Goal: Task Accomplishment & Management: Use online tool/utility

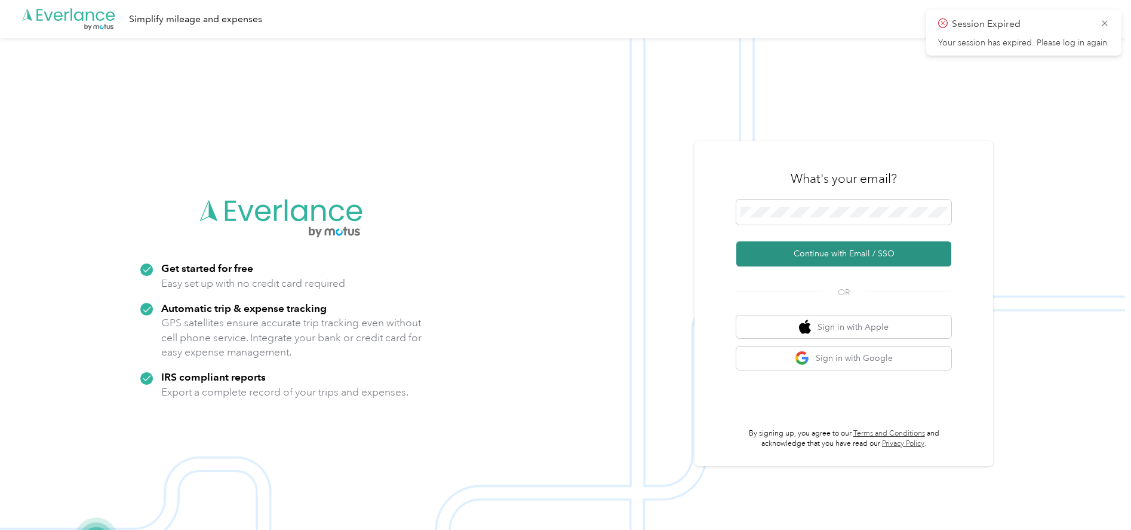
click at [779, 249] on button "Continue with Email / SSO" at bounding box center [843, 253] width 215 height 25
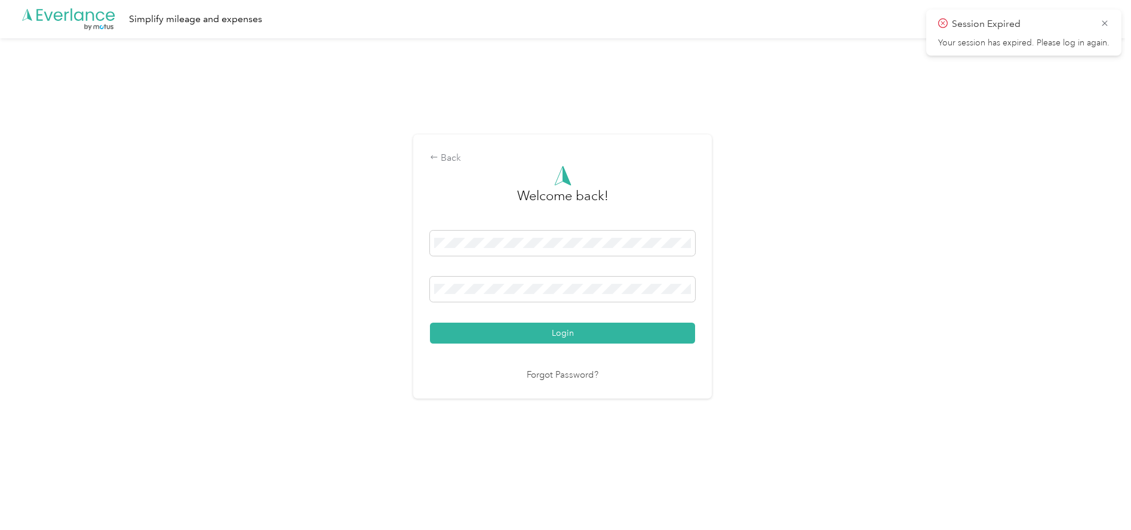
click at [430, 323] on button "Login" at bounding box center [562, 333] width 265 height 21
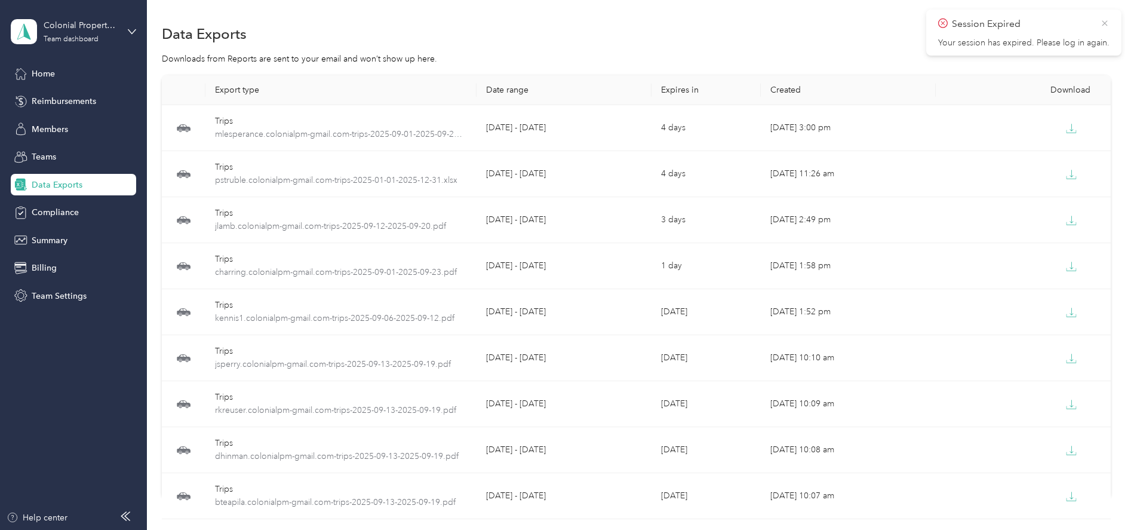
click at [1102, 24] on icon at bounding box center [1105, 23] width 10 height 11
click at [1059, 32] on button "New export" at bounding box center [1080, 33] width 62 height 21
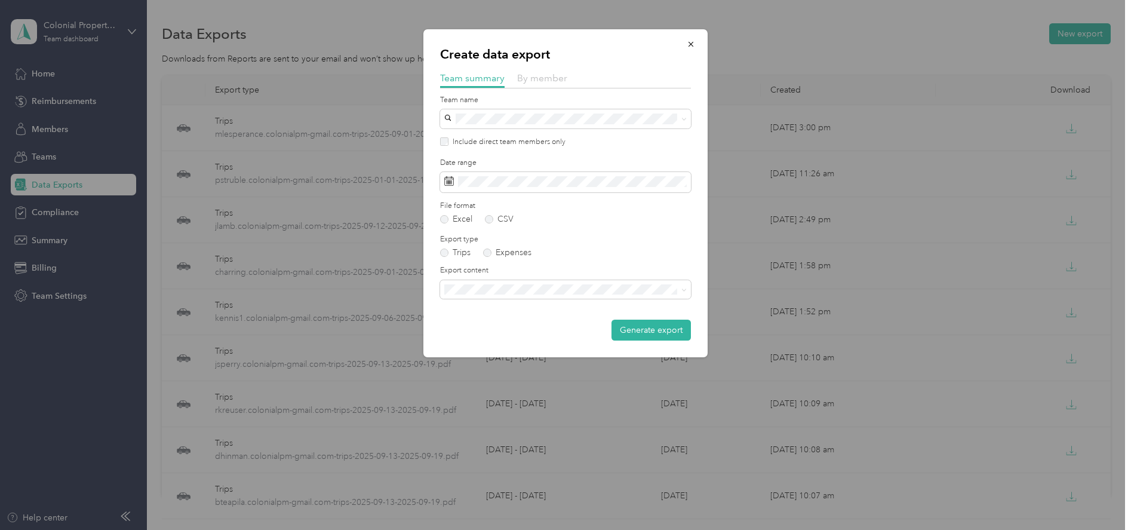
click at [528, 73] on span "By member" at bounding box center [542, 77] width 50 height 11
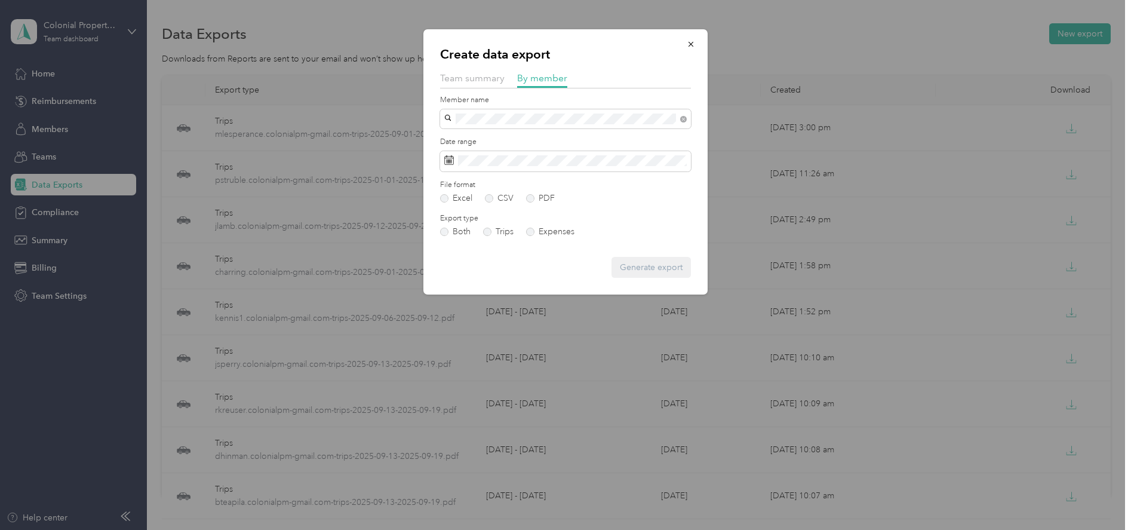
click at [476, 135] on span "[PERSON_NAME]" at bounding box center [482, 139] width 66 height 10
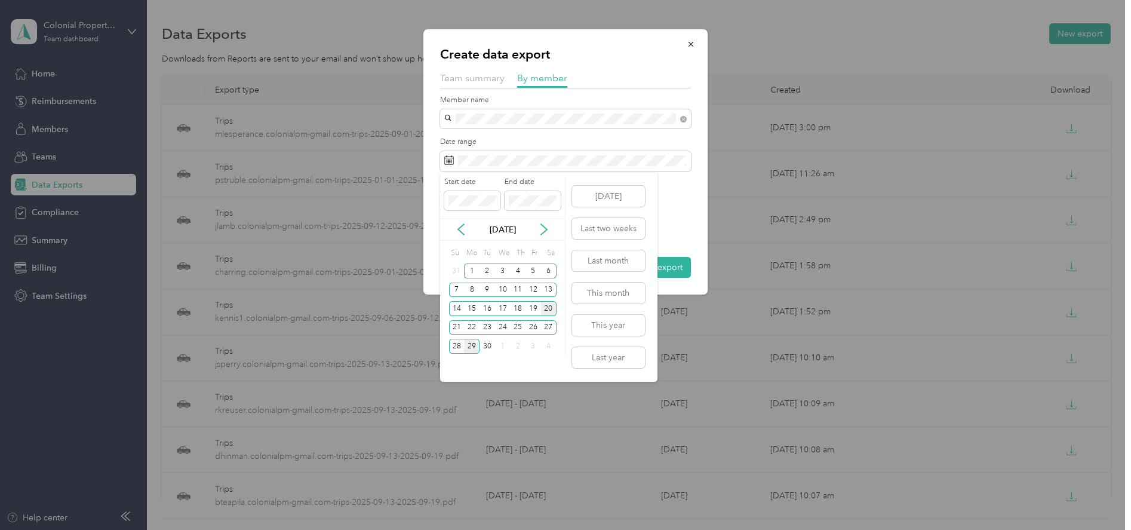
click at [545, 308] on div "20" at bounding box center [549, 308] width 16 height 15
click at [532, 323] on div "26" at bounding box center [534, 327] width 16 height 15
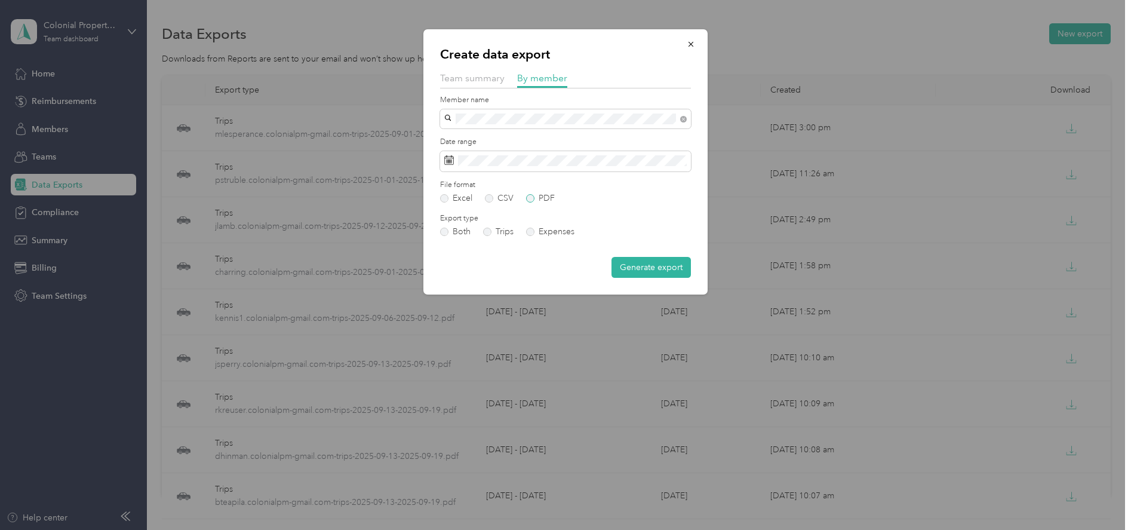
click at [531, 197] on label "PDF" at bounding box center [540, 198] width 29 height 8
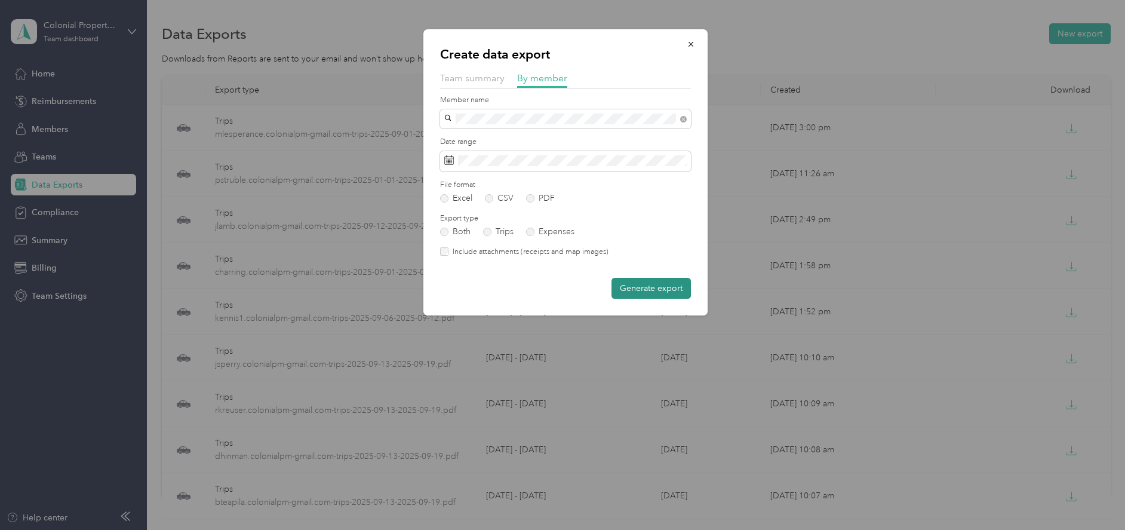
click at [638, 284] on button "Generate export" at bounding box center [651, 288] width 79 height 21
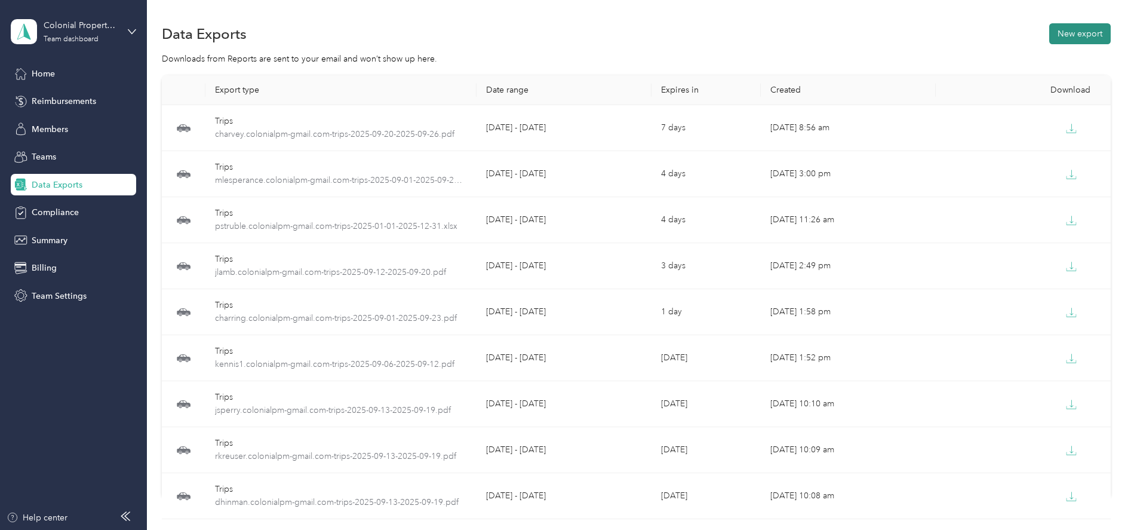
click at [1057, 32] on button "New export" at bounding box center [1080, 33] width 62 height 21
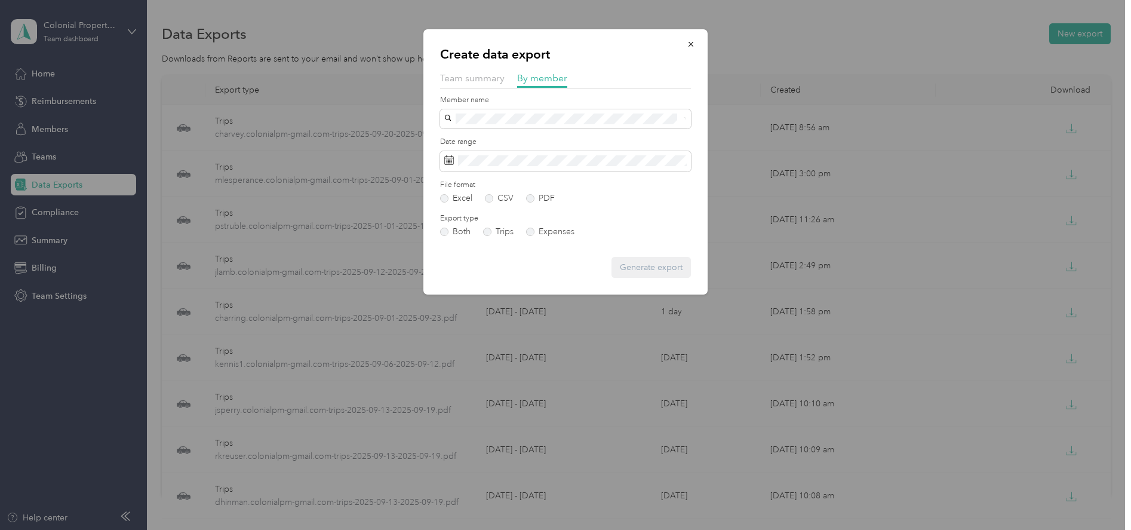
click at [488, 135] on span "[EMAIL_ADDRESS][DOMAIN_NAME]" at bounding box center [519, 135] width 141 height 10
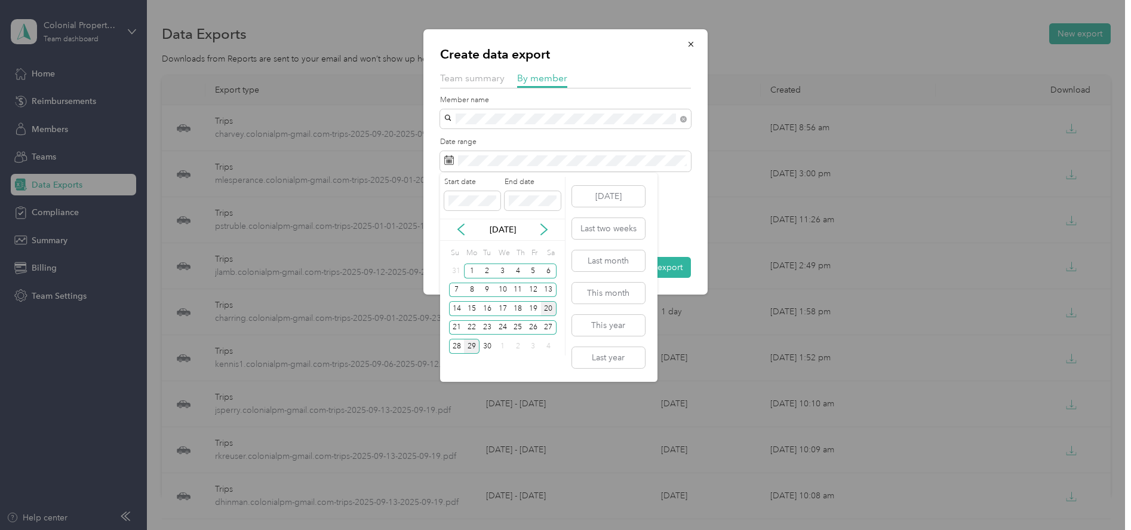
click at [548, 303] on div "20" at bounding box center [549, 308] width 16 height 15
click at [529, 327] on div "26" at bounding box center [534, 327] width 16 height 15
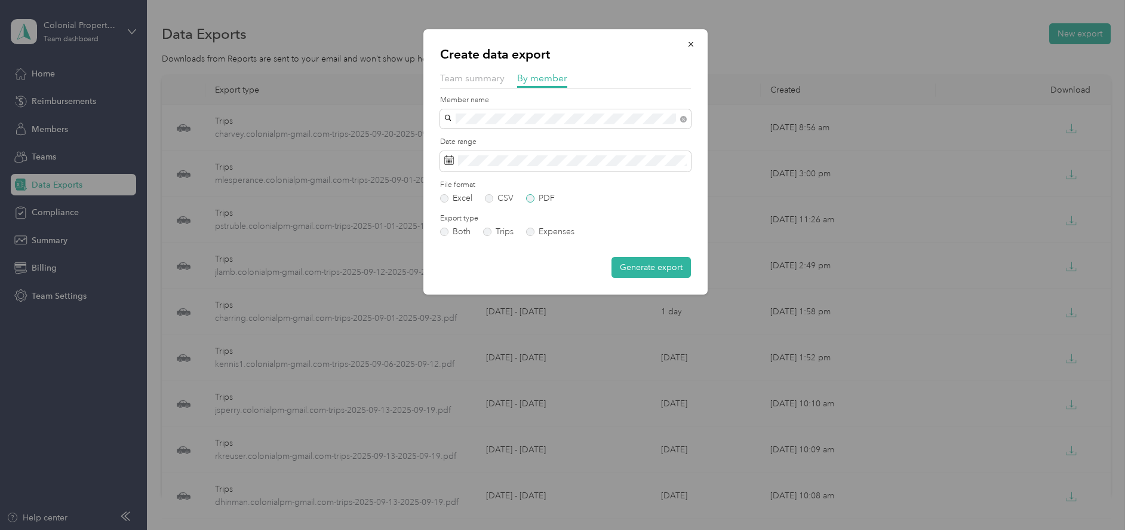
click at [530, 199] on label "PDF" at bounding box center [540, 198] width 29 height 8
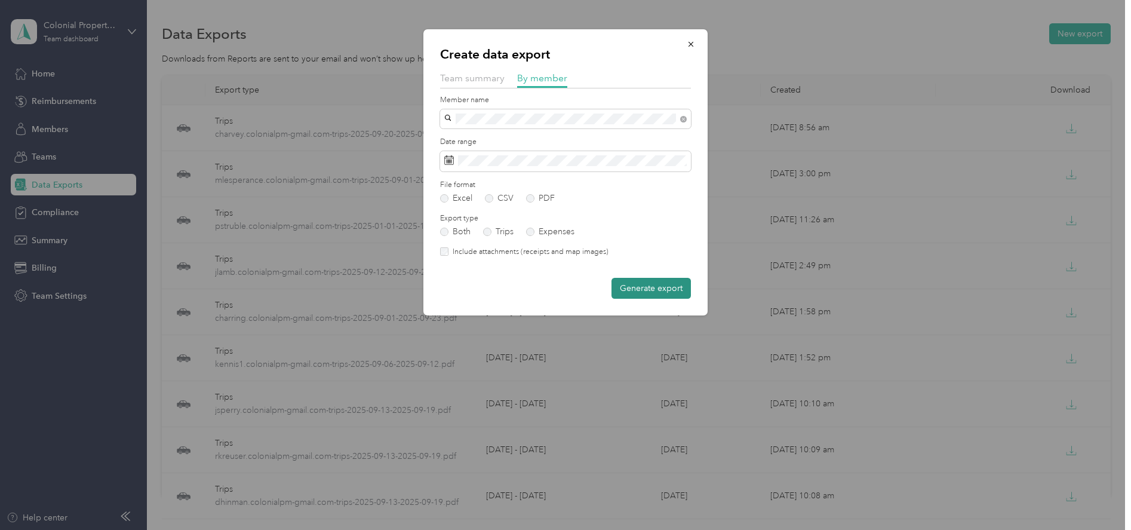
click at [648, 294] on button "Generate export" at bounding box center [651, 288] width 79 height 21
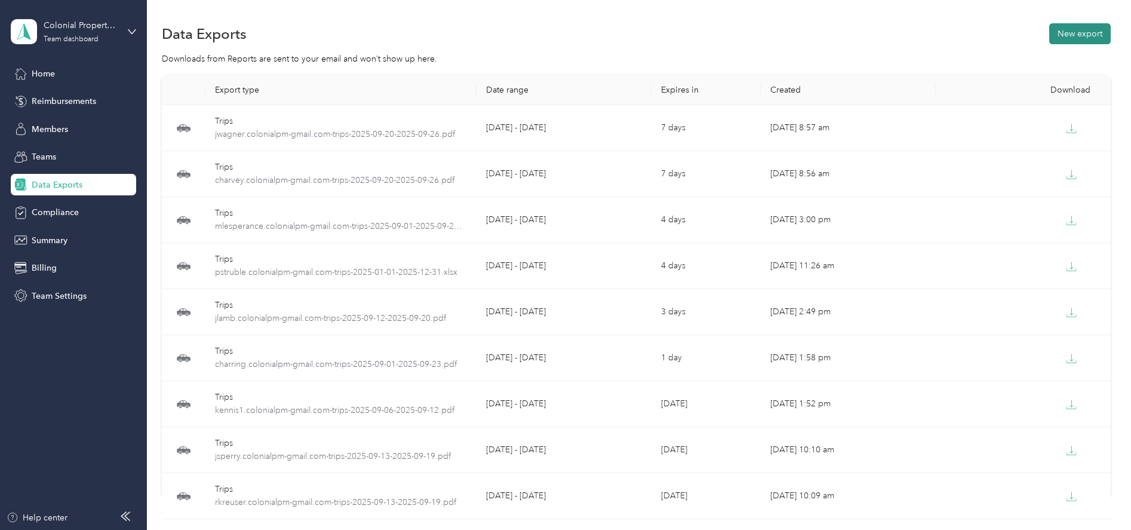
click at [1078, 39] on button "New export" at bounding box center [1080, 33] width 62 height 21
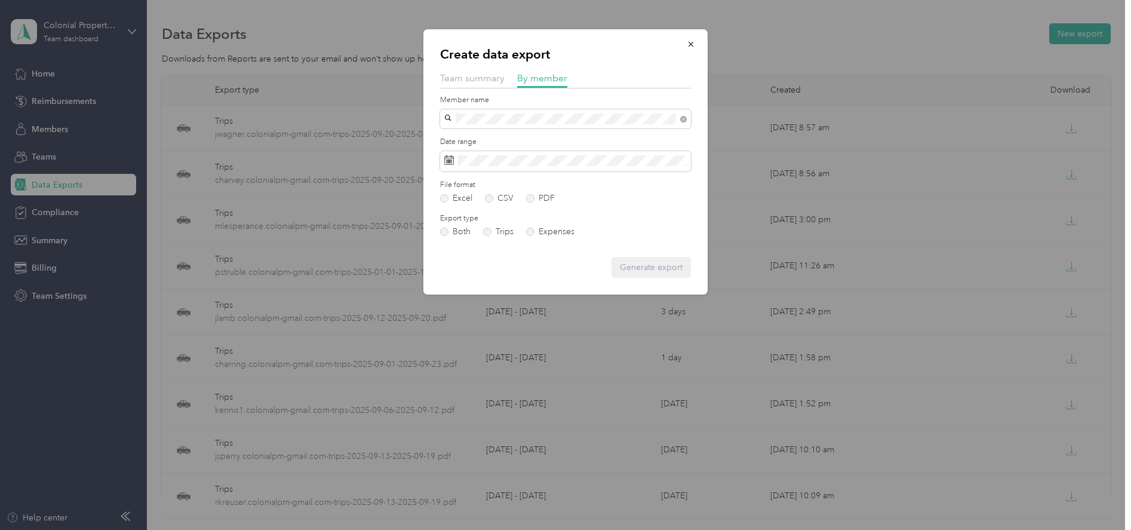
click at [480, 139] on span "[EMAIL_ADDRESS][DOMAIN_NAME]" at bounding box center [519, 136] width 141 height 10
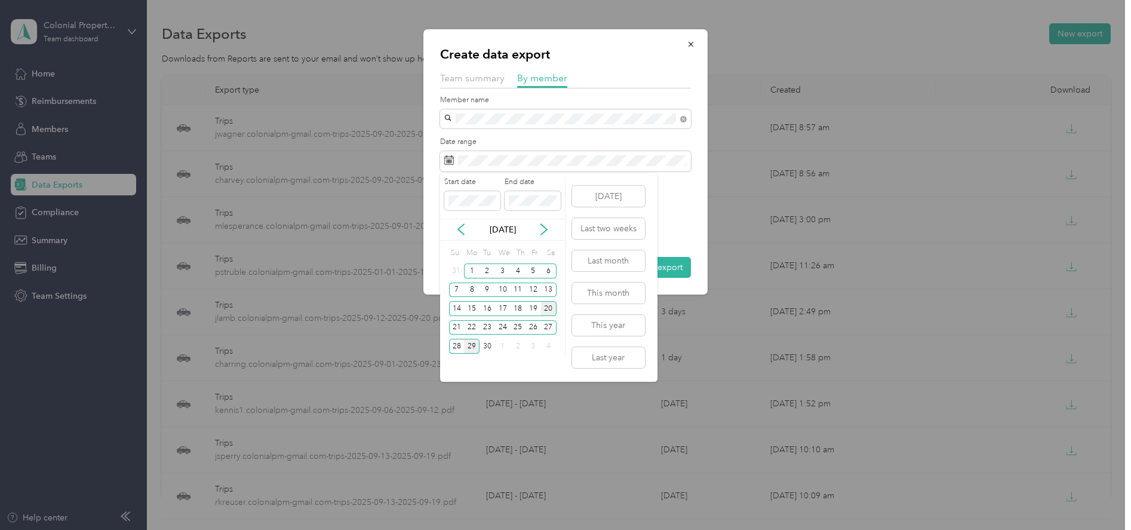
click at [544, 308] on div "20" at bounding box center [549, 308] width 16 height 15
click at [530, 328] on div "26" at bounding box center [534, 327] width 16 height 15
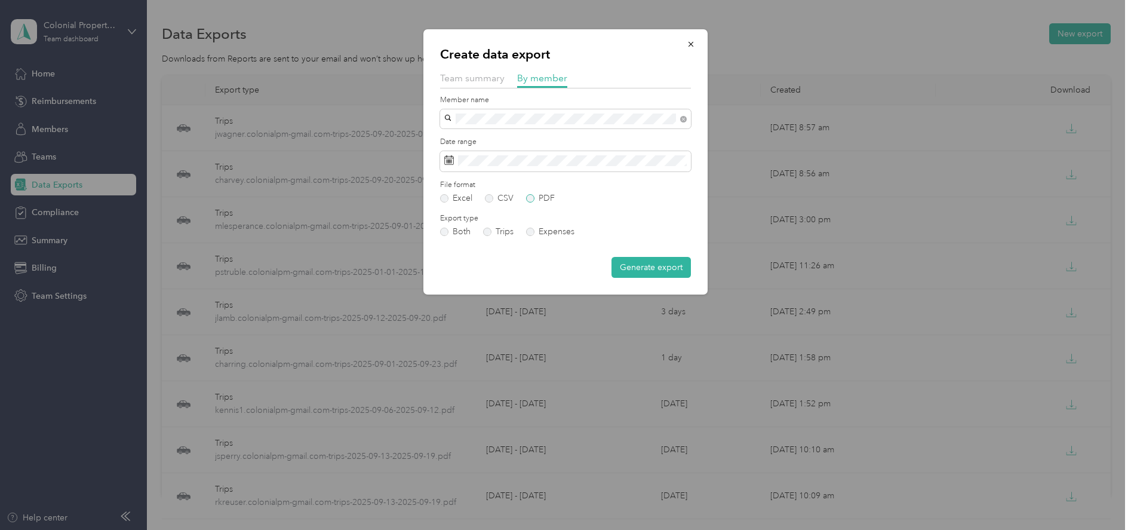
click at [529, 197] on label "PDF" at bounding box center [540, 198] width 29 height 8
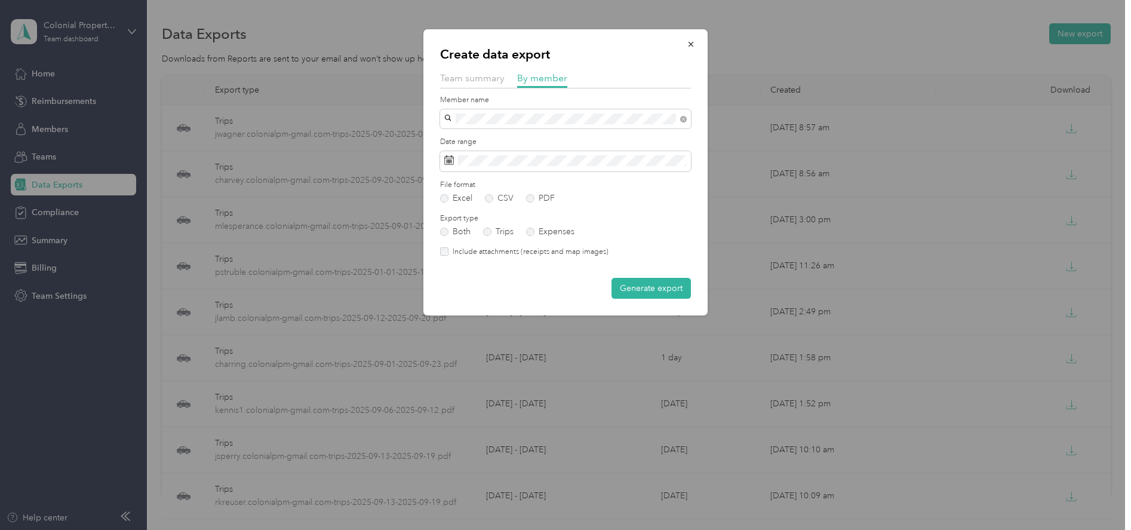
click at [643, 287] on button "Generate export" at bounding box center [651, 288] width 79 height 21
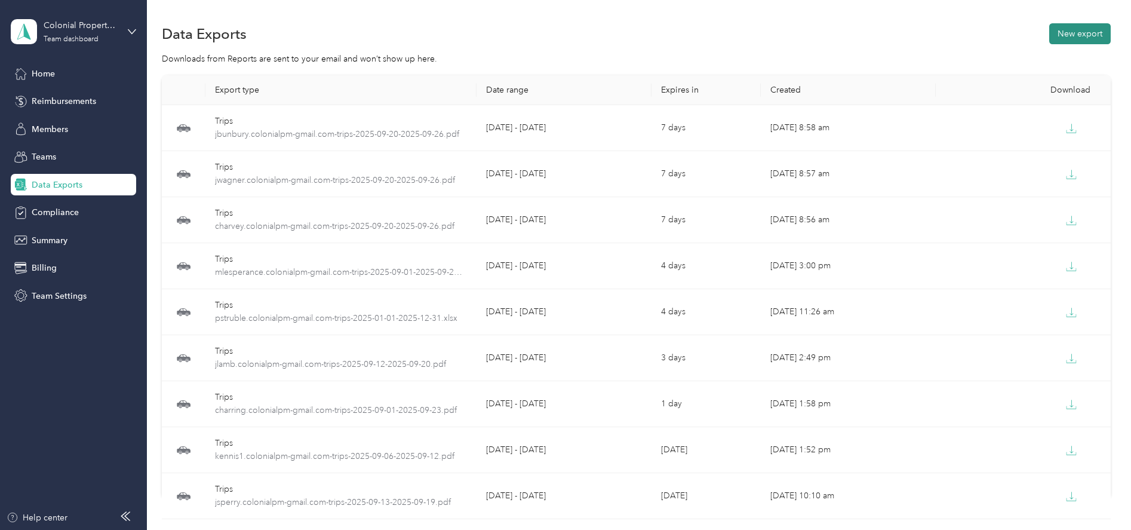
click at [1068, 37] on button "New export" at bounding box center [1080, 33] width 62 height 21
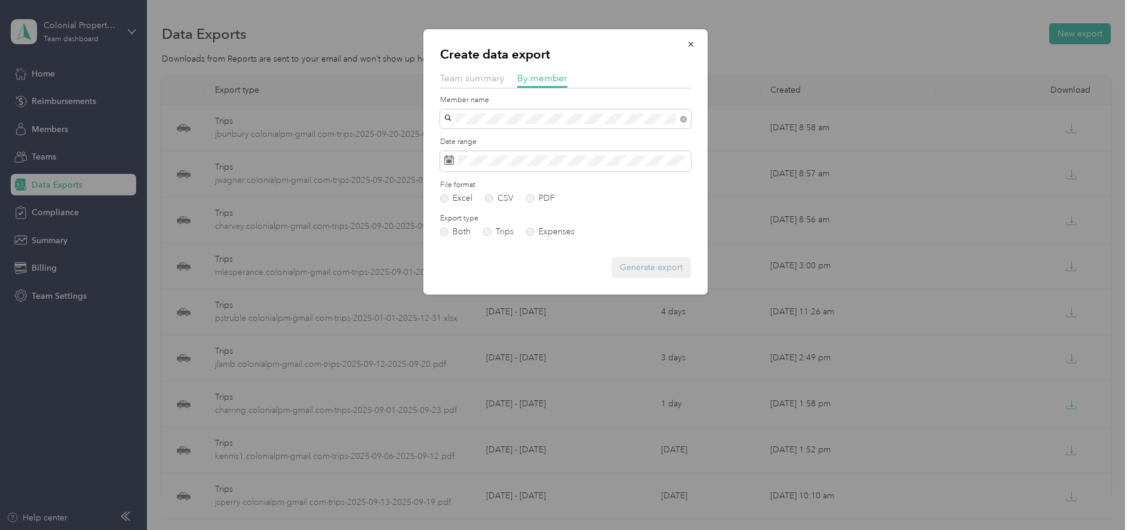
click at [474, 134] on div "[PERSON_NAME][EMAIL_ADDRESS][DOMAIN_NAME]" at bounding box center [566, 139] width 234 height 13
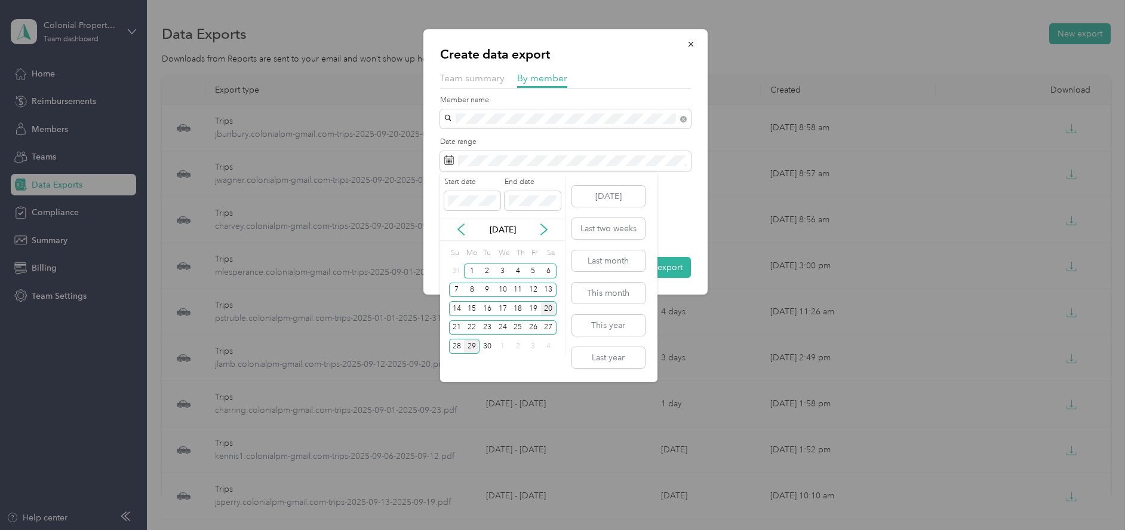
click at [546, 307] on div "20" at bounding box center [549, 308] width 16 height 15
click at [533, 327] on div "26" at bounding box center [534, 327] width 16 height 15
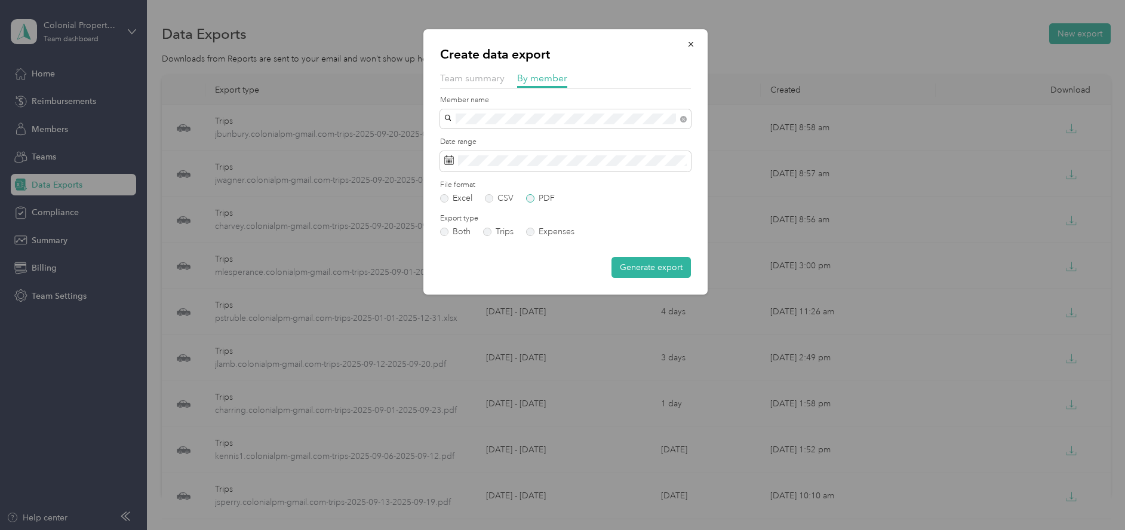
click at [530, 200] on label "PDF" at bounding box center [540, 198] width 29 height 8
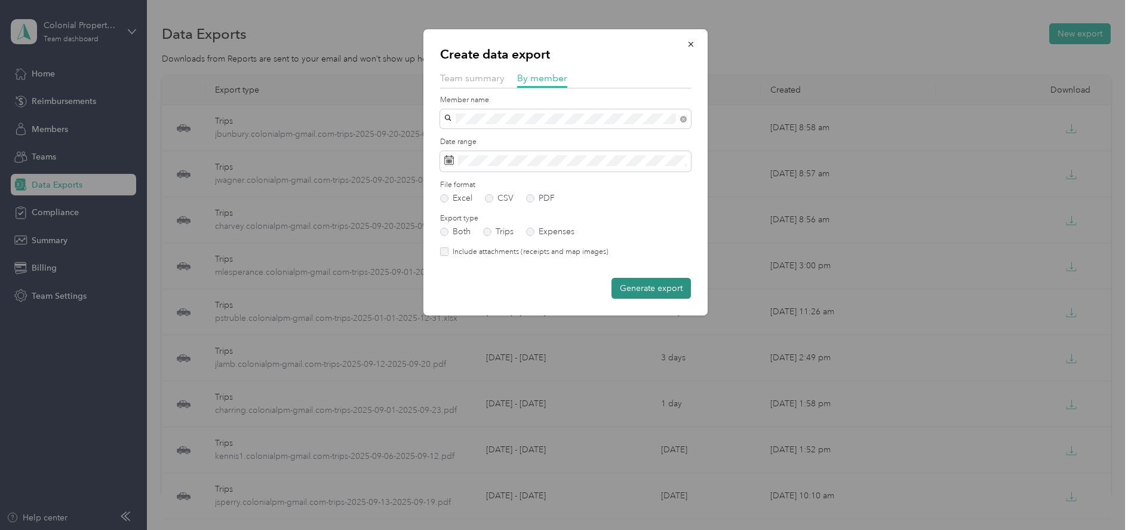
click at [655, 291] on button "Generate export" at bounding box center [651, 288] width 79 height 21
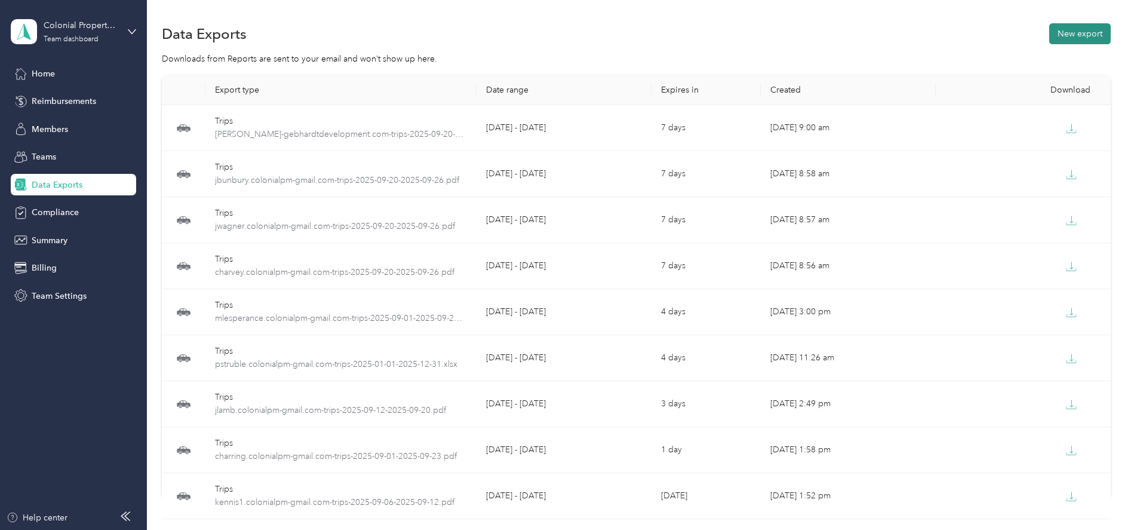
click at [1061, 39] on button "New export" at bounding box center [1080, 33] width 62 height 21
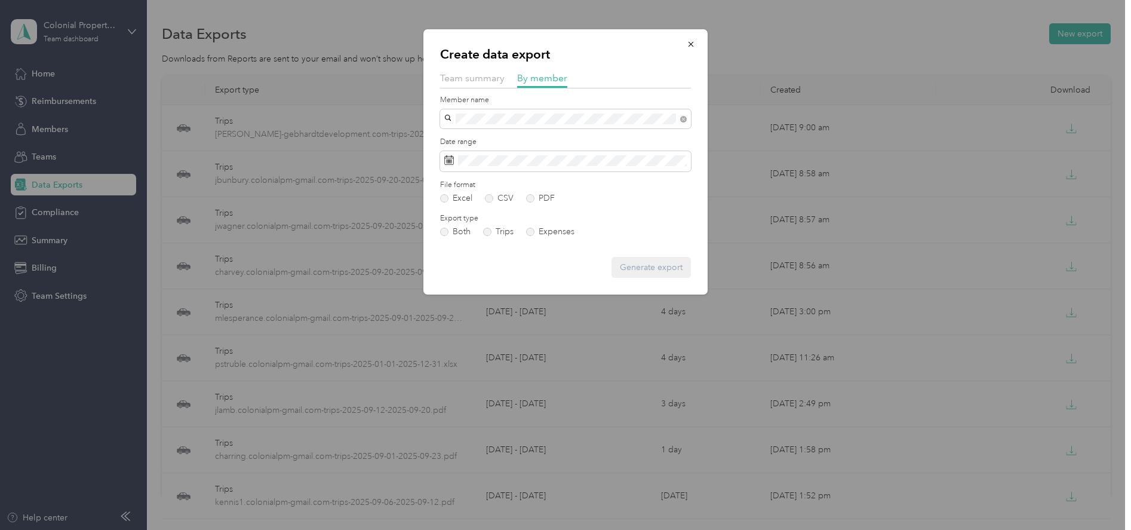
click at [469, 134] on div "[PERSON_NAME]" at bounding box center [566, 140] width 234 height 13
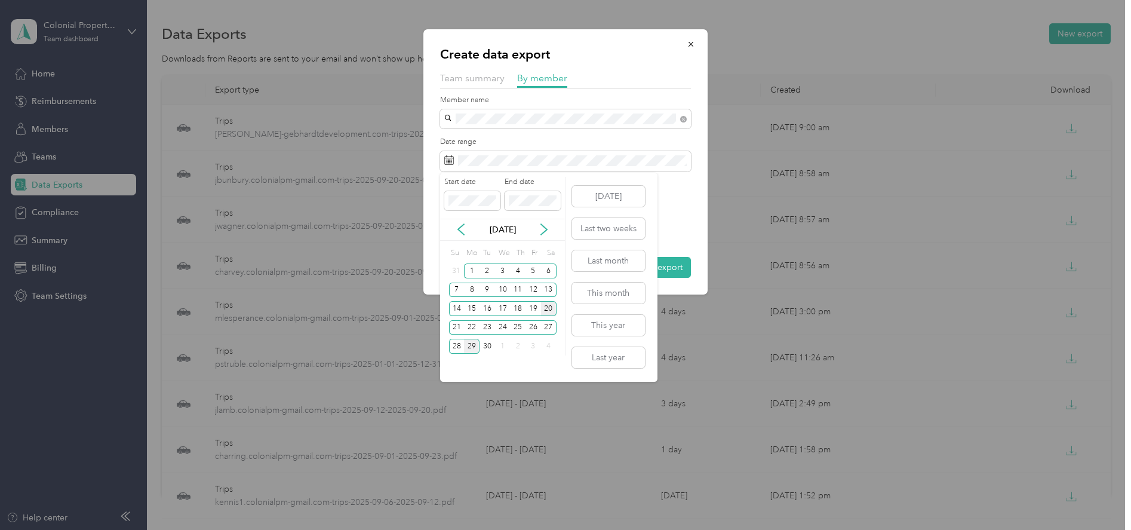
click at [553, 308] on div "20" at bounding box center [549, 308] width 16 height 15
click at [529, 325] on div "26" at bounding box center [534, 327] width 16 height 15
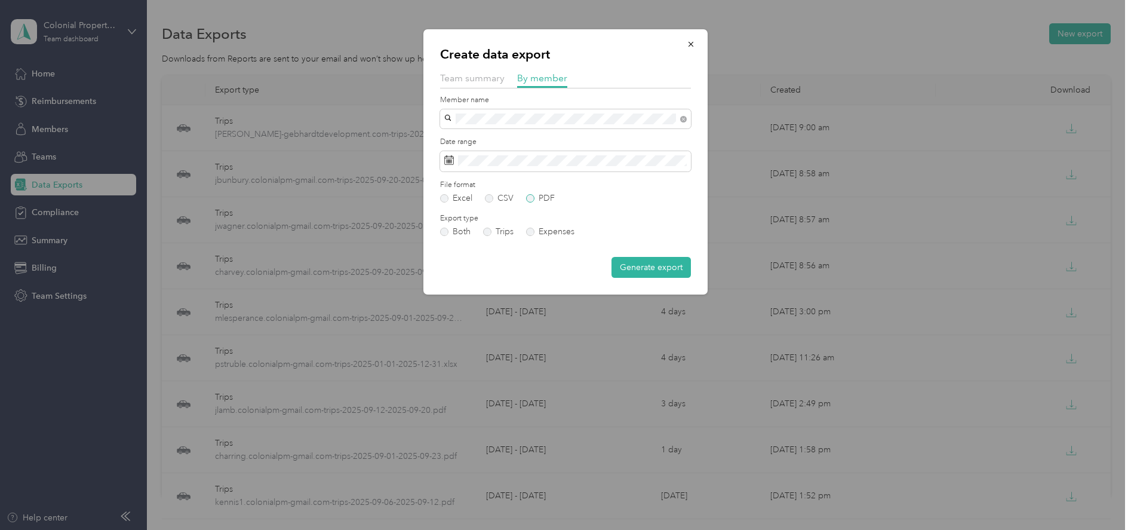
click at [530, 198] on label "PDF" at bounding box center [540, 198] width 29 height 8
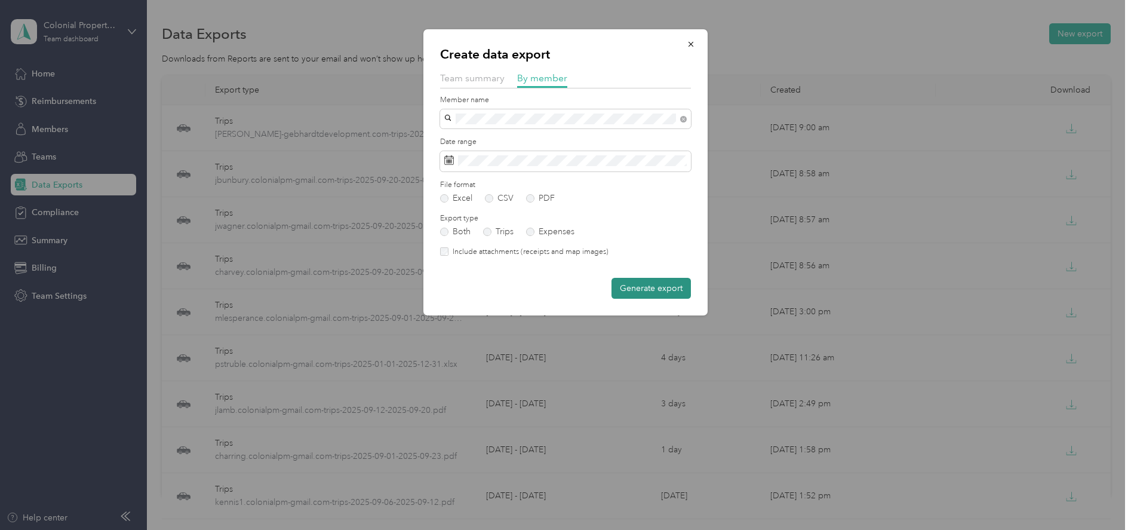
click at [633, 287] on button "Generate export" at bounding box center [651, 288] width 79 height 21
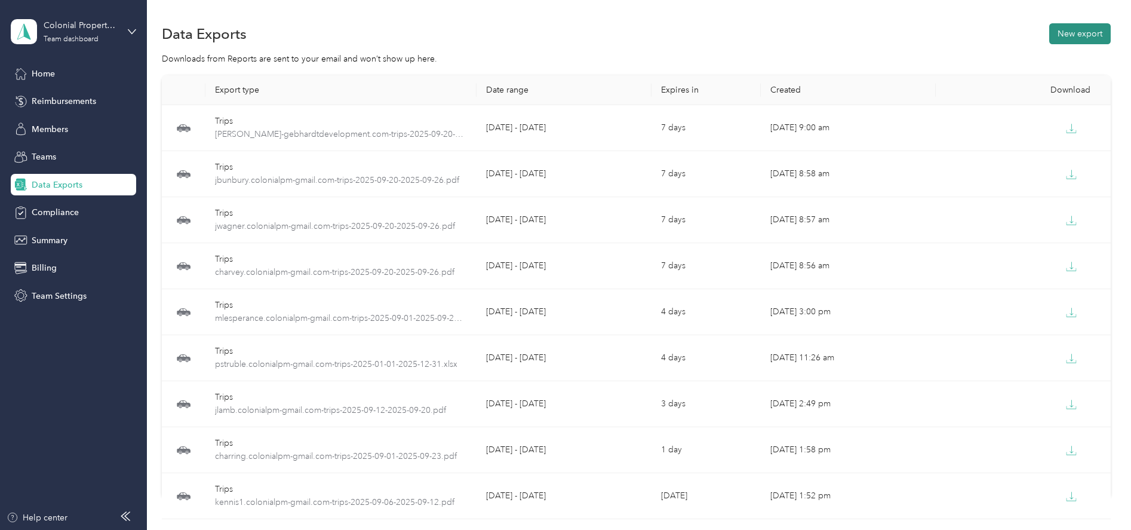
click at [1072, 35] on button "New export" at bounding box center [1080, 33] width 62 height 21
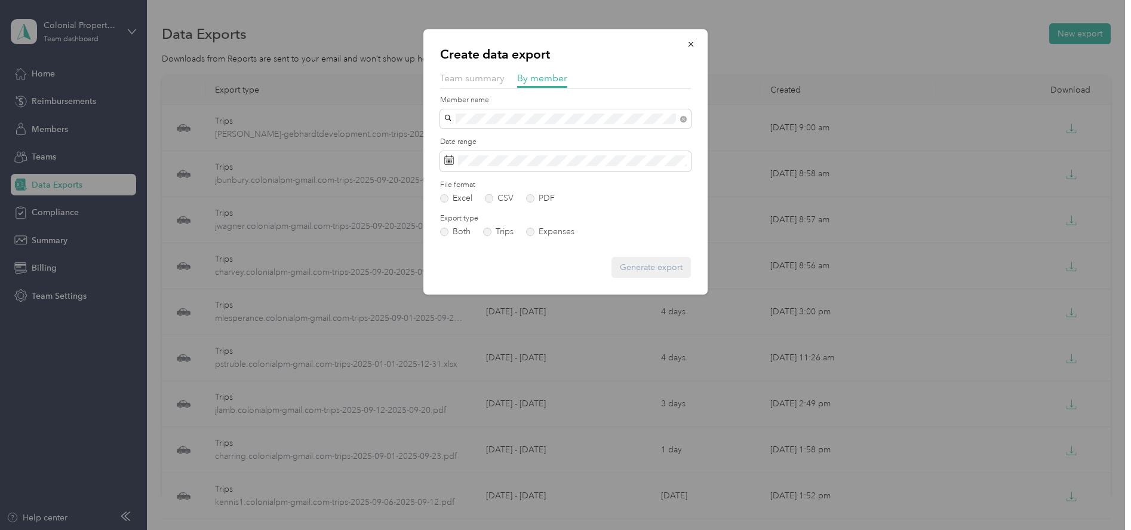
click at [469, 134] on div "[EMAIL_ADDRESS][DOMAIN_NAME]" at bounding box center [566, 140] width 234 height 13
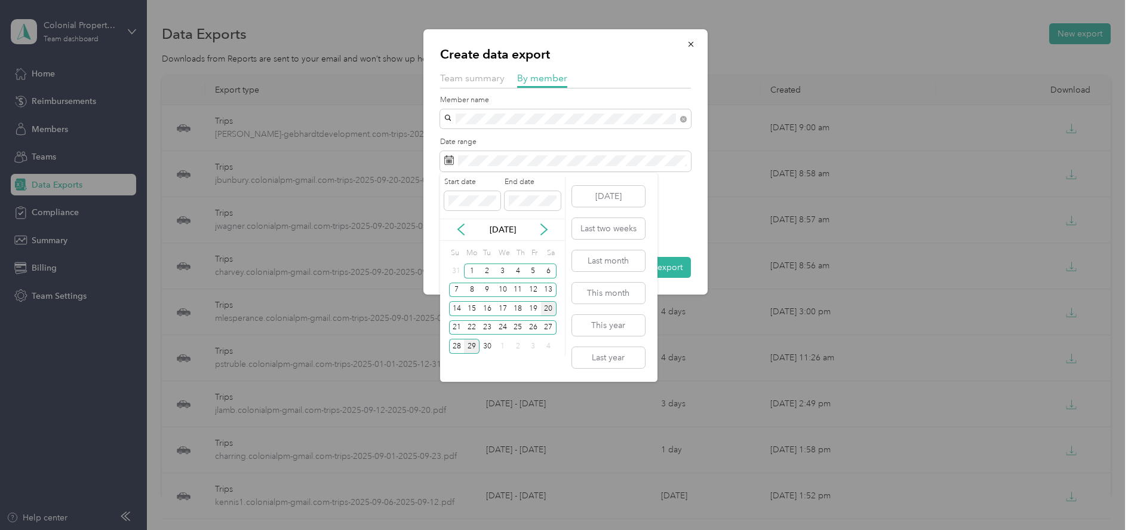
click at [545, 304] on div "20" at bounding box center [549, 308] width 16 height 15
click at [538, 324] on div "26" at bounding box center [534, 327] width 16 height 15
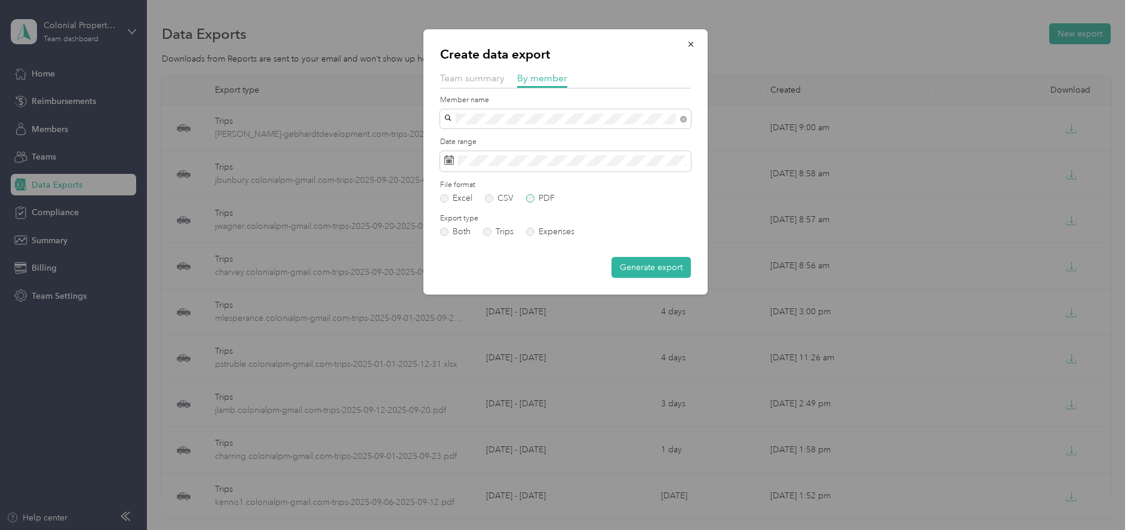
click at [530, 199] on label "PDF" at bounding box center [540, 198] width 29 height 8
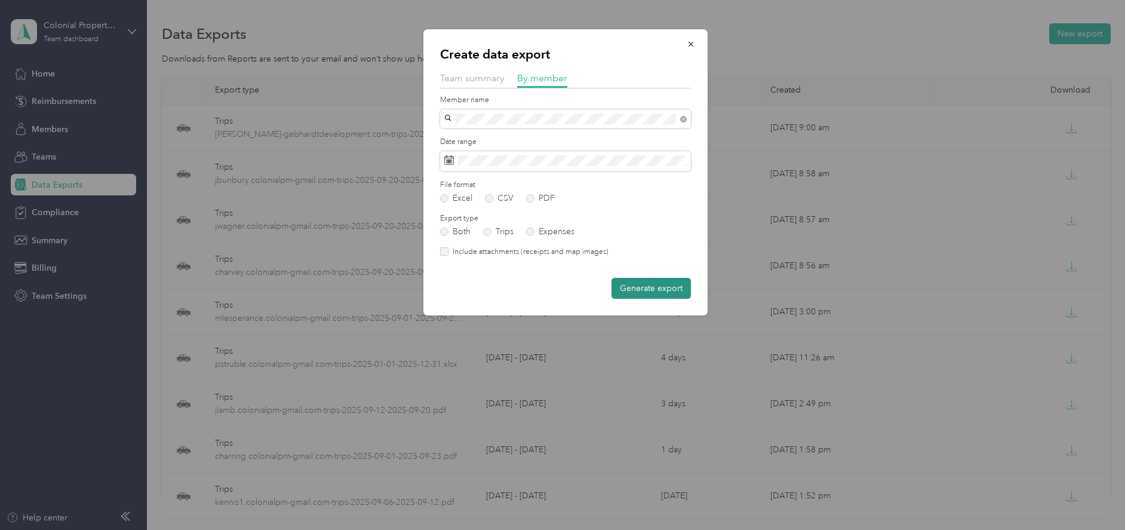
click at [645, 287] on button "Generate export" at bounding box center [651, 288] width 79 height 21
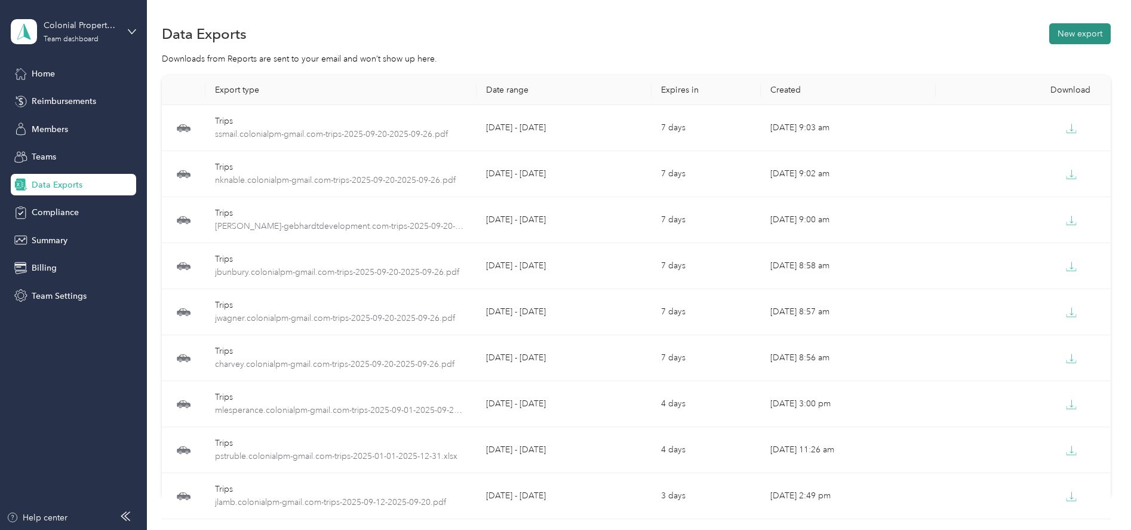
click at [1075, 39] on button "New export" at bounding box center [1080, 33] width 62 height 21
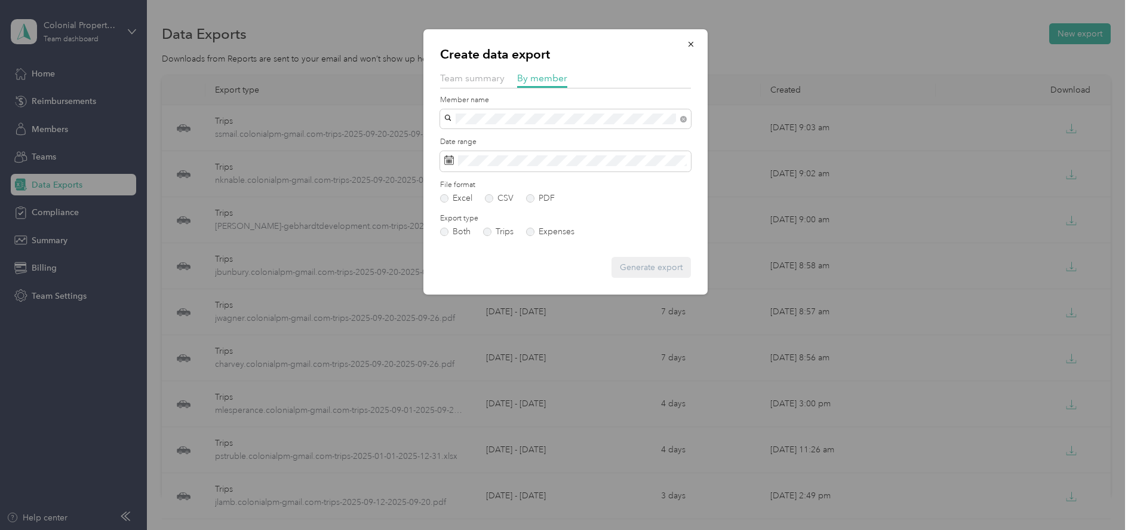
click at [486, 155] on div "[EMAIL_ADDRESS][DOMAIN_NAME]" at bounding box center [566, 154] width 234 height 13
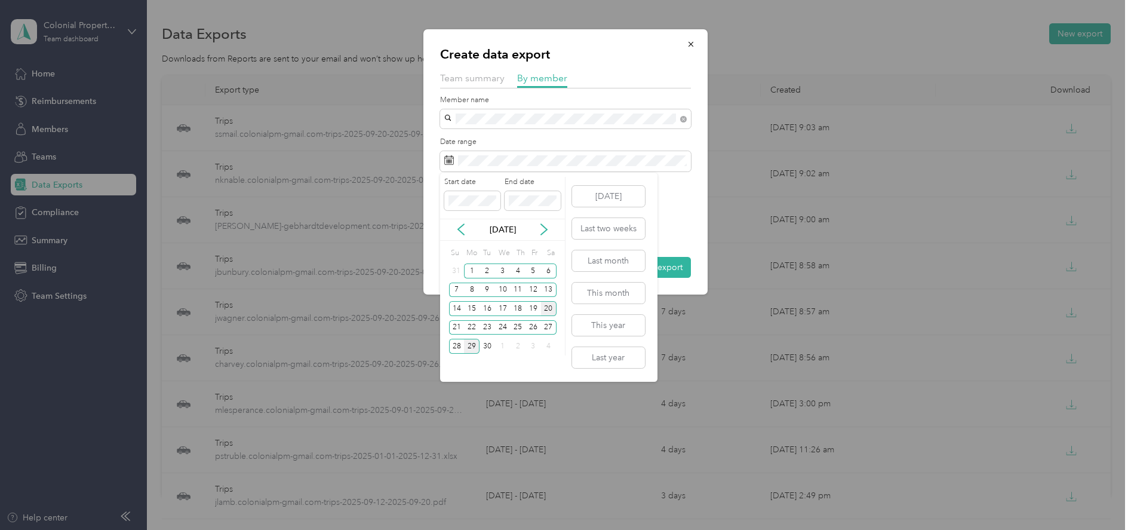
click at [548, 307] on div "20" at bounding box center [549, 308] width 16 height 15
click at [535, 326] on div "26" at bounding box center [534, 327] width 16 height 15
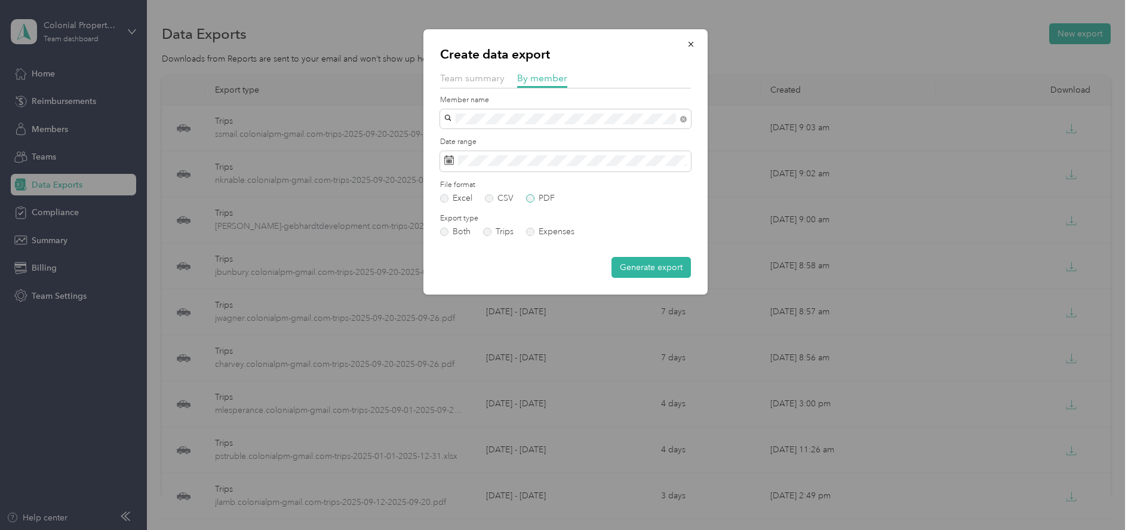
click at [529, 197] on label "PDF" at bounding box center [540, 198] width 29 height 8
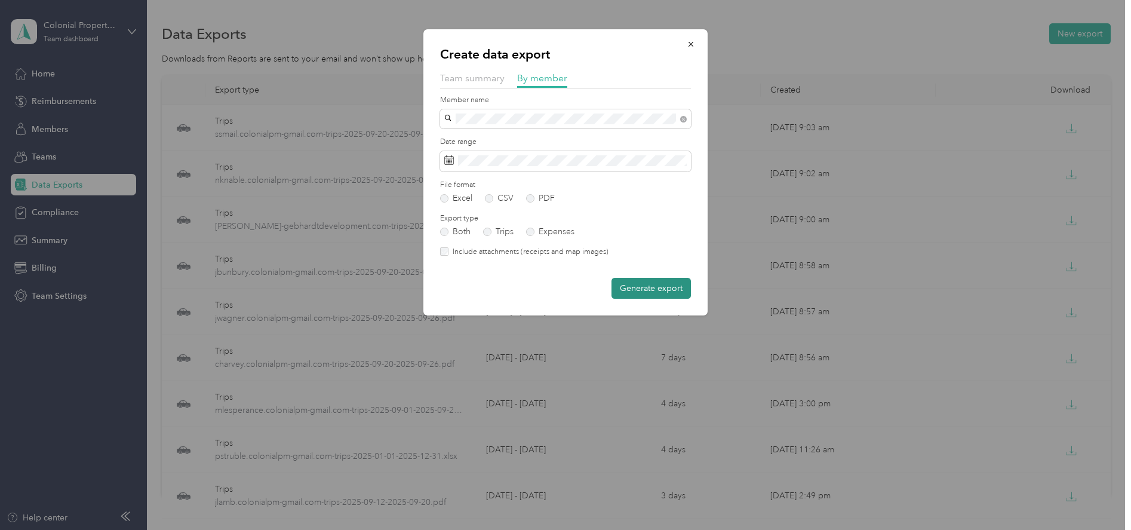
click at [641, 288] on button "Generate export" at bounding box center [651, 288] width 79 height 21
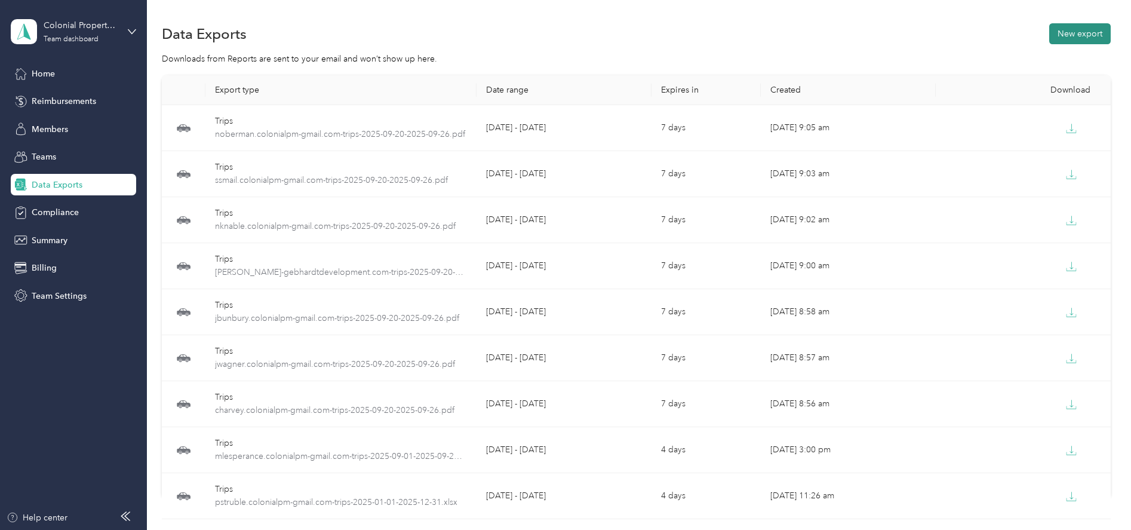
click at [1069, 36] on button "New export" at bounding box center [1080, 33] width 62 height 21
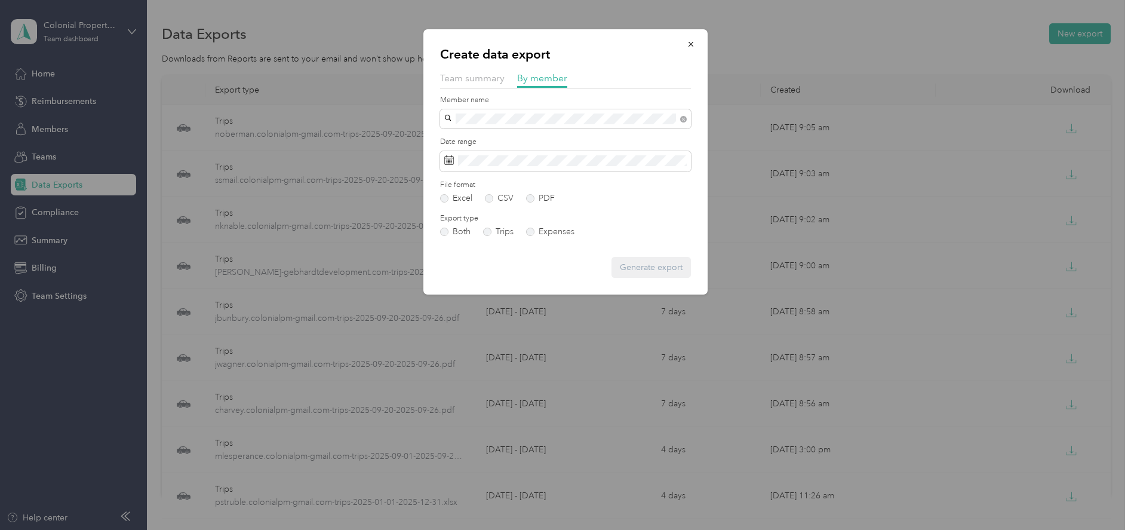
click at [475, 134] on div "[EMAIL_ADDRESS][DOMAIN_NAME]" at bounding box center [566, 140] width 234 height 13
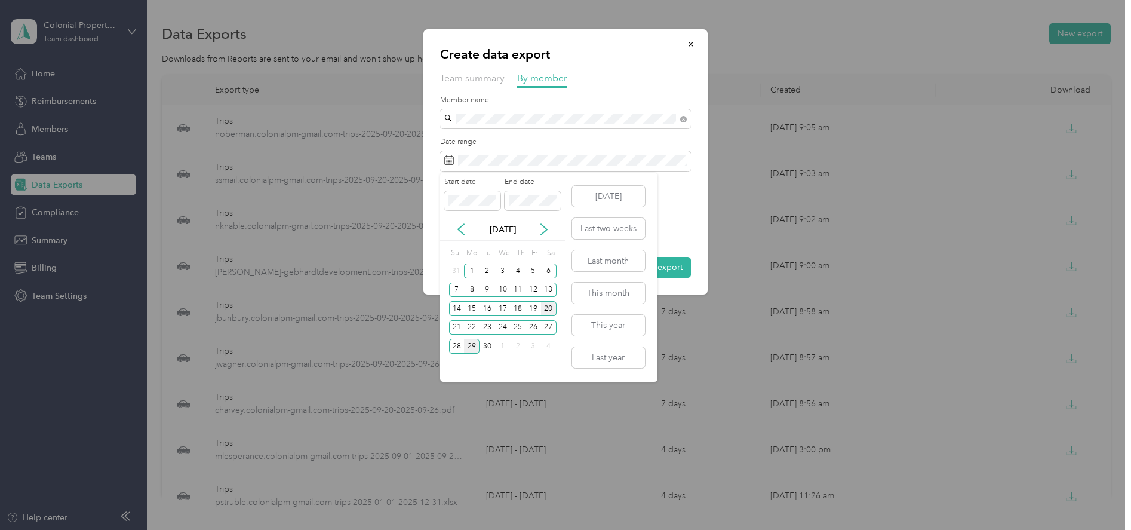
click at [542, 310] on div "20" at bounding box center [549, 308] width 16 height 15
click at [533, 323] on div "26" at bounding box center [534, 327] width 16 height 15
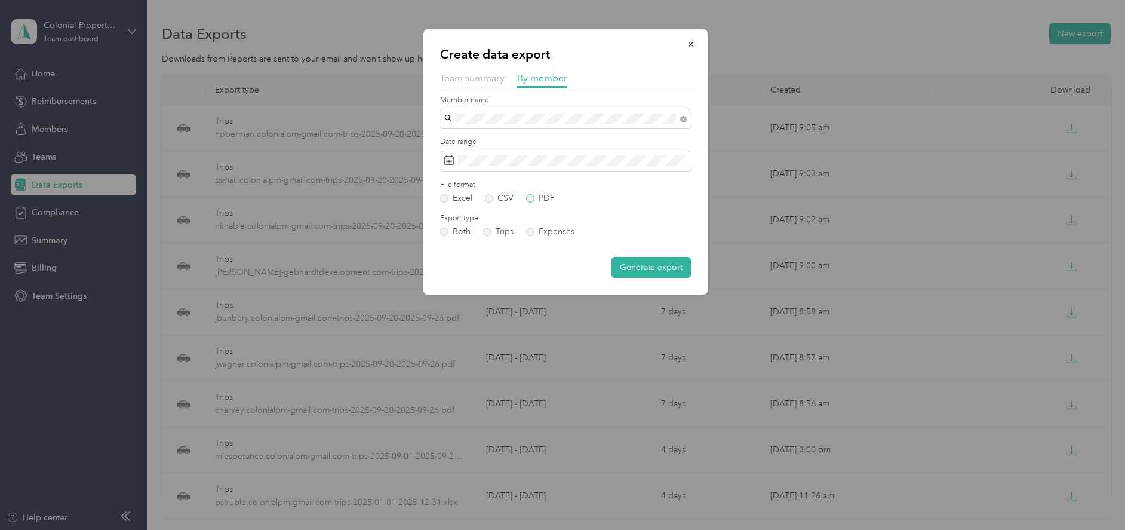
click at [529, 195] on label "PDF" at bounding box center [540, 198] width 29 height 8
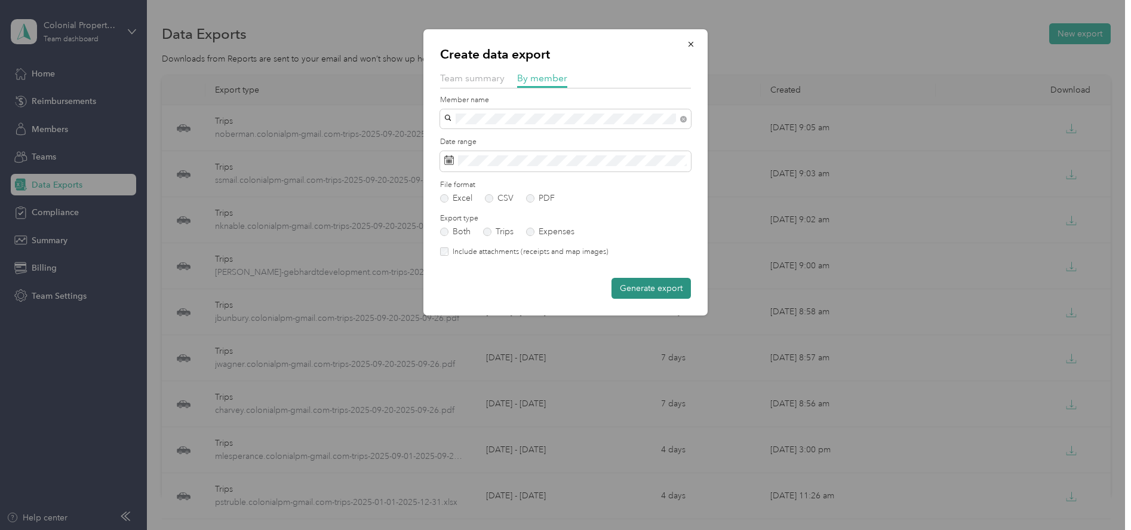
click at [646, 291] on button "Generate export" at bounding box center [651, 288] width 79 height 21
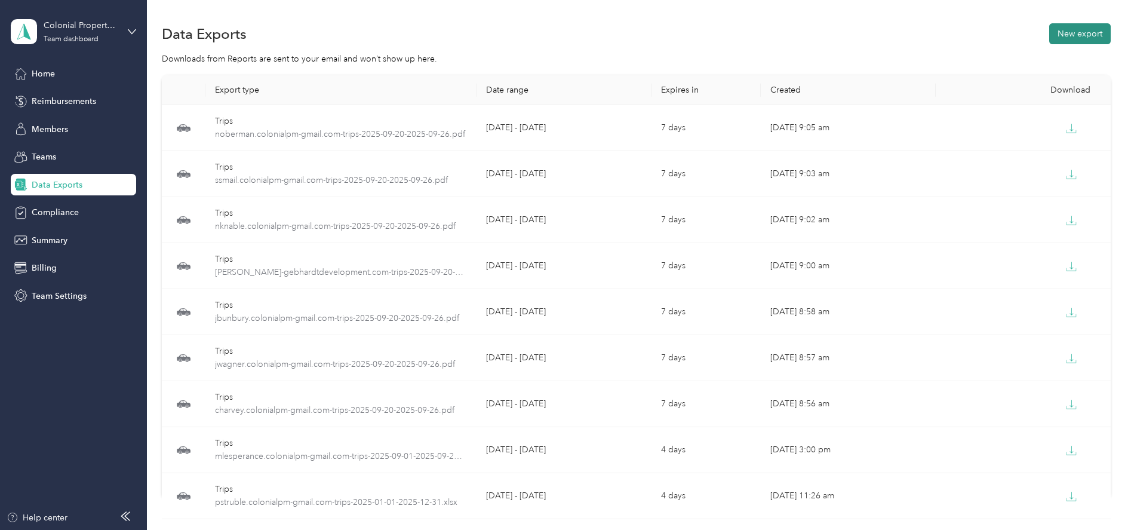
click at [1065, 41] on button "New export" at bounding box center [1080, 33] width 62 height 21
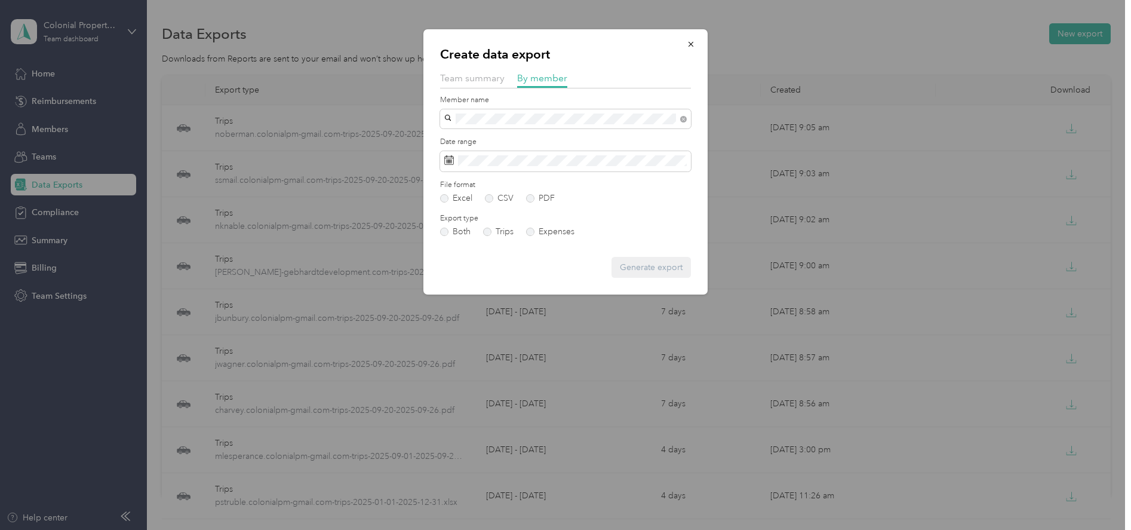
click at [476, 133] on li "[EMAIL_ADDRESS][DOMAIN_NAME]" at bounding box center [565, 140] width 251 height 21
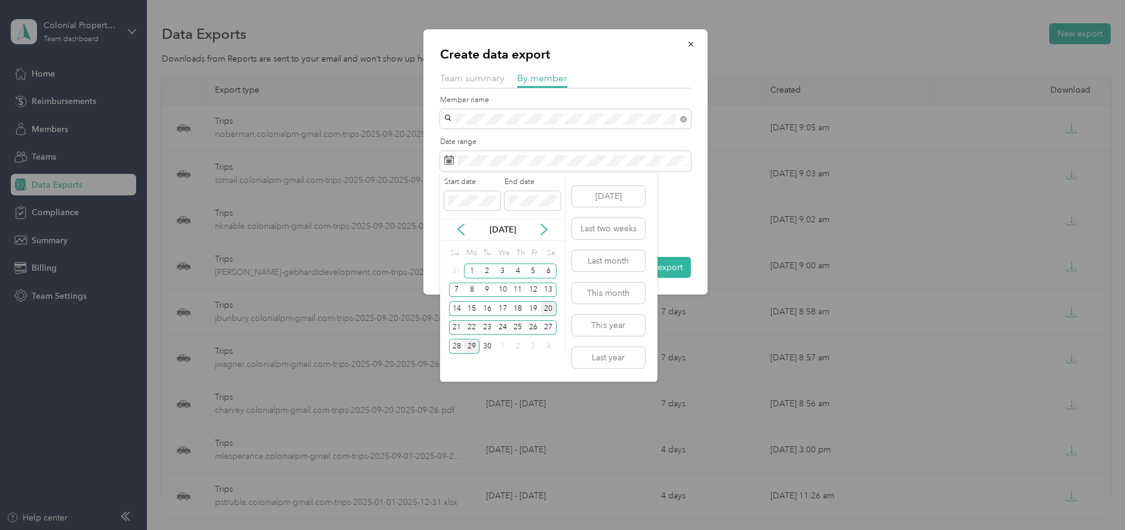
click at [548, 309] on div "20" at bounding box center [549, 308] width 16 height 15
click at [527, 326] on div "26" at bounding box center [534, 327] width 16 height 15
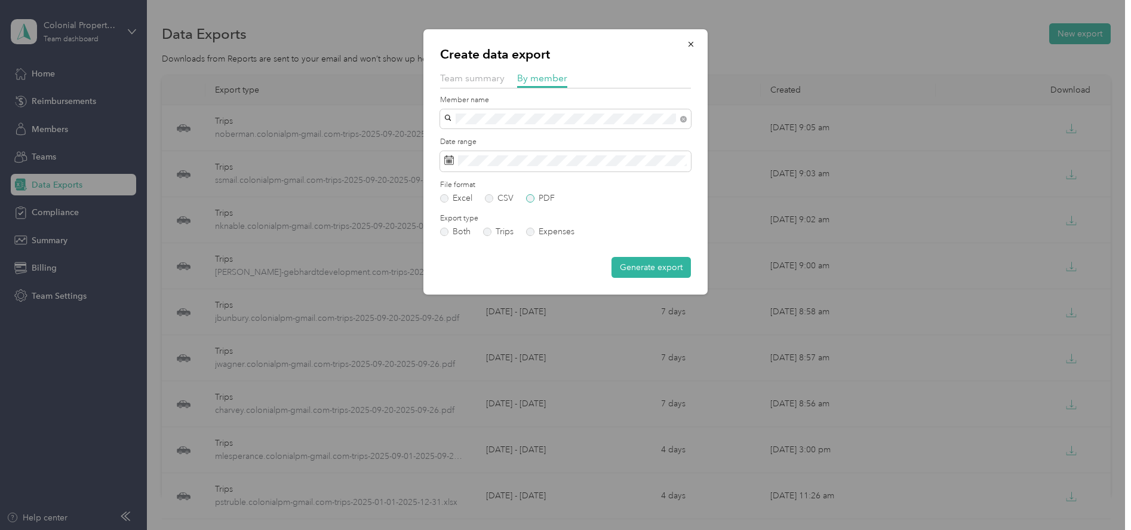
click at [528, 197] on label "PDF" at bounding box center [540, 198] width 29 height 8
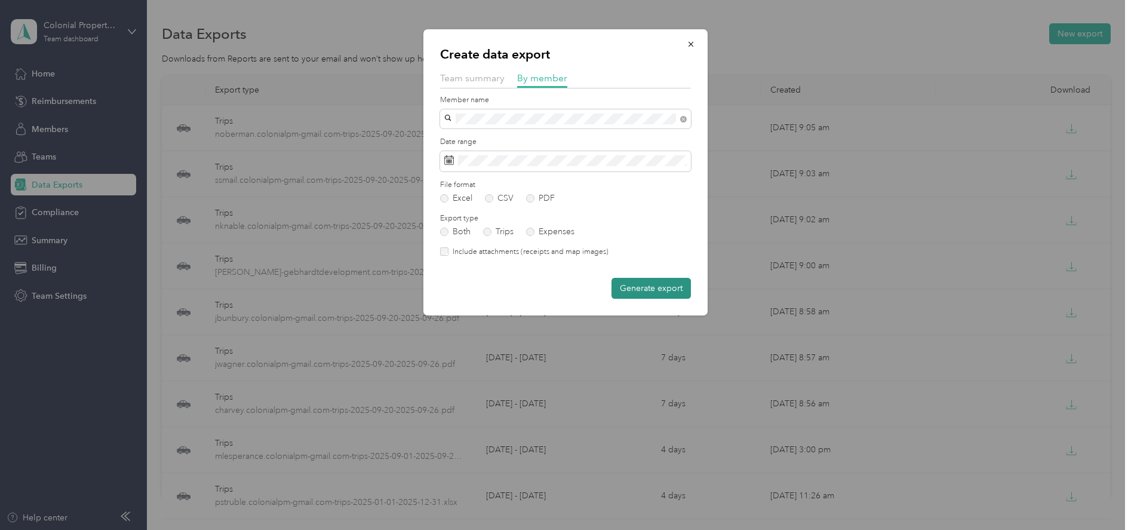
click at [640, 284] on button "Generate export" at bounding box center [651, 288] width 79 height 21
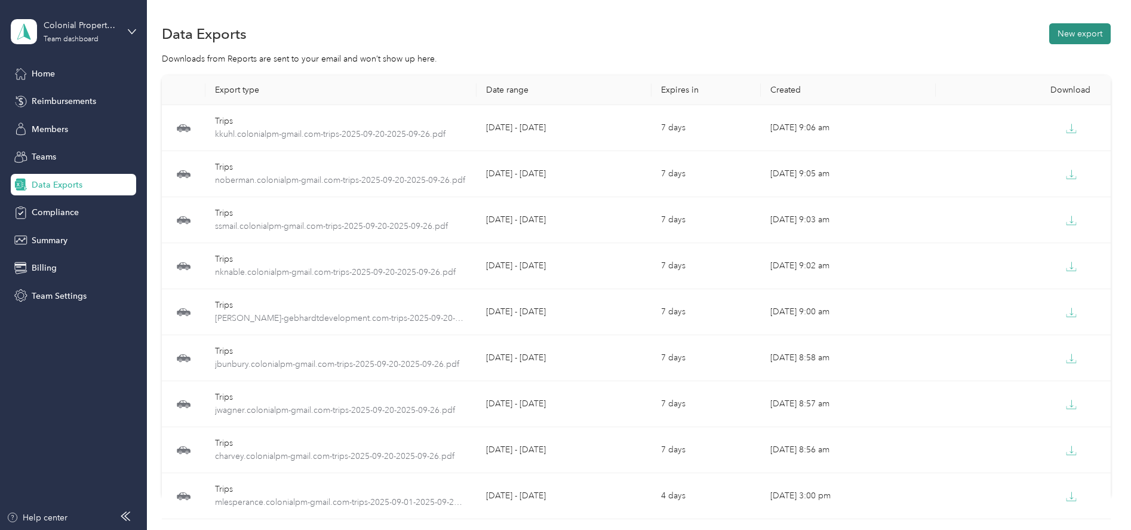
click at [1064, 33] on button "New export" at bounding box center [1080, 33] width 62 height 21
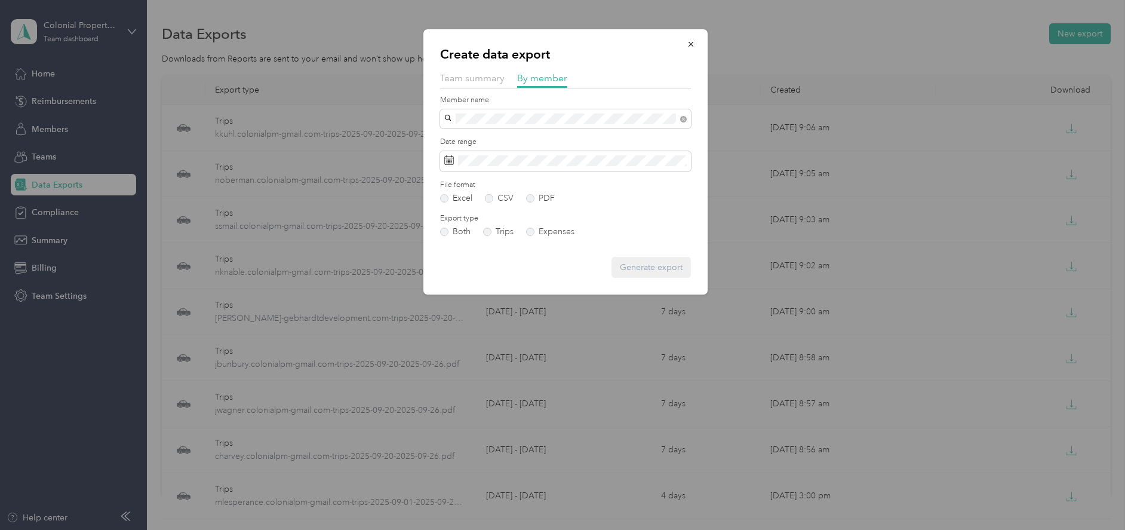
click at [480, 137] on span "[EMAIL_ADDRESS][DOMAIN_NAME]" at bounding box center [519, 139] width 141 height 10
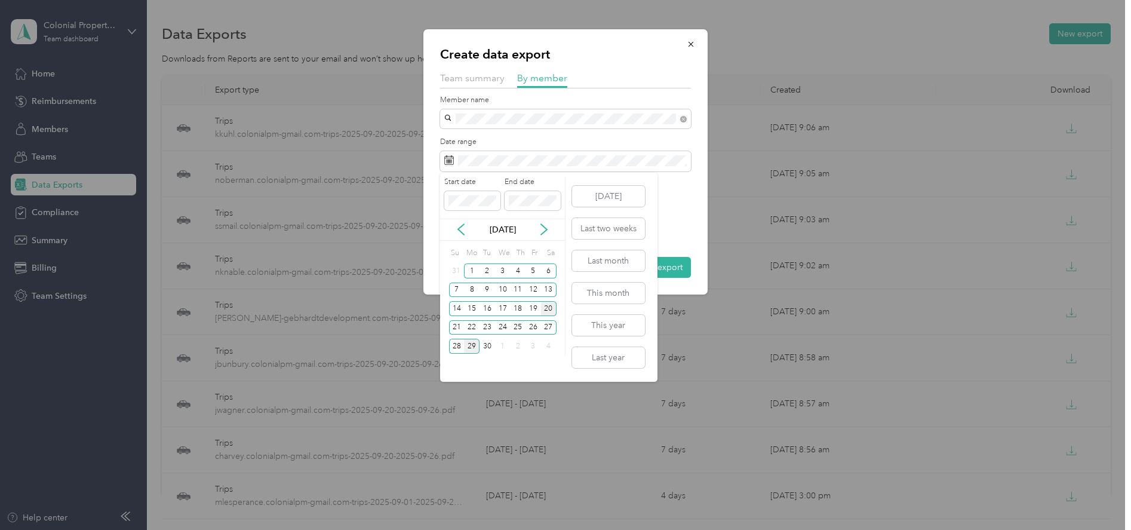
click at [547, 306] on div "20" at bounding box center [549, 308] width 16 height 15
click at [536, 325] on div "26" at bounding box center [534, 327] width 16 height 15
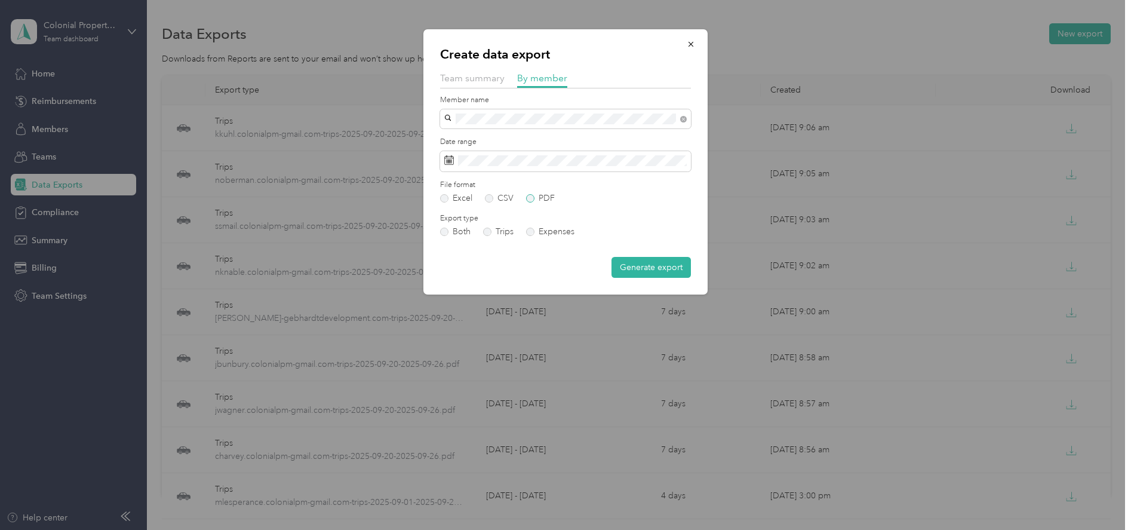
click at [529, 199] on label "PDF" at bounding box center [540, 198] width 29 height 8
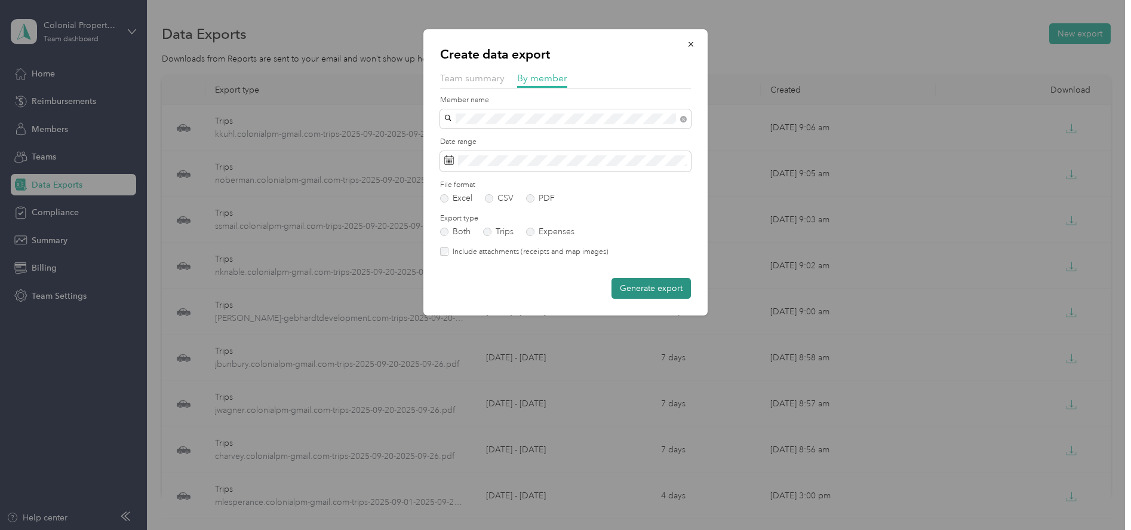
click at [634, 290] on button "Generate export" at bounding box center [651, 288] width 79 height 21
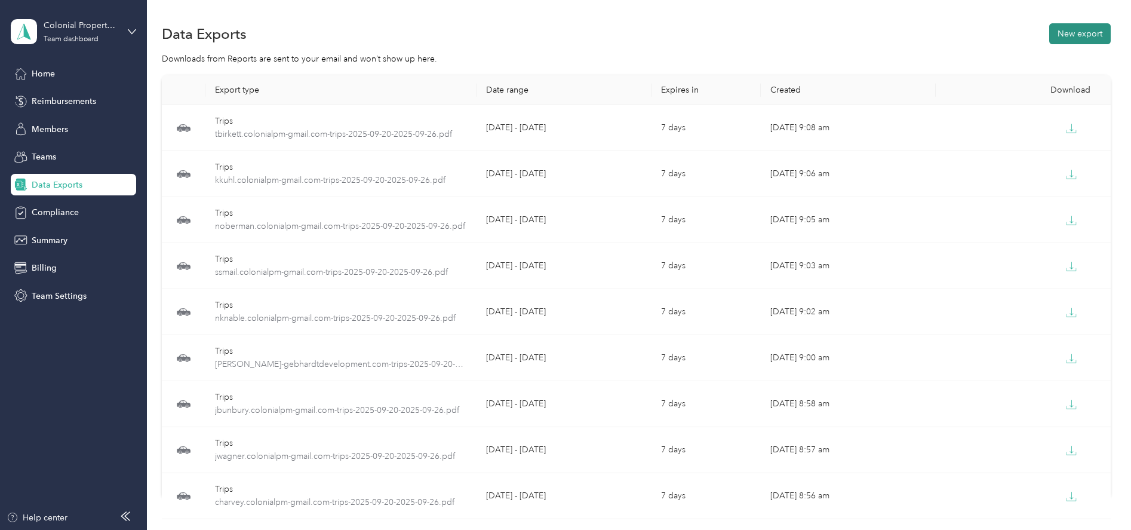
click at [1072, 36] on button "New export" at bounding box center [1080, 33] width 62 height 21
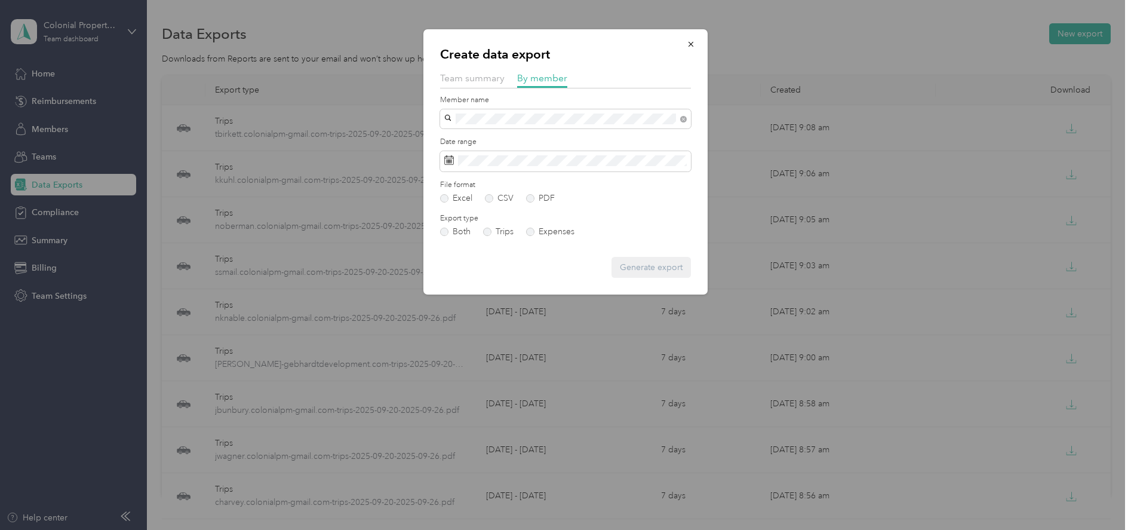
click at [471, 136] on span "[EMAIL_ADDRESS][DOMAIN_NAME]" at bounding box center [519, 138] width 141 height 10
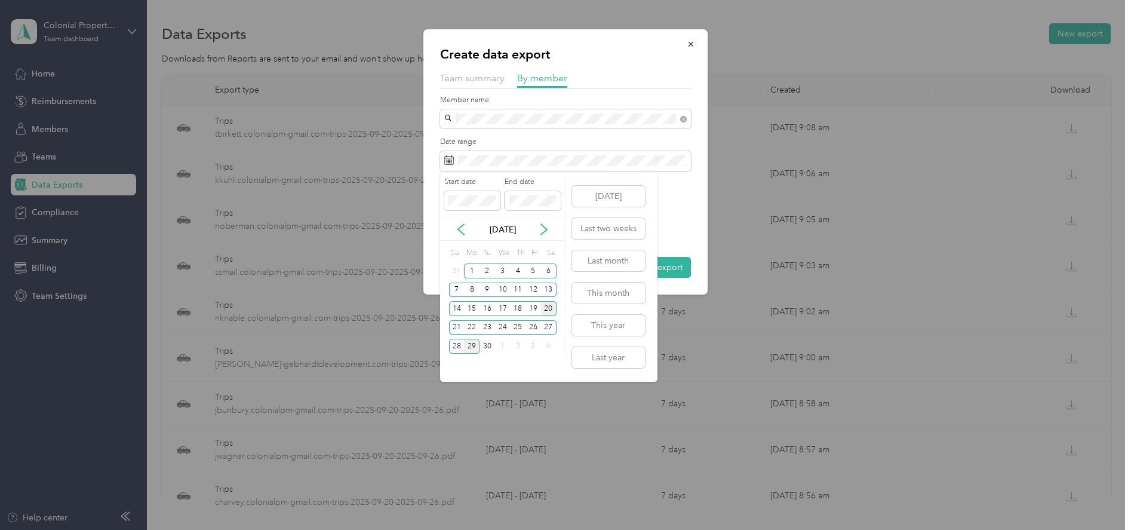
click at [548, 311] on div "20" at bounding box center [549, 308] width 16 height 15
click at [526, 329] on div "26" at bounding box center [534, 327] width 16 height 15
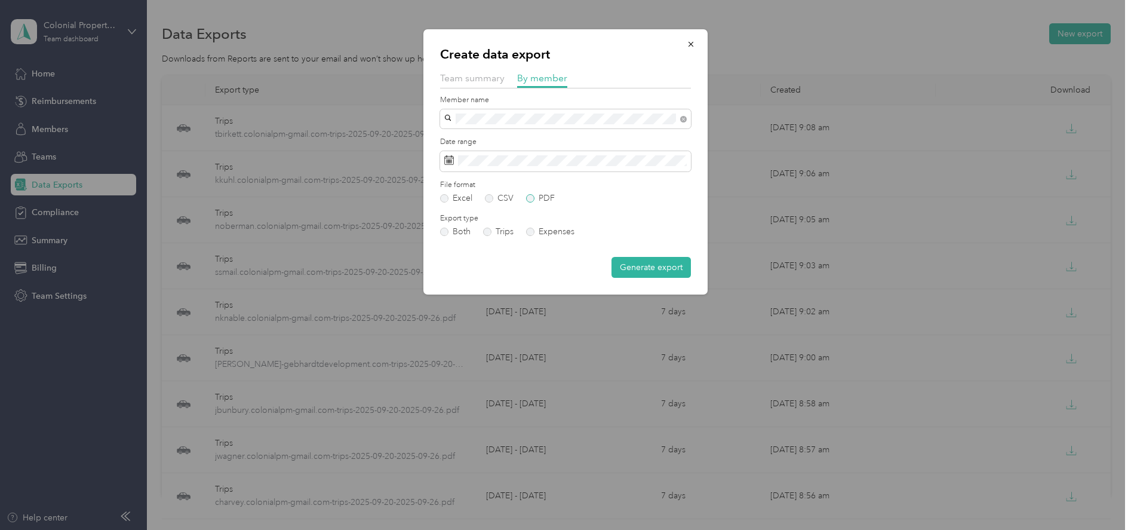
click at [527, 198] on label "PDF" at bounding box center [540, 198] width 29 height 8
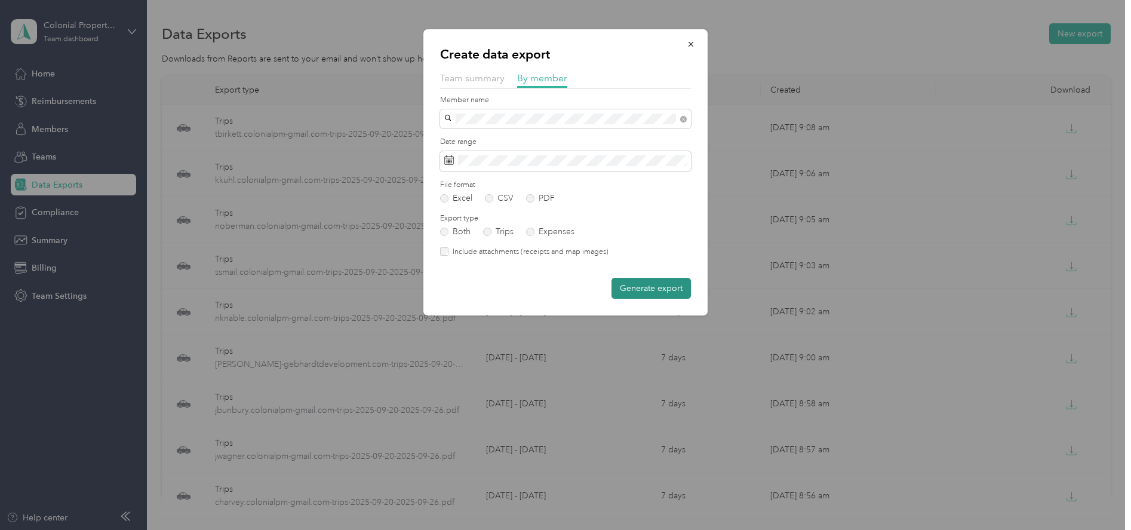
click at [652, 284] on button "Generate export" at bounding box center [651, 288] width 79 height 21
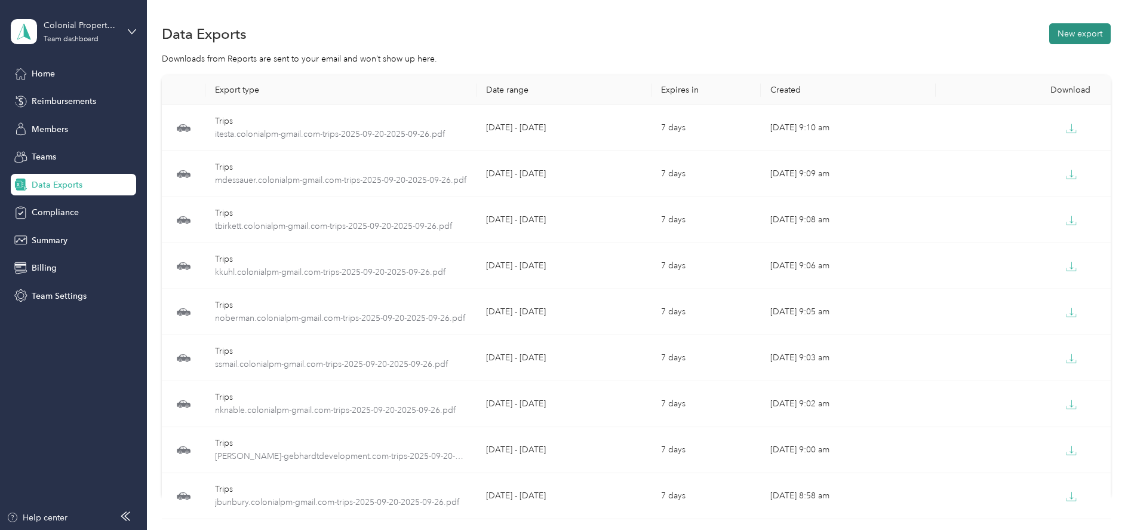
click at [1072, 38] on button "New export" at bounding box center [1080, 33] width 62 height 21
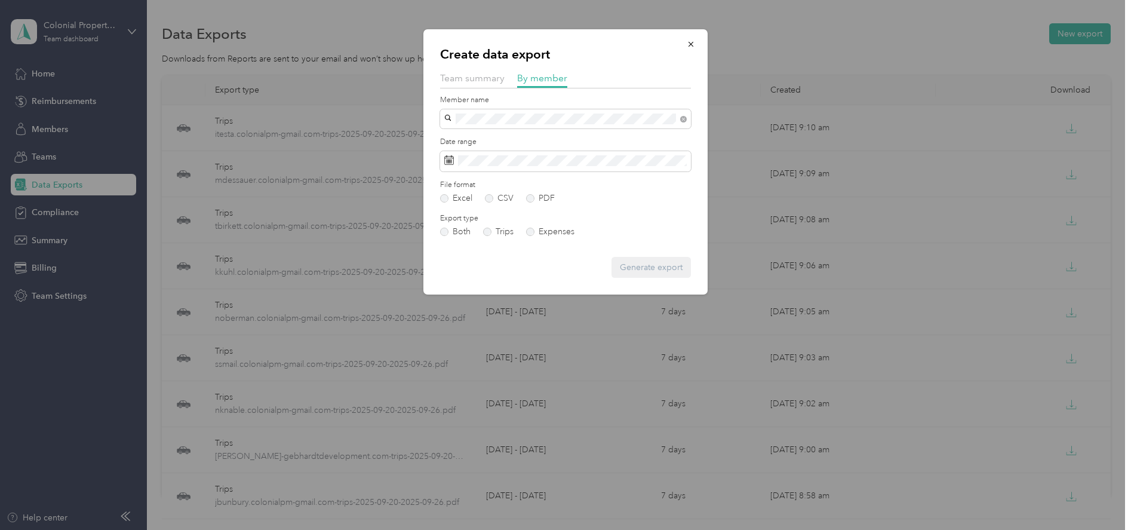
click at [493, 158] on span "[EMAIL_ADDRESS][DOMAIN_NAME]" at bounding box center [519, 161] width 141 height 10
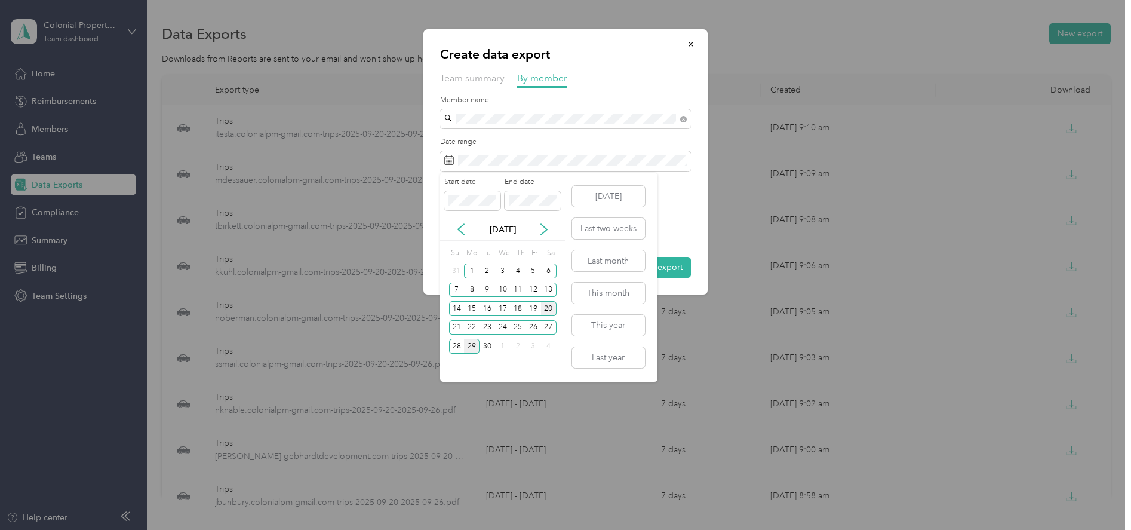
click at [547, 303] on div "20" at bounding box center [549, 308] width 16 height 15
click at [535, 329] on div "26" at bounding box center [534, 327] width 16 height 15
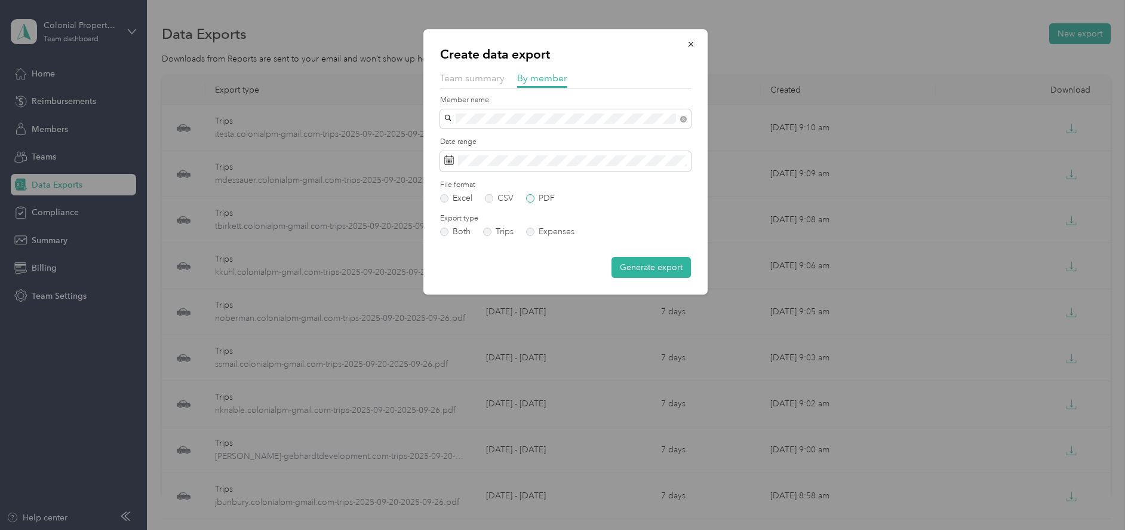
click at [530, 200] on label "PDF" at bounding box center [540, 198] width 29 height 8
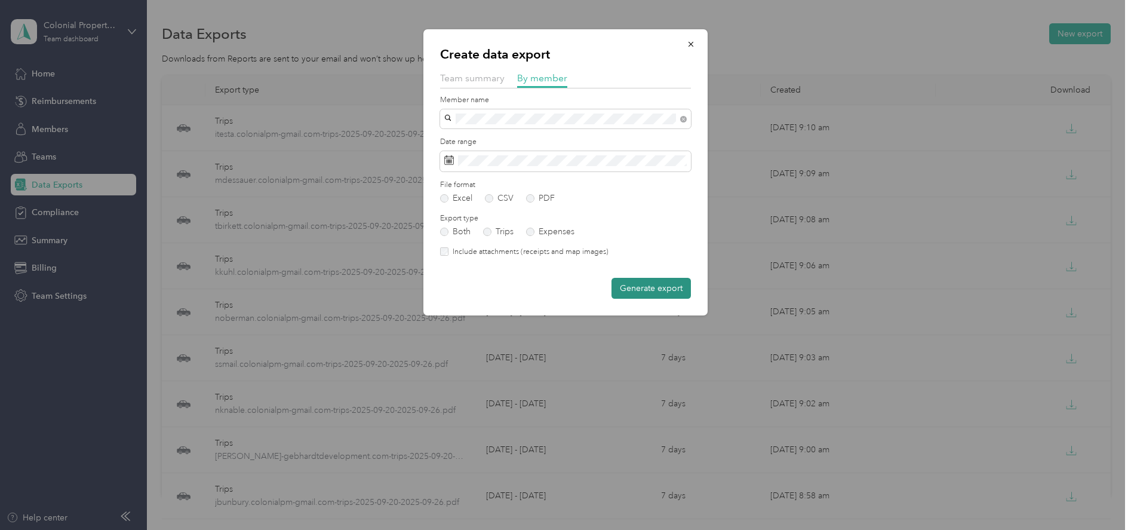
click at [634, 294] on button "Generate export" at bounding box center [651, 288] width 79 height 21
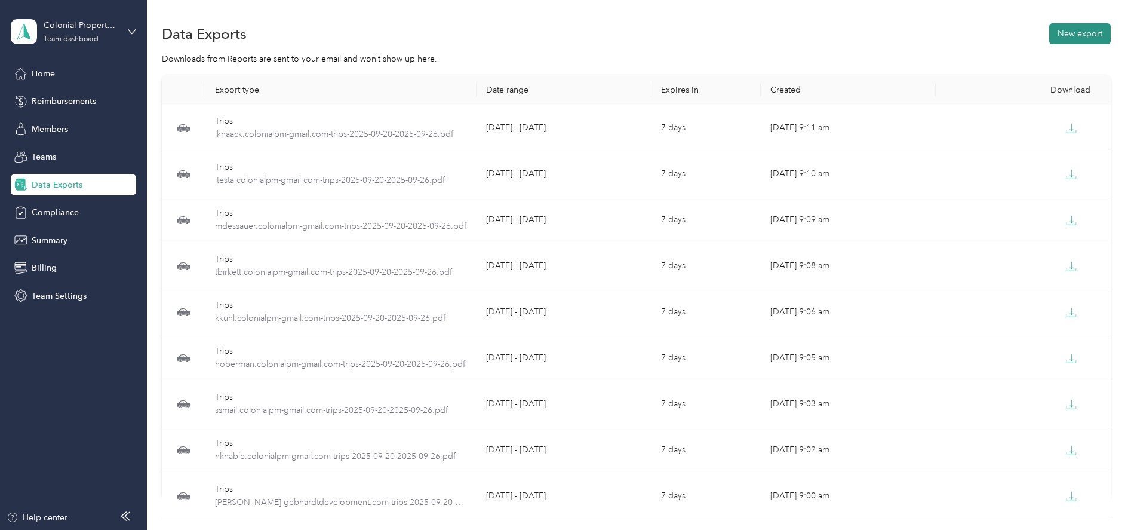
click at [1058, 33] on button "New export" at bounding box center [1080, 33] width 62 height 21
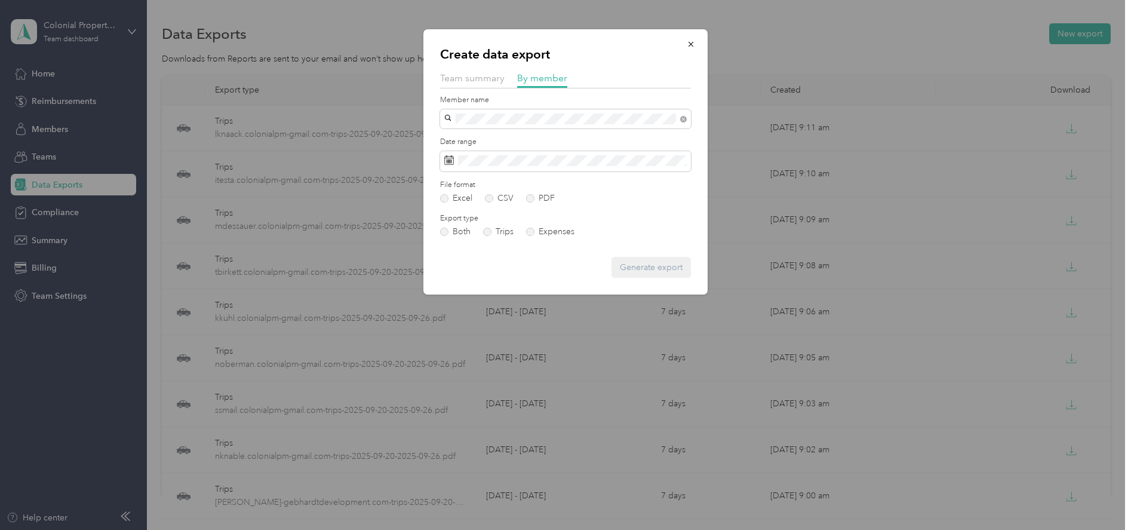
click at [471, 132] on li "[EMAIL_ADDRESS][DOMAIN_NAME]" at bounding box center [565, 138] width 251 height 21
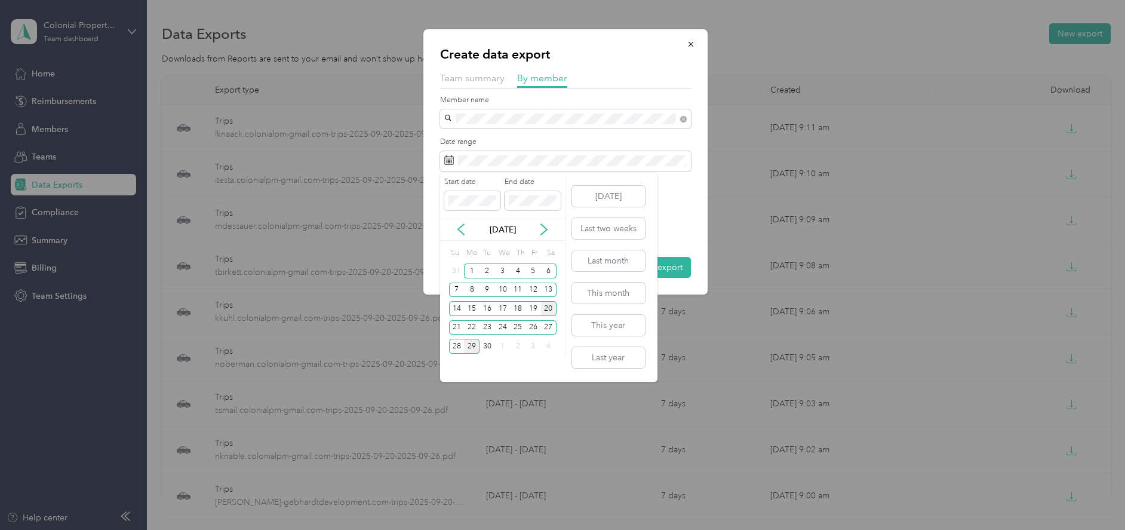
click at [550, 308] on div "20" at bounding box center [549, 308] width 16 height 15
click at [534, 330] on div "26" at bounding box center [534, 327] width 16 height 15
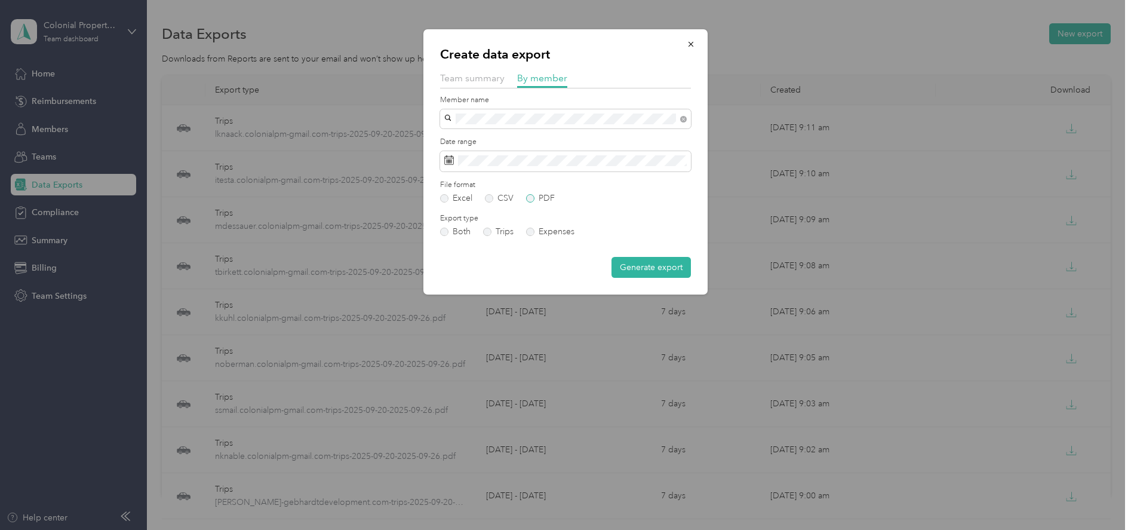
click at [532, 198] on label "PDF" at bounding box center [540, 198] width 29 height 8
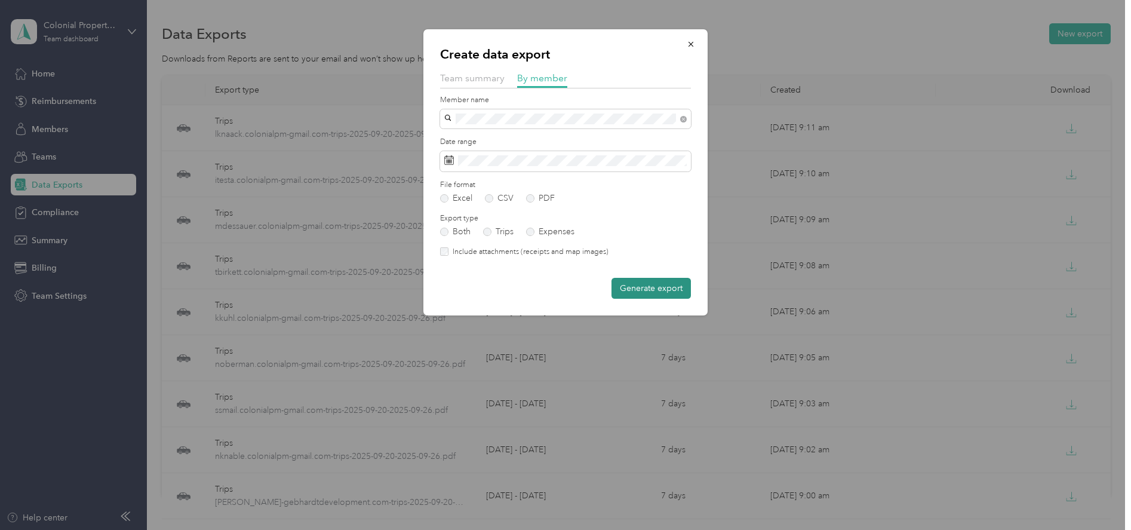
click at [636, 293] on button "Generate export" at bounding box center [651, 288] width 79 height 21
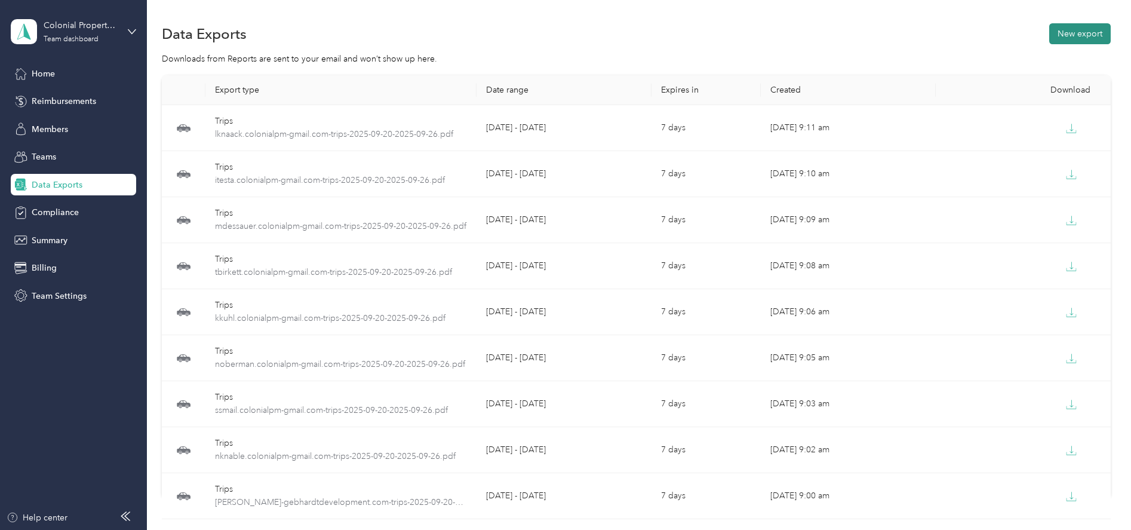
click at [1059, 38] on button "New export" at bounding box center [1080, 33] width 62 height 21
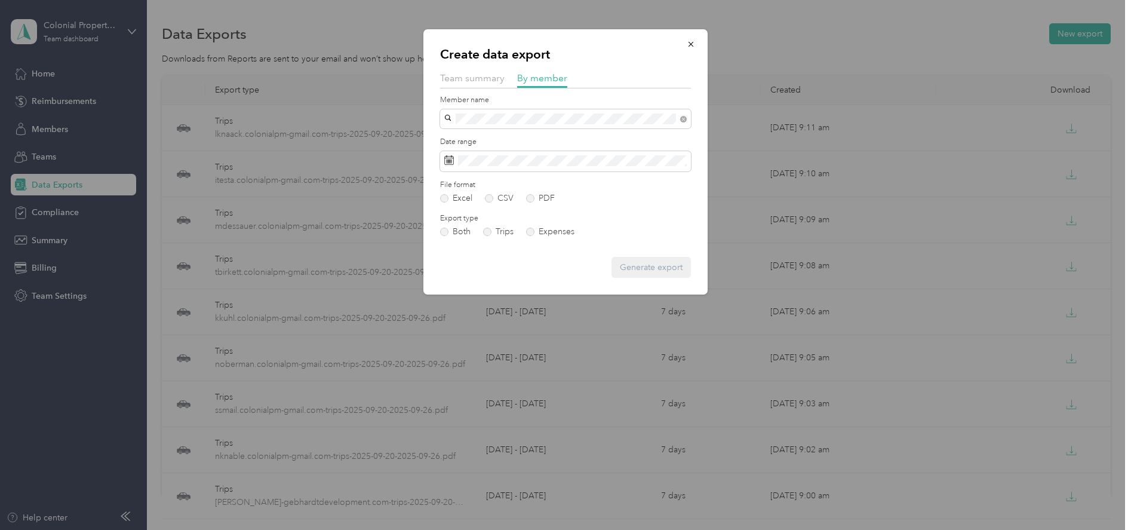
click at [466, 132] on li "[EMAIL_ADDRESS][DOMAIN_NAME]" at bounding box center [565, 140] width 251 height 21
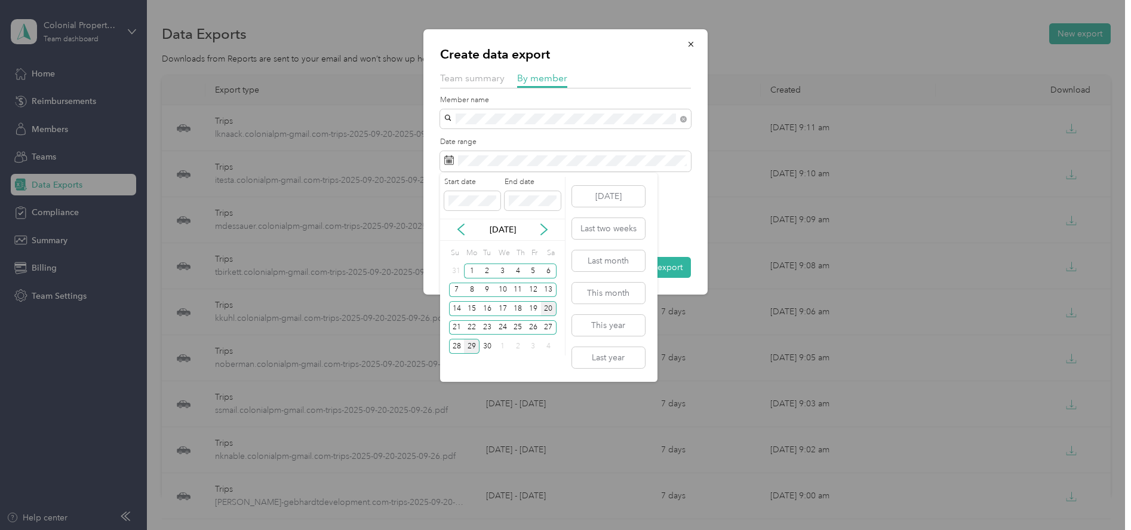
click at [542, 305] on div "20" at bounding box center [549, 308] width 16 height 15
click at [526, 323] on div "26" at bounding box center [534, 327] width 16 height 15
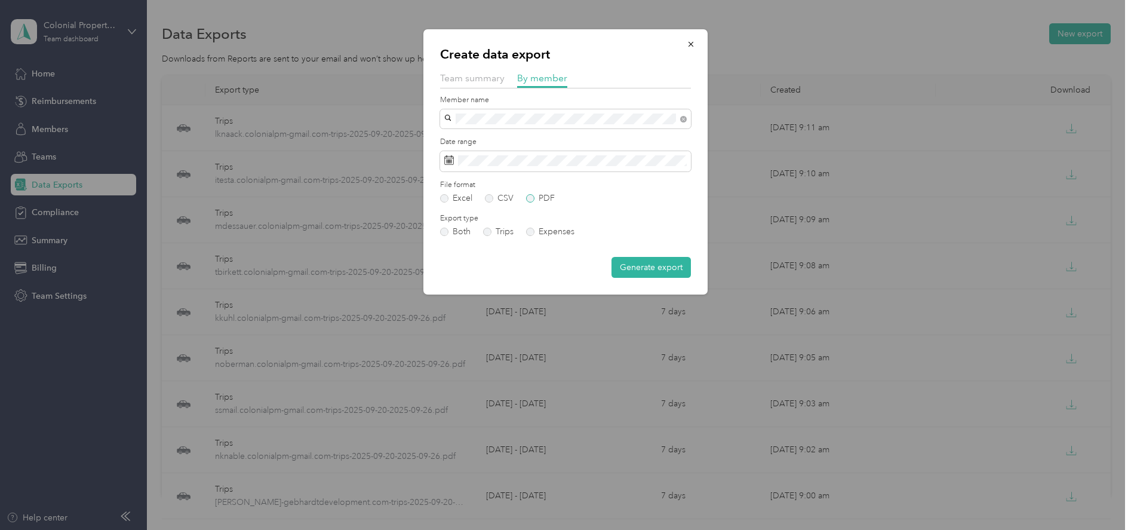
click at [530, 198] on label "PDF" at bounding box center [540, 198] width 29 height 8
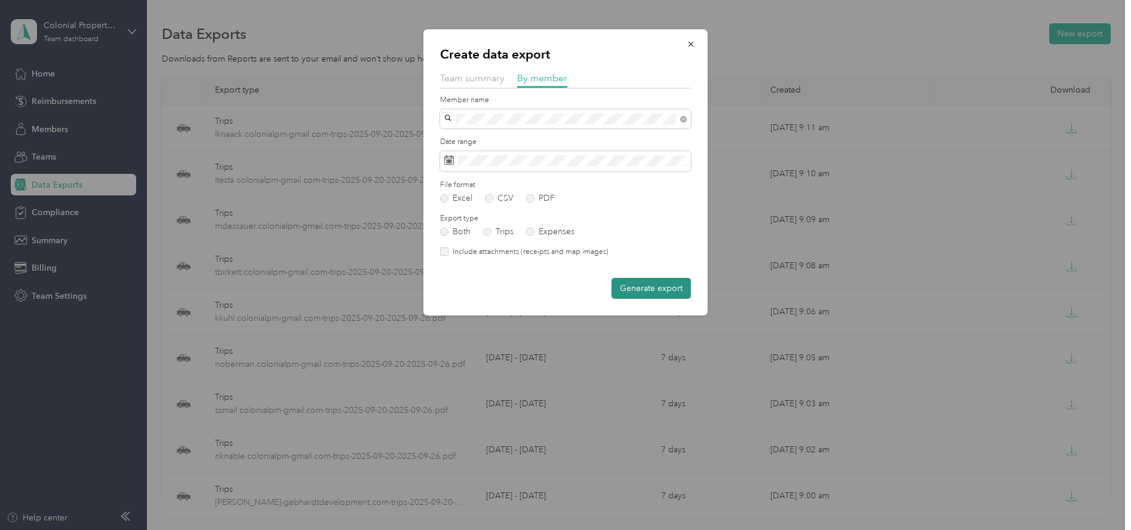
click at [635, 287] on button "Generate export" at bounding box center [651, 288] width 79 height 21
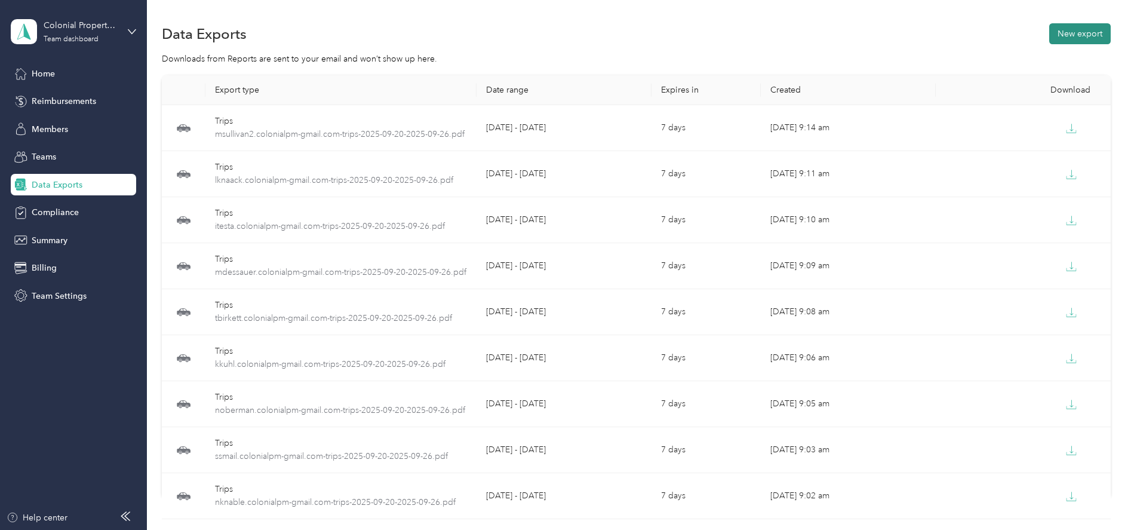
click at [1063, 38] on button "New export" at bounding box center [1080, 33] width 62 height 21
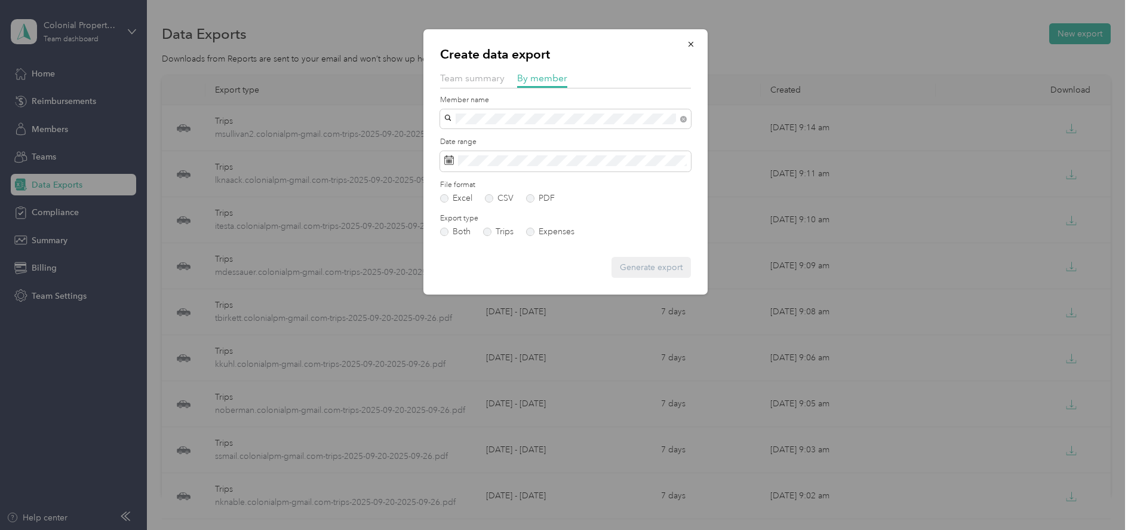
click at [472, 130] on li "[EMAIL_ADDRESS][DOMAIN_NAME]" at bounding box center [565, 140] width 251 height 21
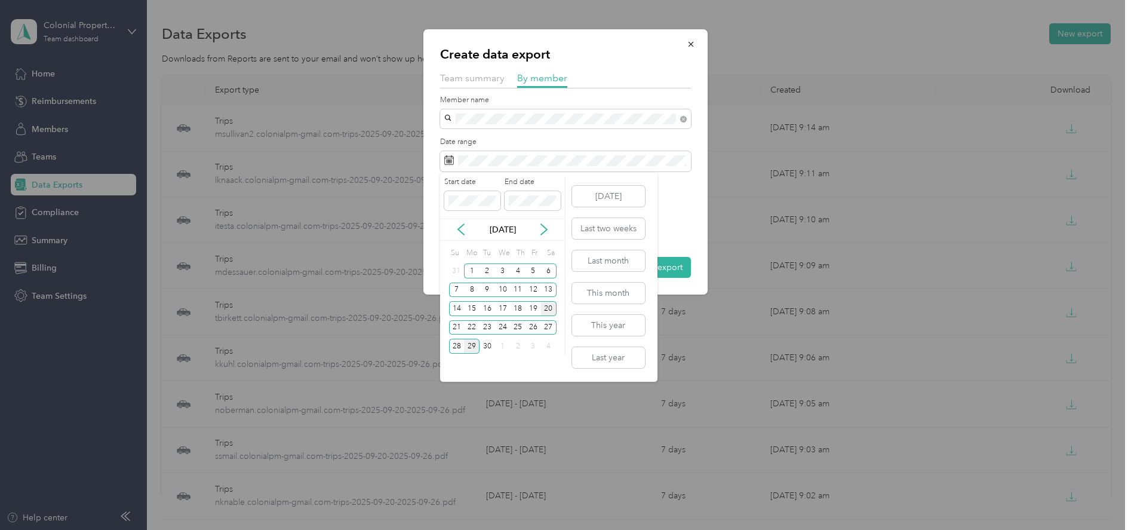
click at [544, 312] on div "20" at bounding box center [549, 308] width 16 height 15
click at [529, 327] on div "26" at bounding box center [534, 327] width 16 height 15
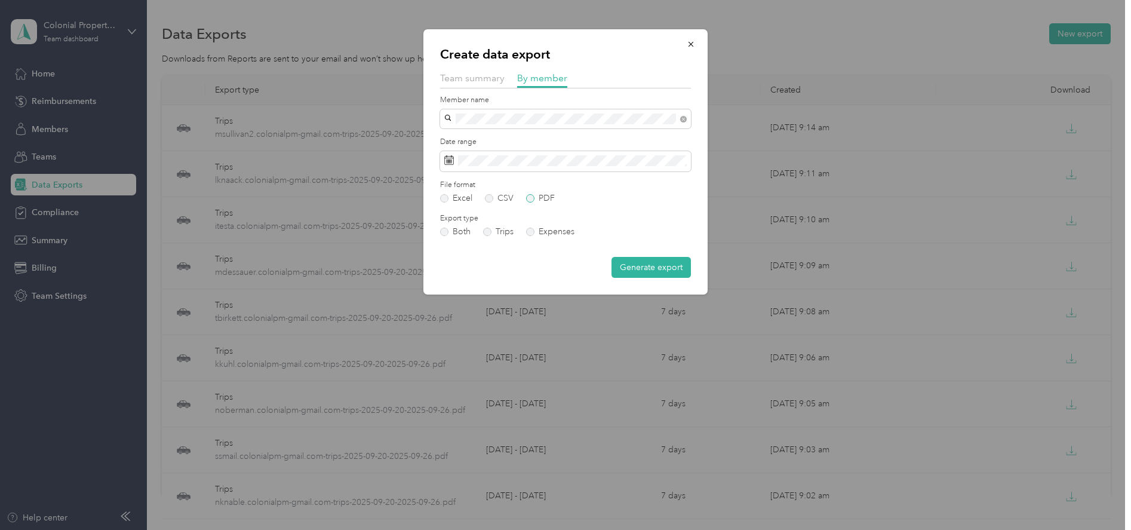
click at [527, 197] on label "PDF" at bounding box center [540, 198] width 29 height 8
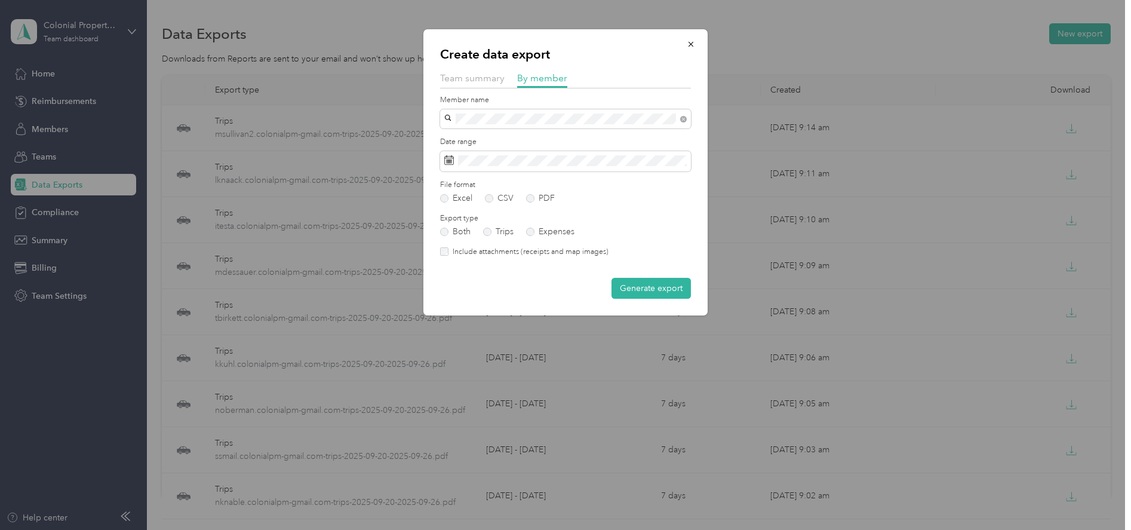
click at [635, 289] on button "Generate export" at bounding box center [651, 288] width 79 height 21
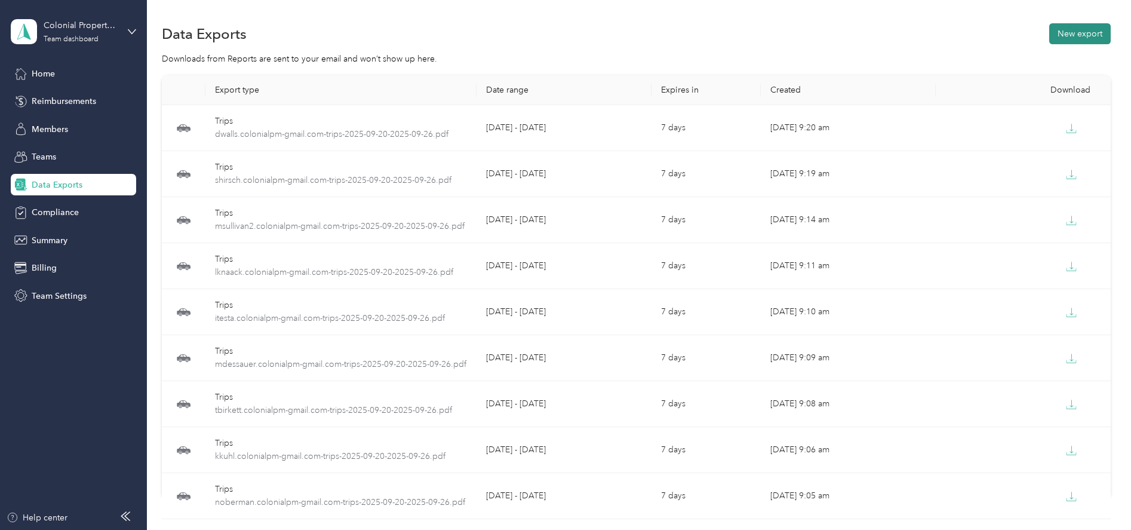
click at [1051, 33] on button "New export" at bounding box center [1080, 33] width 62 height 21
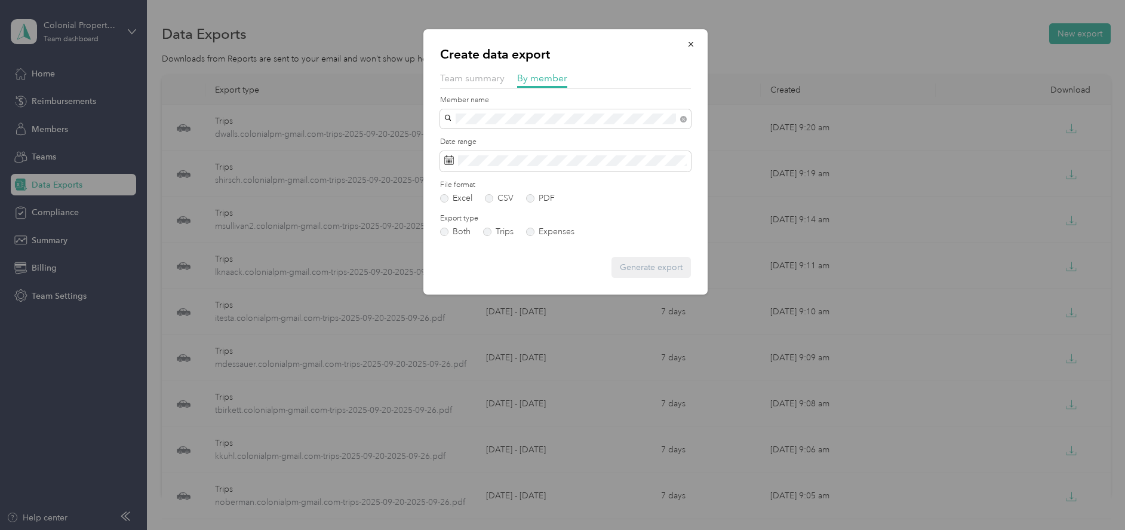
click at [487, 135] on span "[EMAIL_ADDRESS][DOMAIN_NAME]" at bounding box center [519, 140] width 141 height 10
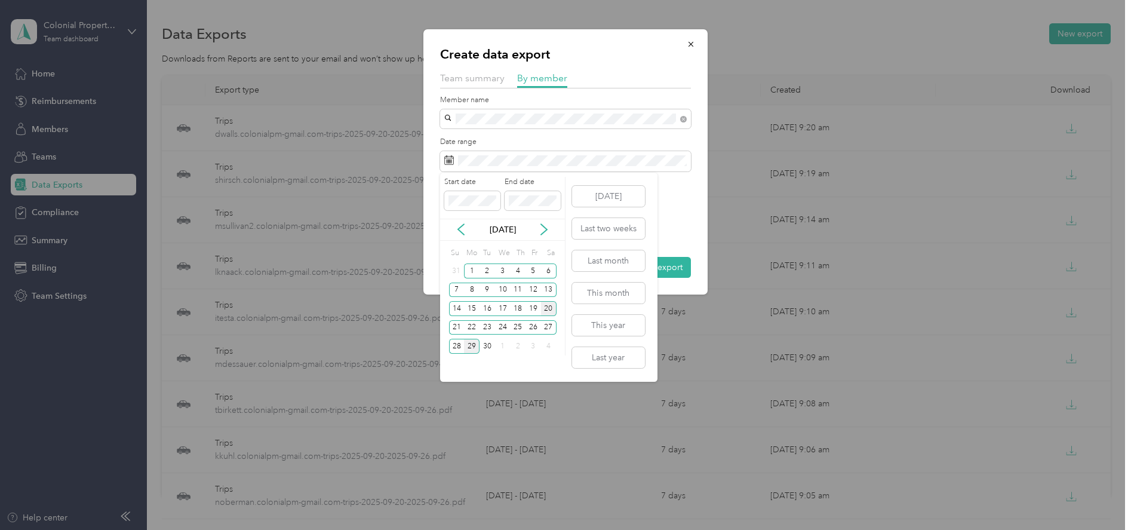
click at [542, 303] on div "20" at bounding box center [549, 308] width 16 height 15
click at [533, 324] on div "26" at bounding box center [534, 327] width 16 height 15
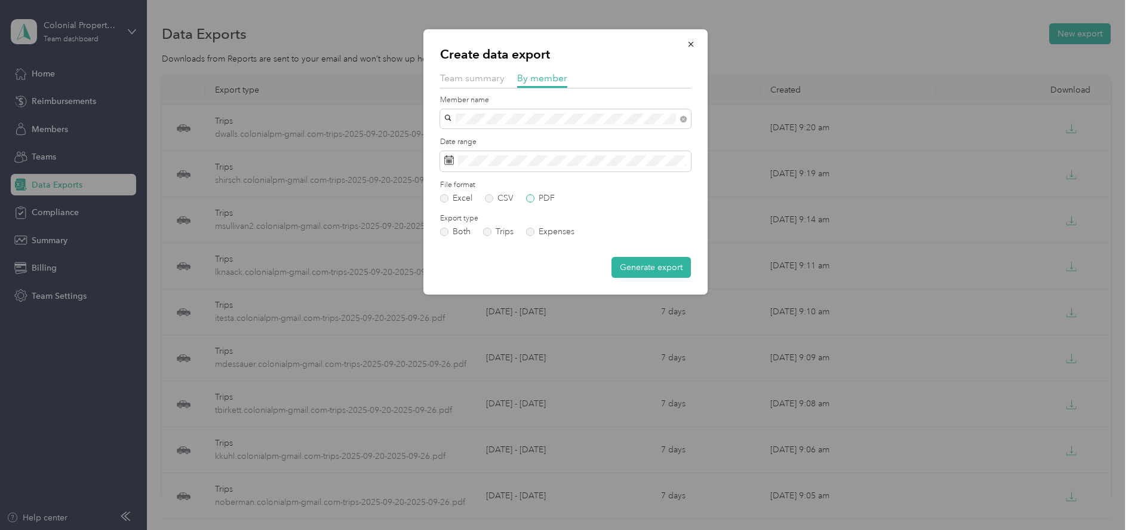
click at [530, 198] on label "PDF" at bounding box center [540, 198] width 29 height 8
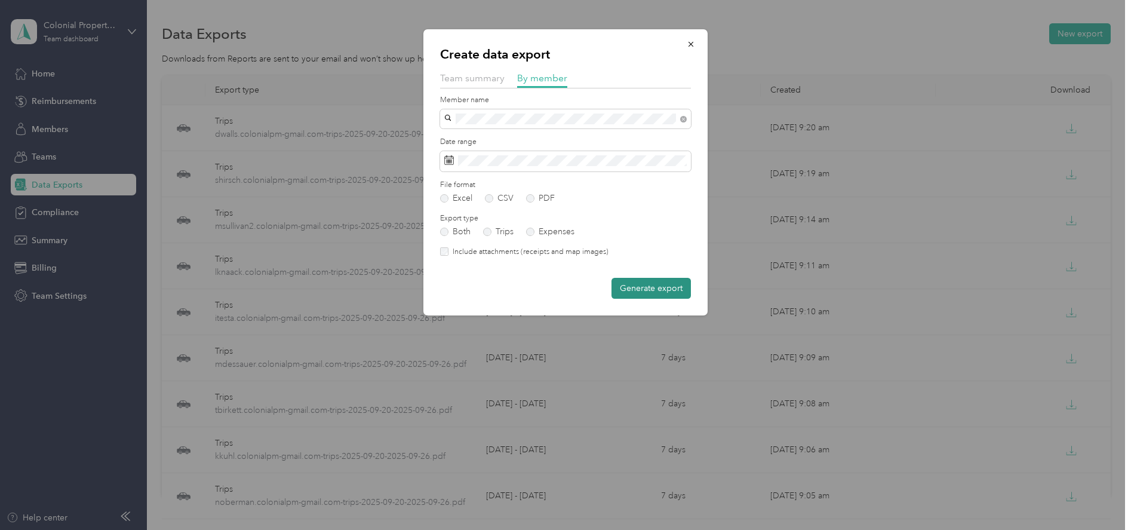
click at [646, 290] on button "Generate export" at bounding box center [651, 288] width 79 height 21
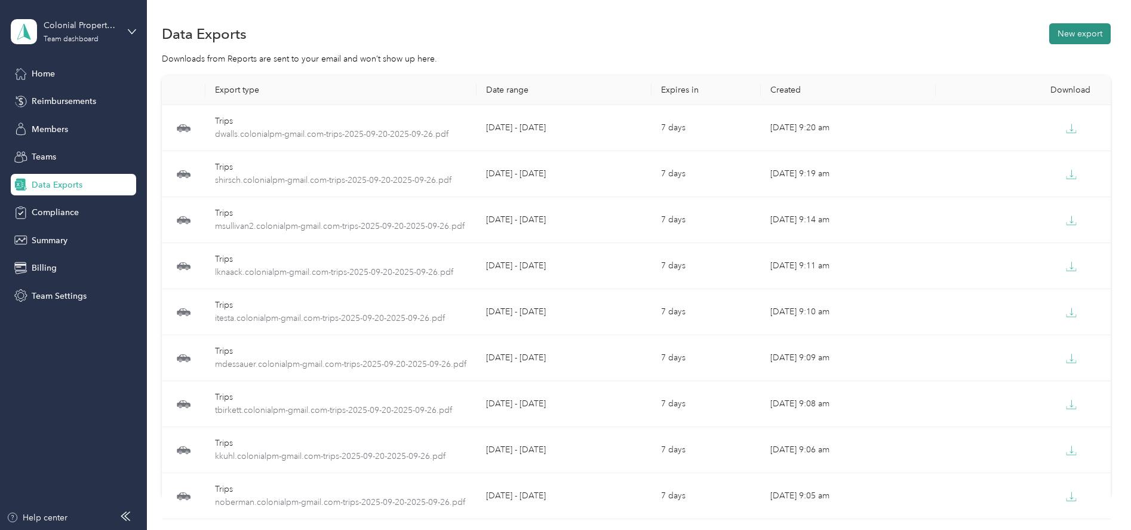
click at [1064, 35] on button "New export" at bounding box center [1080, 33] width 62 height 21
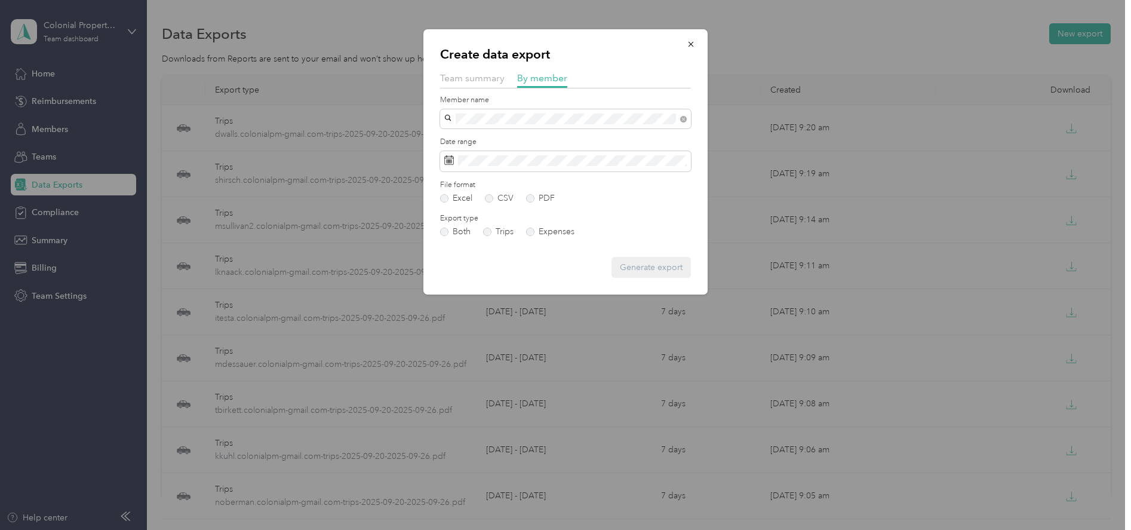
click at [477, 142] on li "[PERSON_NAME]" at bounding box center [565, 138] width 251 height 21
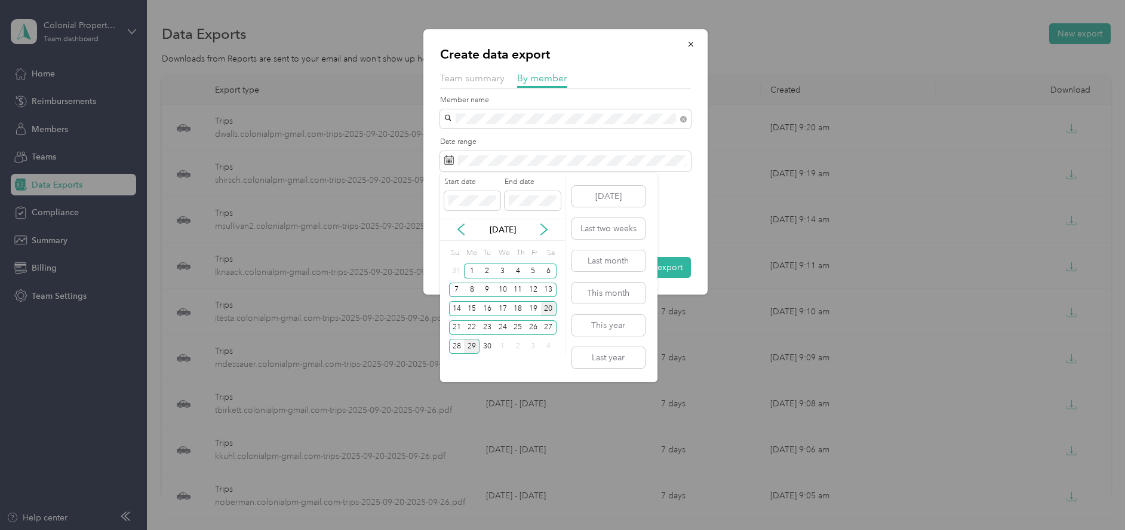
click at [549, 308] on div "20" at bounding box center [549, 308] width 16 height 15
click at [532, 327] on div "26" at bounding box center [534, 327] width 16 height 15
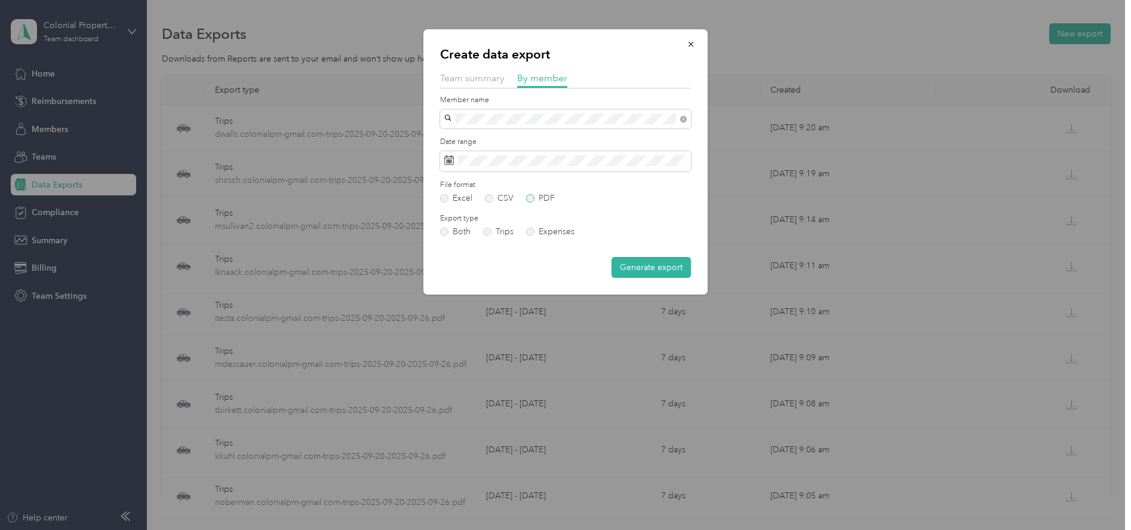
click at [532, 199] on label "PDF" at bounding box center [540, 198] width 29 height 8
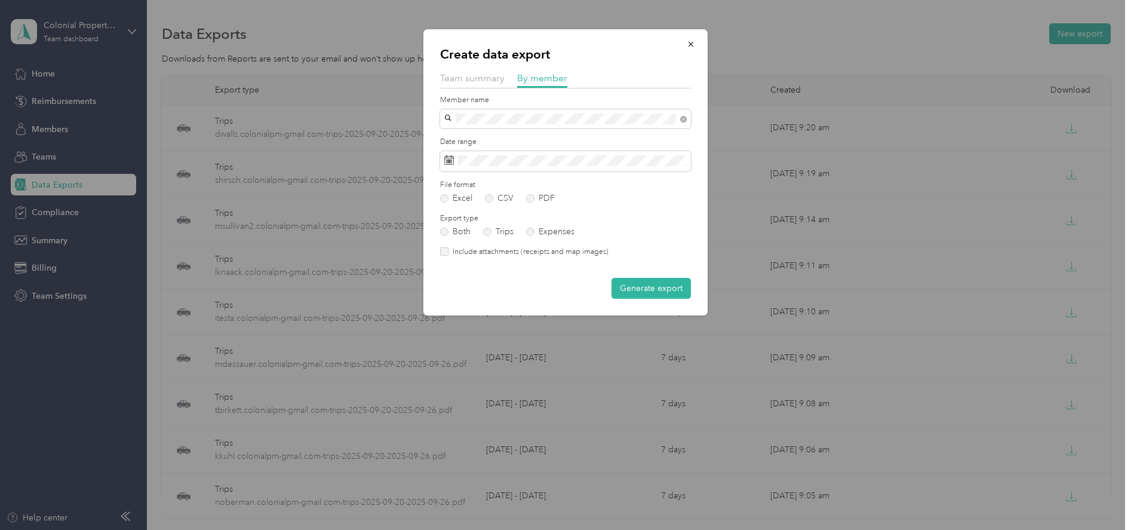
click at [644, 295] on button "Generate export" at bounding box center [651, 288] width 79 height 21
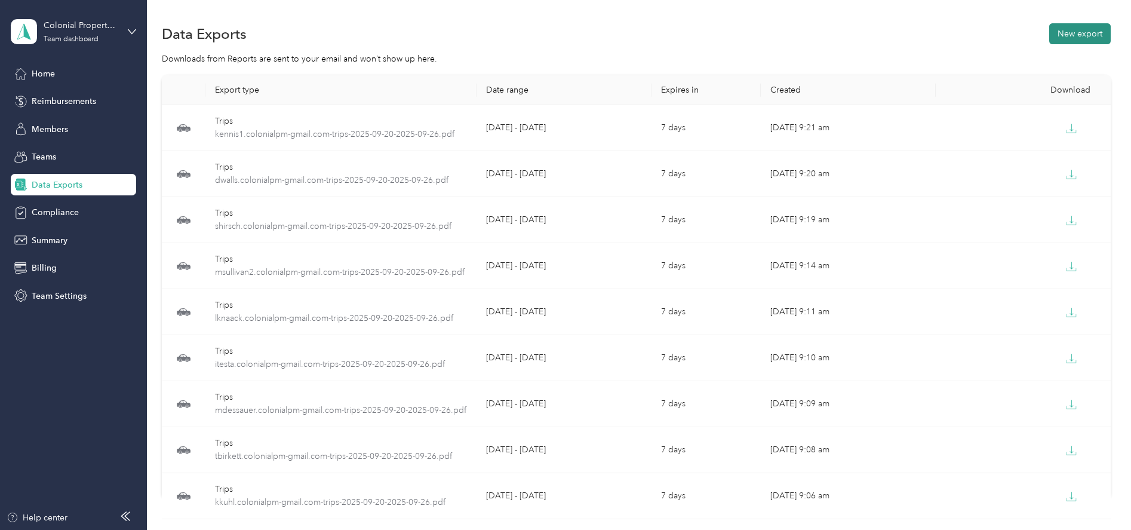
click at [1069, 36] on button "New export" at bounding box center [1080, 33] width 62 height 21
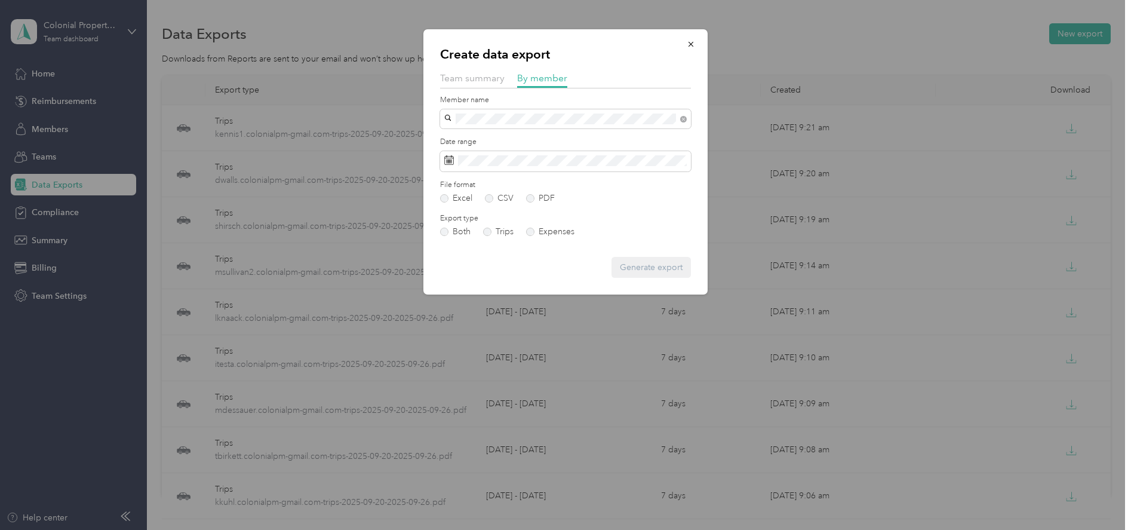
click at [468, 140] on li "[EMAIL_ADDRESS][DOMAIN_NAME]" at bounding box center [565, 140] width 251 height 21
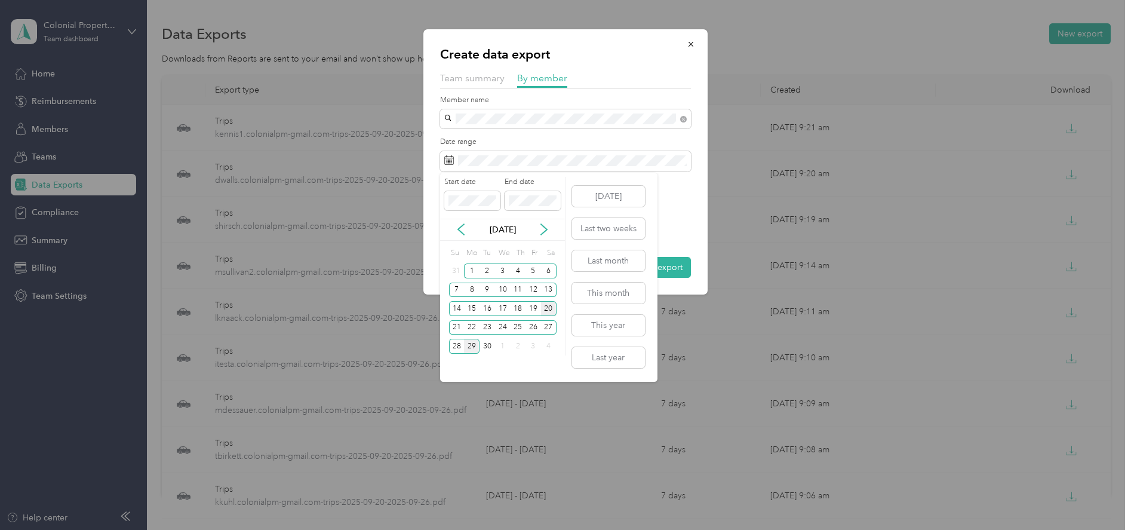
click at [551, 311] on div "20" at bounding box center [549, 308] width 16 height 15
click at [537, 327] on div "26" at bounding box center [534, 327] width 16 height 15
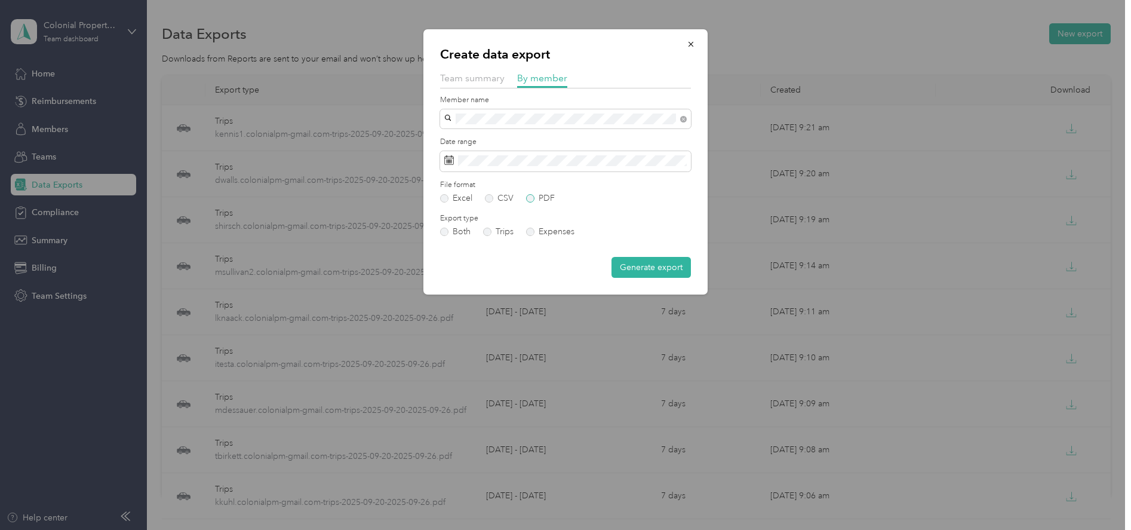
click at [530, 199] on label "PDF" at bounding box center [540, 198] width 29 height 8
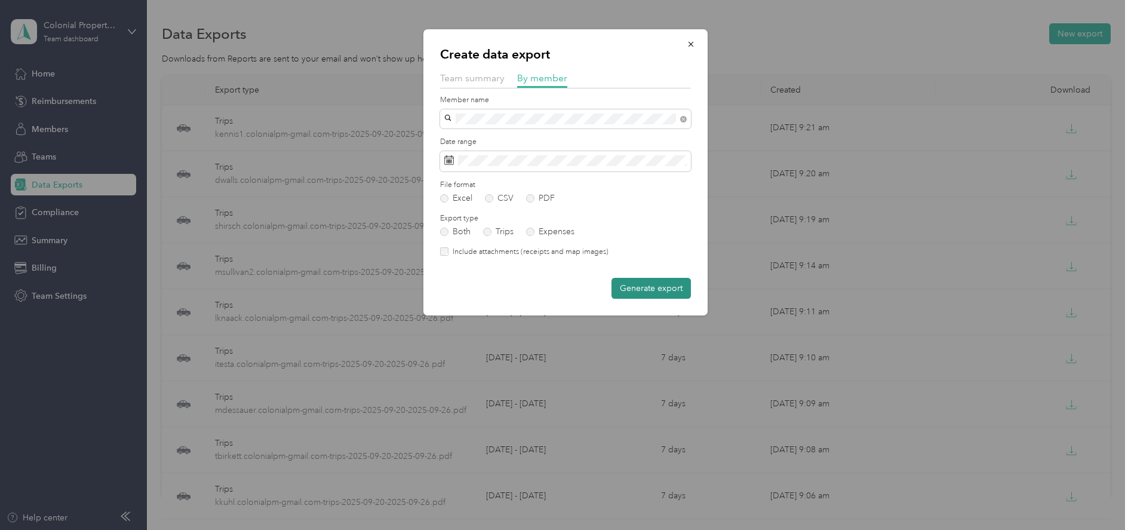
click at [637, 289] on button "Generate export" at bounding box center [651, 288] width 79 height 21
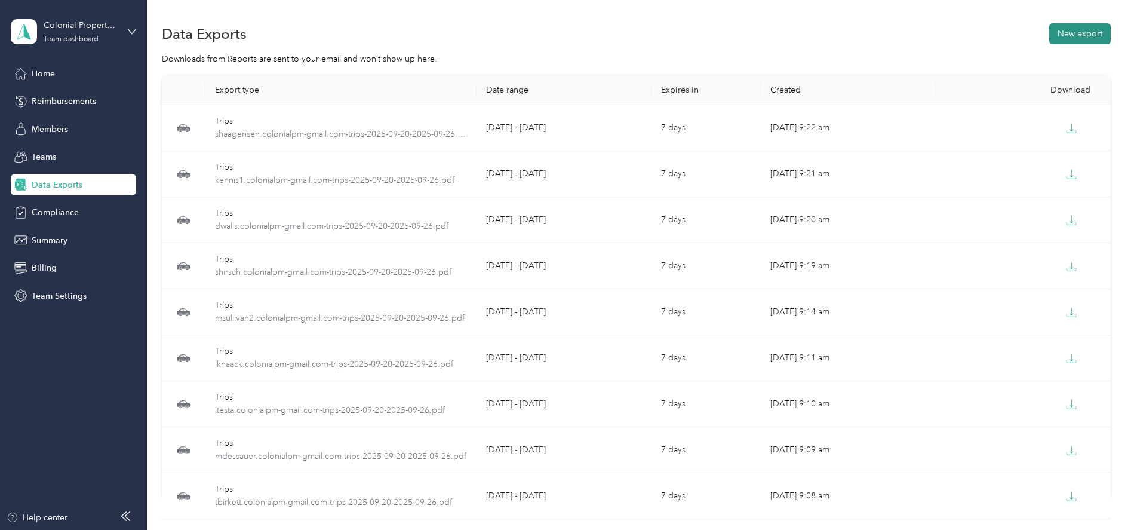
click at [1062, 41] on button "New export" at bounding box center [1080, 33] width 62 height 21
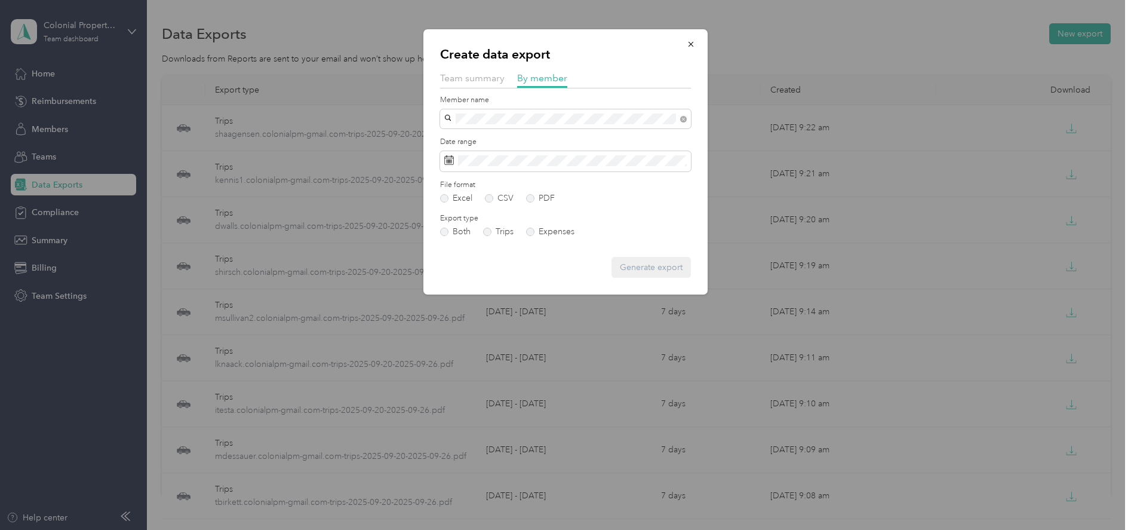
click at [475, 133] on li "[EMAIL_ADDRESS][DOMAIN_NAME]" at bounding box center [565, 138] width 251 height 21
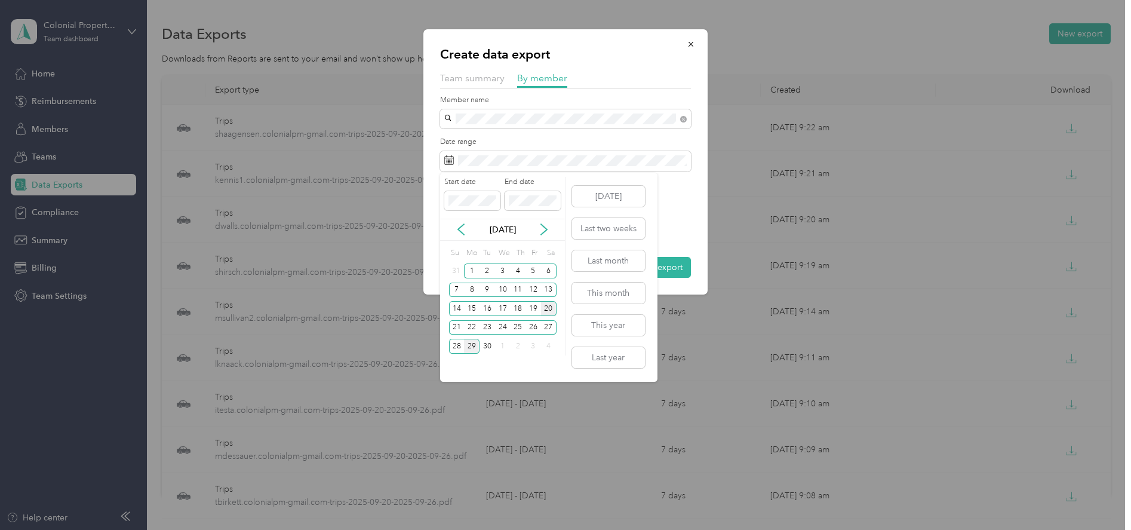
click at [545, 312] on div "20" at bounding box center [549, 308] width 16 height 15
click at [532, 328] on div "26" at bounding box center [534, 327] width 16 height 15
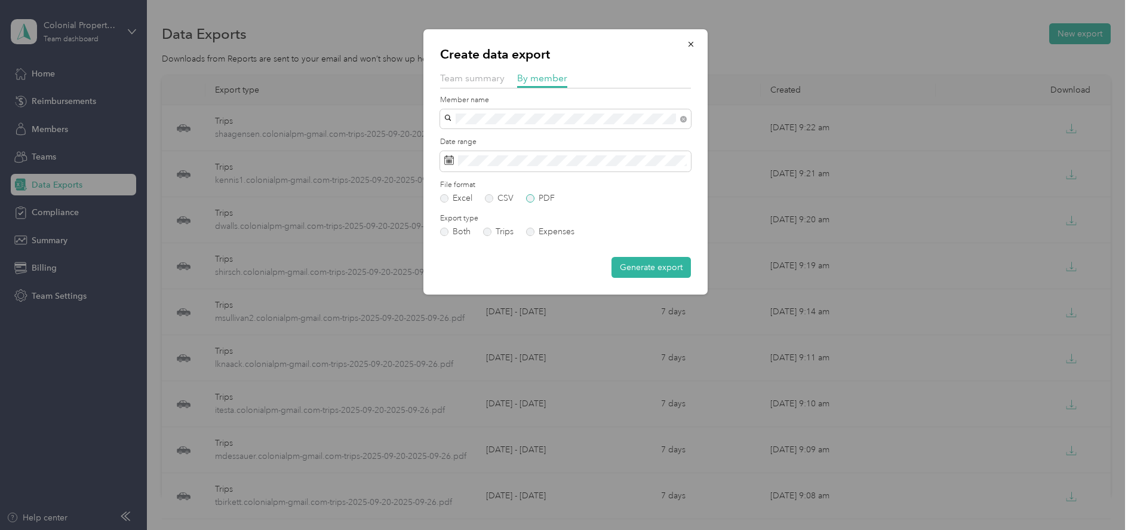
click at [529, 195] on label "PDF" at bounding box center [540, 198] width 29 height 8
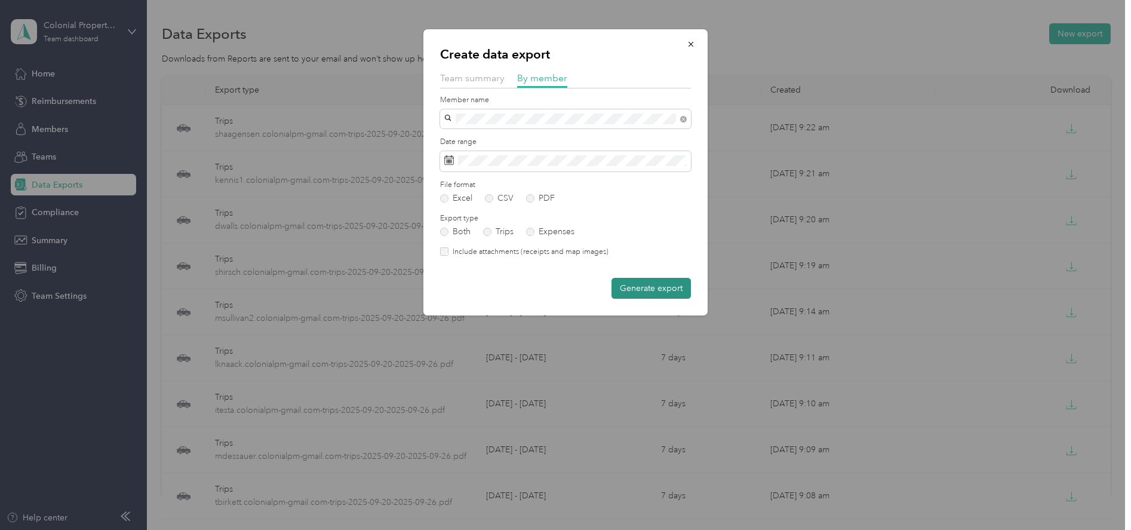
click at [658, 294] on button "Generate export" at bounding box center [651, 288] width 79 height 21
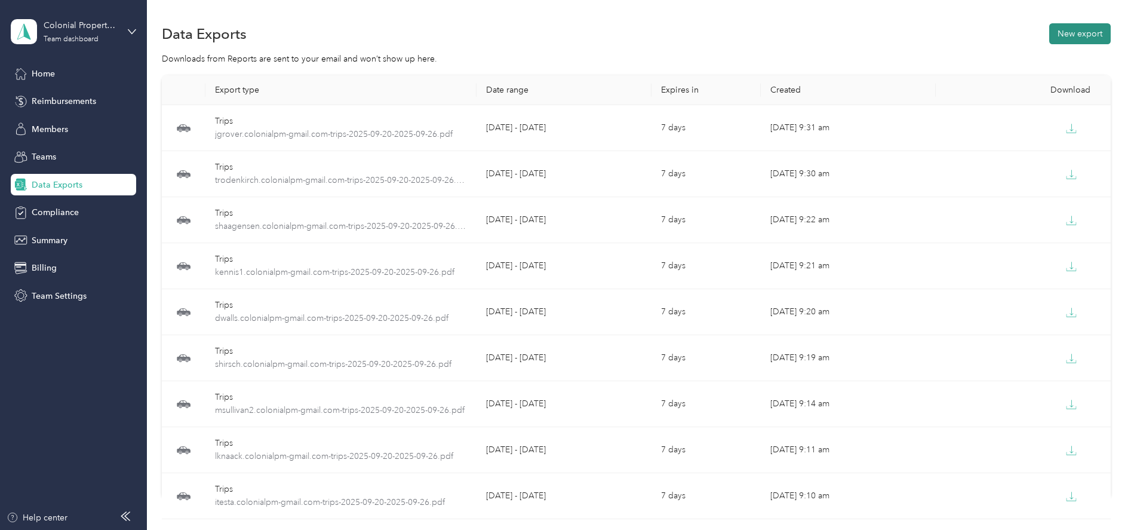
click at [1065, 41] on button "New export" at bounding box center [1080, 33] width 62 height 21
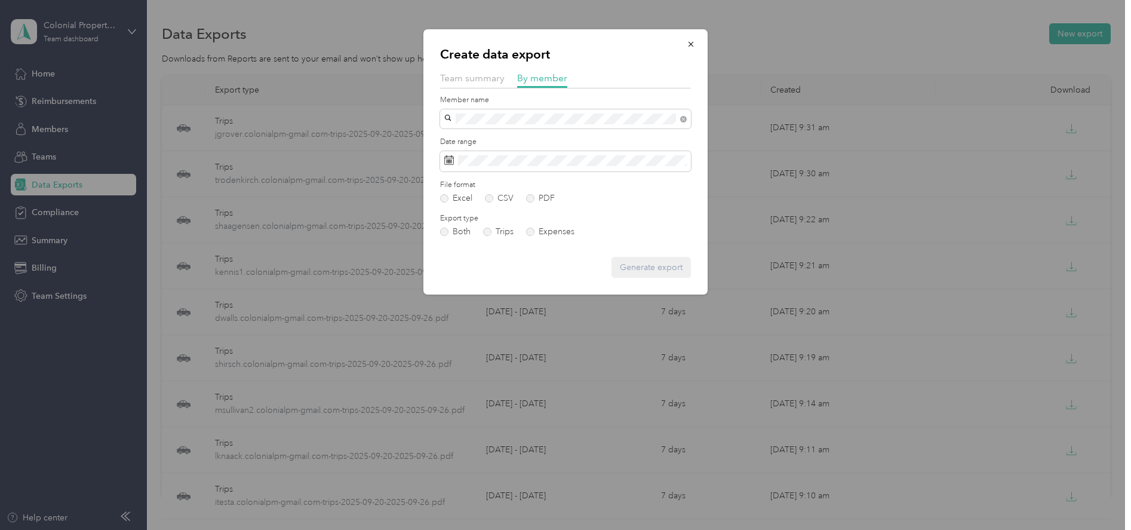
click at [483, 137] on span "[EMAIL_ADDRESS][DOMAIN_NAME]" at bounding box center [519, 139] width 141 height 10
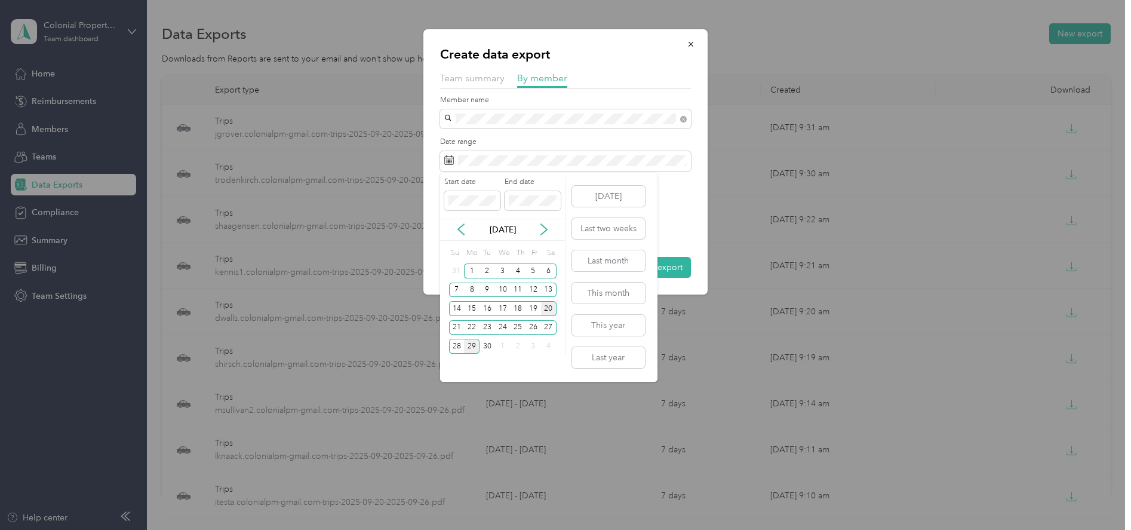
click at [548, 306] on div "20" at bounding box center [549, 308] width 16 height 15
click at [530, 326] on div "26" at bounding box center [534, 327] width 16 height 15
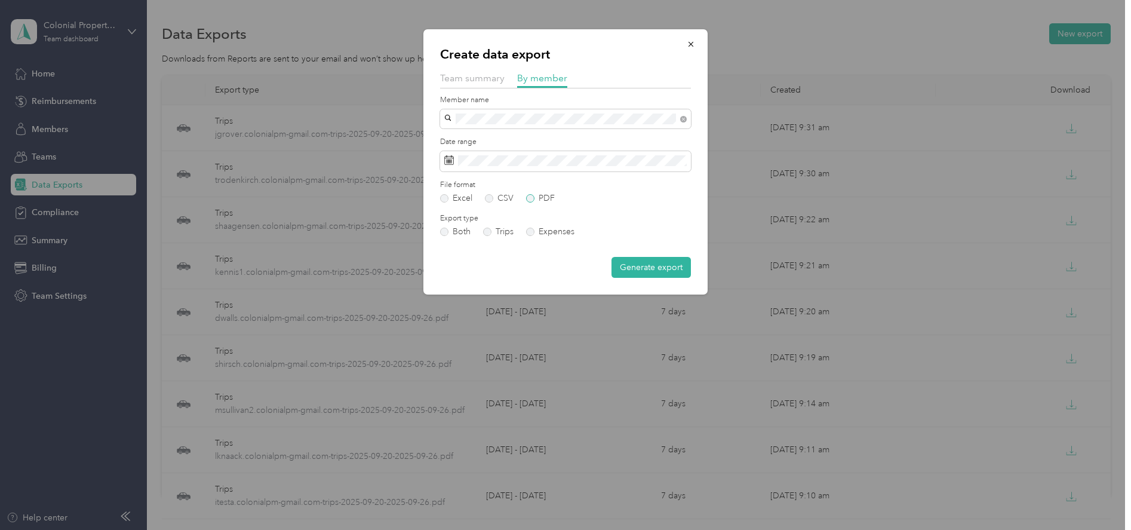
click at [527, 196] on label "PDF" at bounding box center [540, 198] width 29 height 8
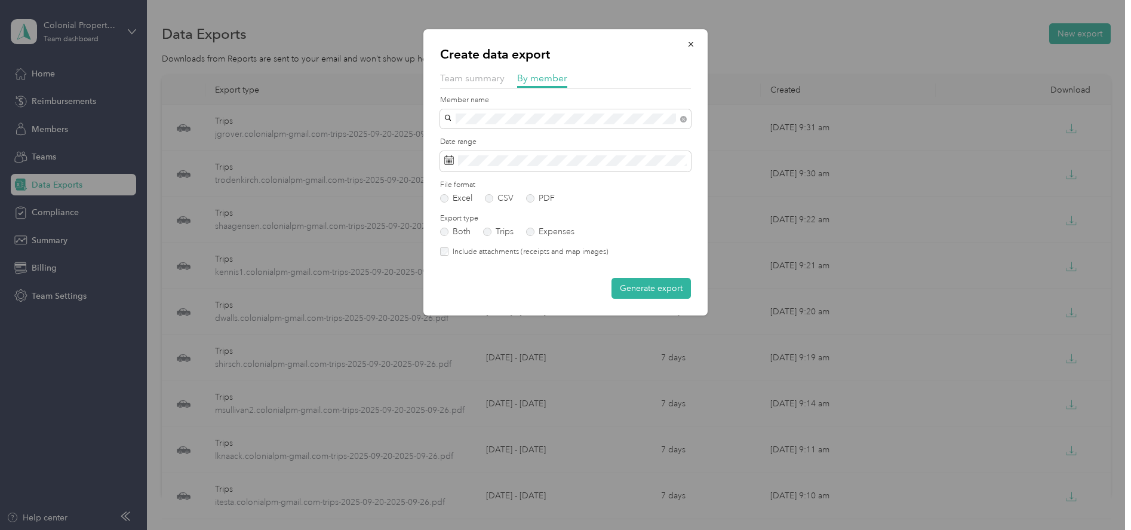
click at [634, 290] on button "Generate export" at bounding box center [651, 288] width 79 height 21
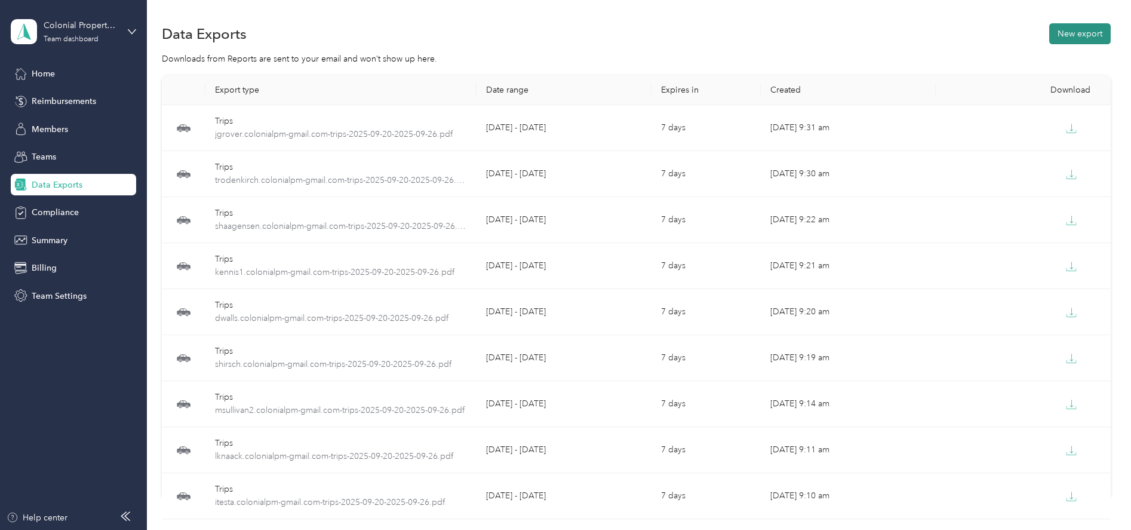
click at [1075, 36] on button "New export" at bounding box center [1080, 33] width 62 height 21
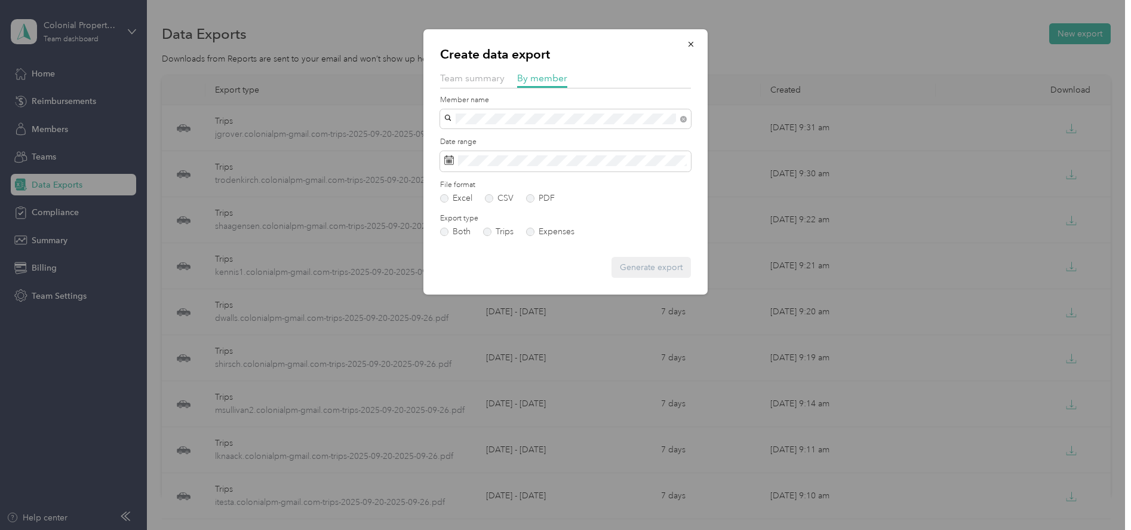
click at [475, 133] on div "[EMAIL_ADDRESS][DOMAIN_NAME]" at bounding box center [566, 135] width 234 height 13
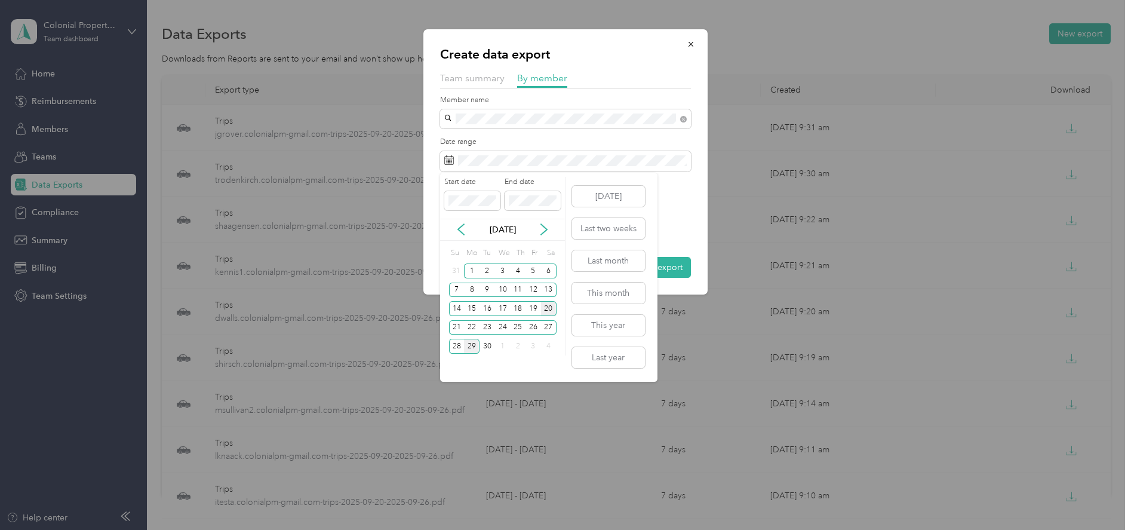
click at [543, 309] on div "20" at bounding box center [549, 308] width 16 height 15
click at [535, 327] on div "26" at bounding box center [534, 327] width 16 height 15
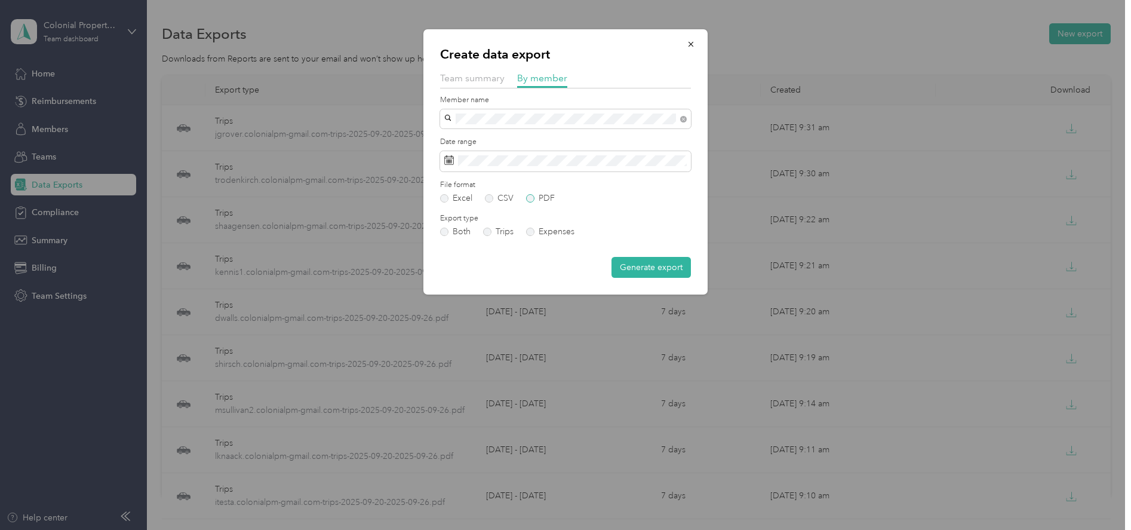
click at [530, 199] on label "PDF" at bounding box center [540, 198] width 29 height 8
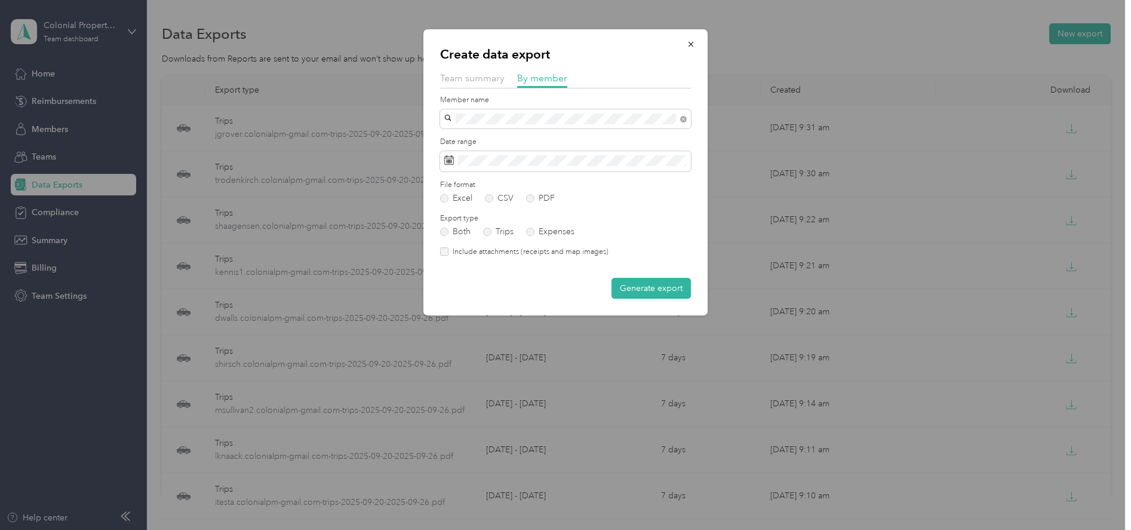
click at [631, 284] on button "Generate export" at bounding box center [651, 288] width 79 height 21
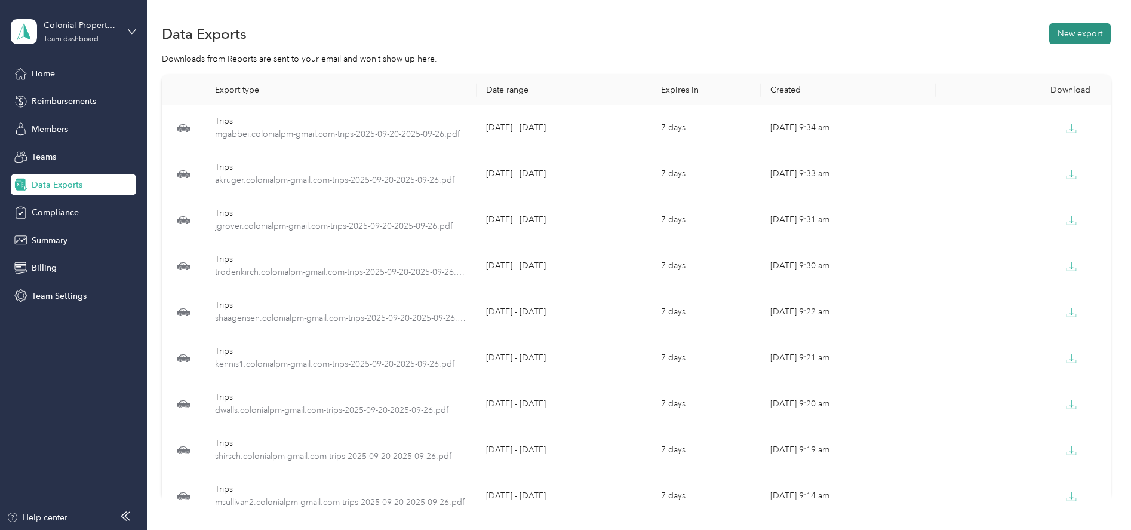
click at [1064, 38] on button "New export" at bounding box center [1080, 33] width 62 height 21
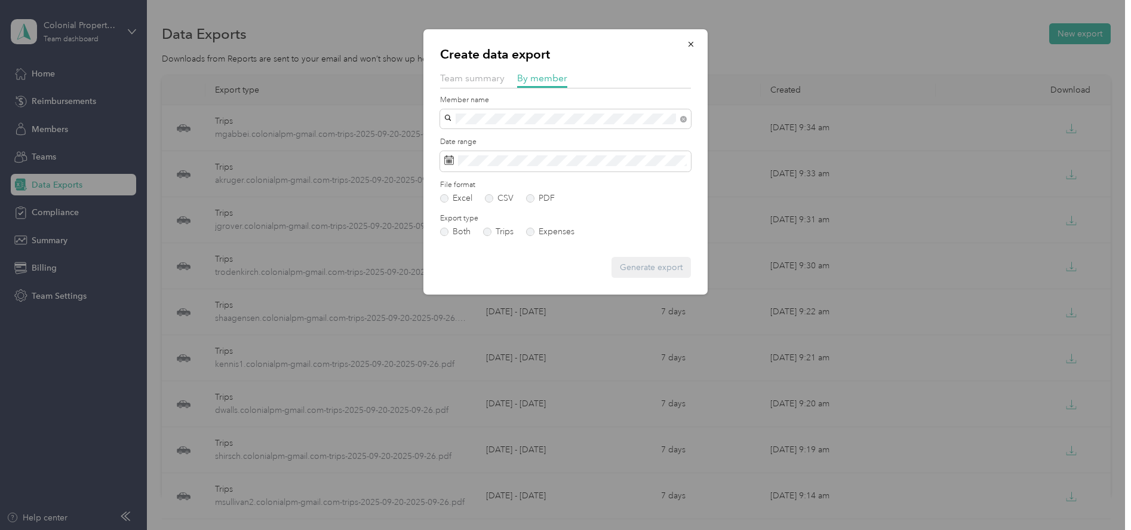
click at [502, 137] on span "[EMAIL_ADDRESS][DOMAIN_NAME]" at bounding box center [519, 140] width 141 height 10
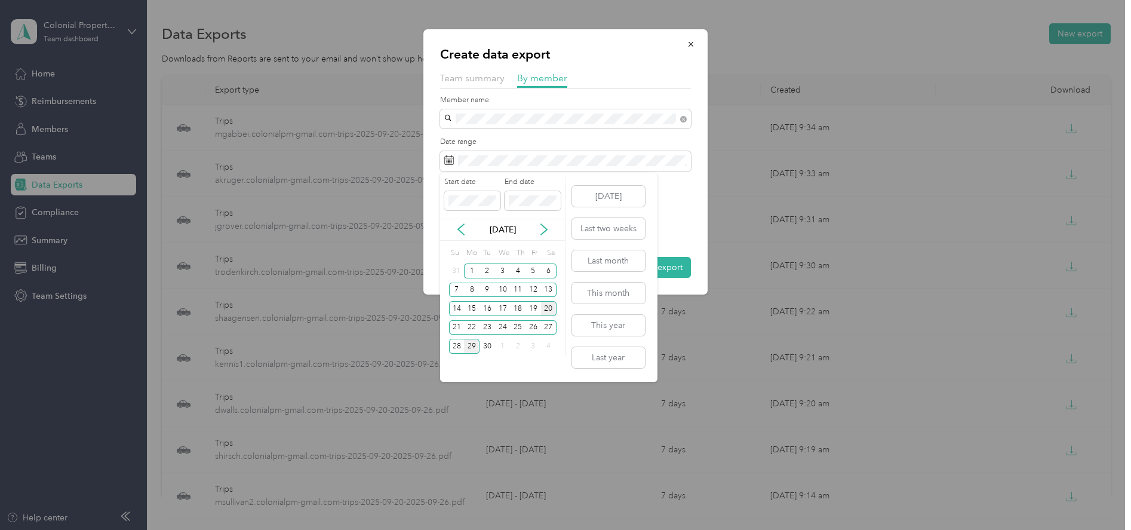
click at [554, 308] on div "20" at bounding box center [549, 308] width 16 height 15
click at [535, 328] on div "26" at bounding box center [534, 327] width 16 height 15
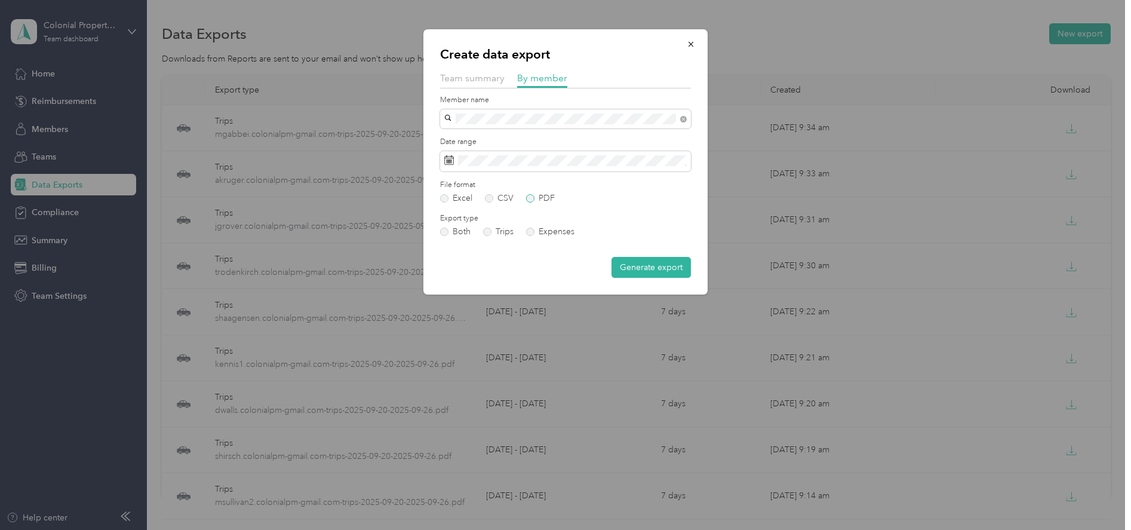
click at [529, 201] on label "PDF" at bounding box center [540, 198] width 29 height 8
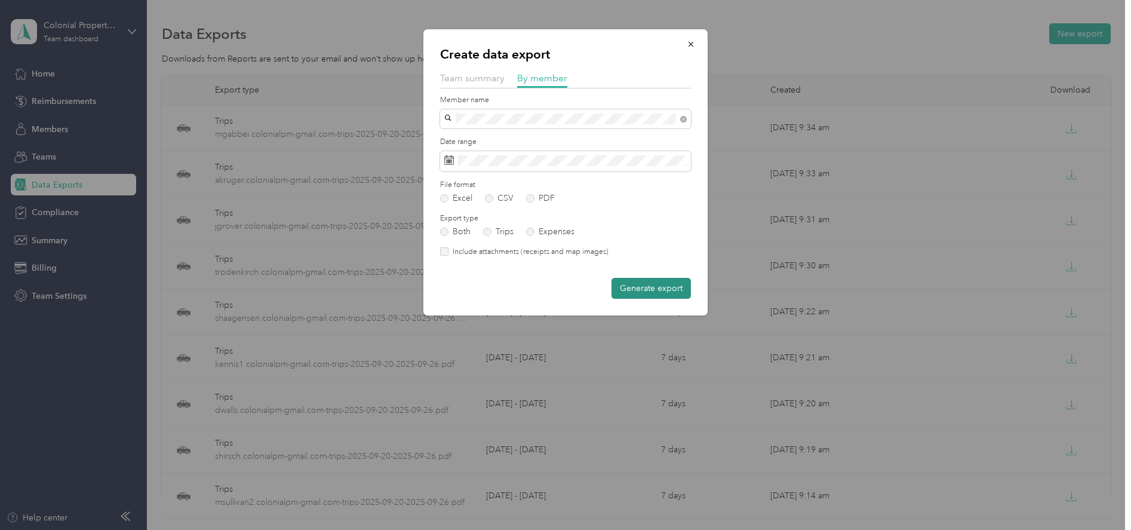
click at [646, 290] on button "Generate export" at bounding box center [651, 288] width 79 height 21
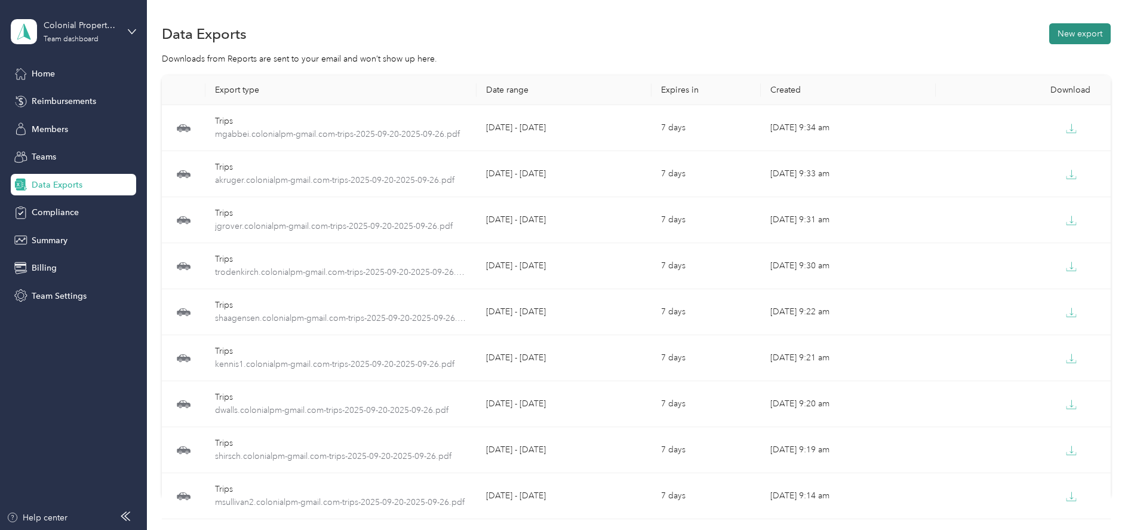
click at [1061, 37] on button "New export" at bounding box center [1080, 33] width 62 height 21
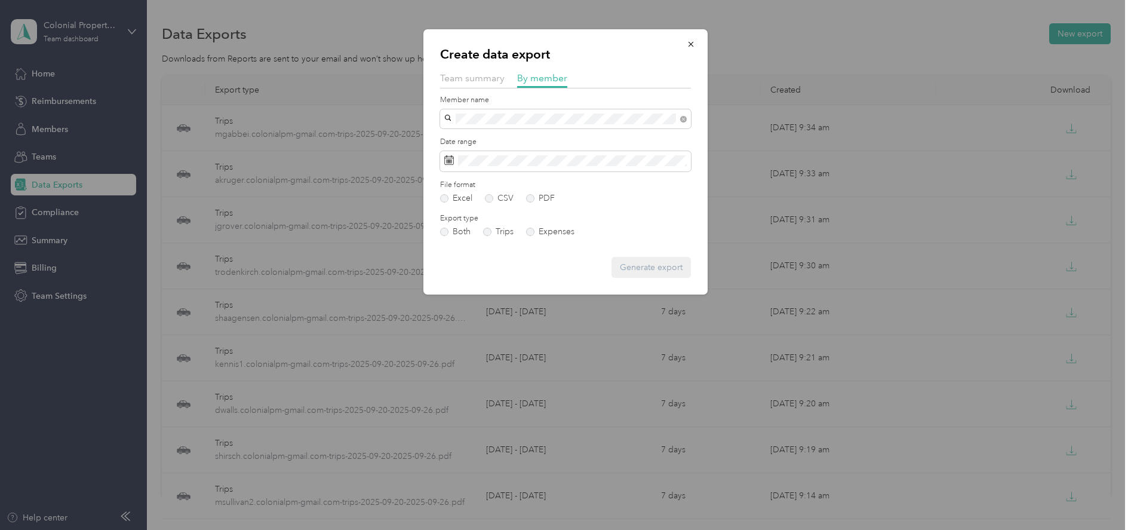
click at [472, 133] on li "[EMAIL_ADDRESS][DOMAIN_NAME]" at bounding box center [565, 132] width 251 height 21
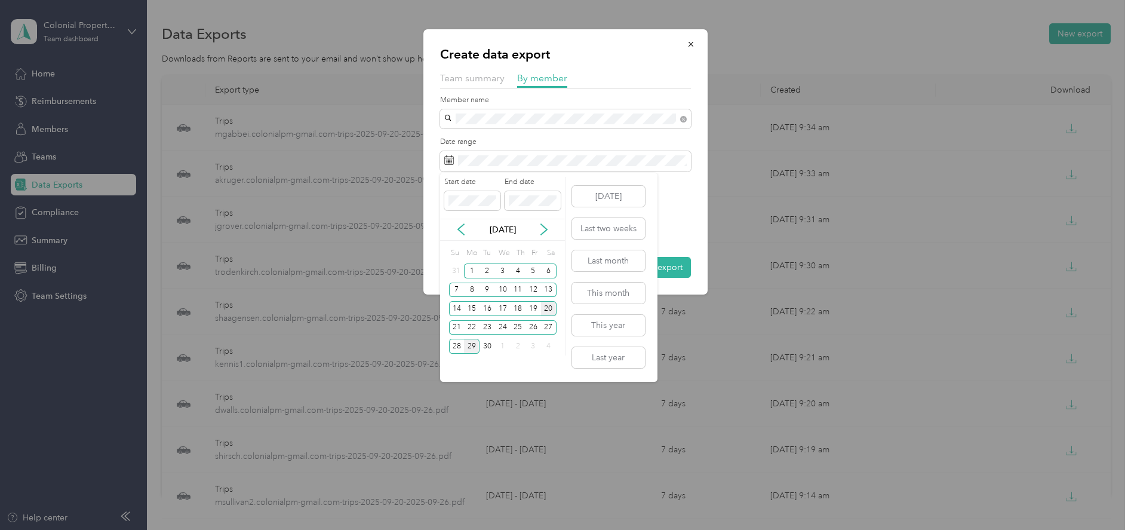
click at [548, 309] on div "20" at bounding box center [549, 308] width 16 height 15
click at [533, 323] on div "26" at bounding box center [534, 327] width 16 height 15
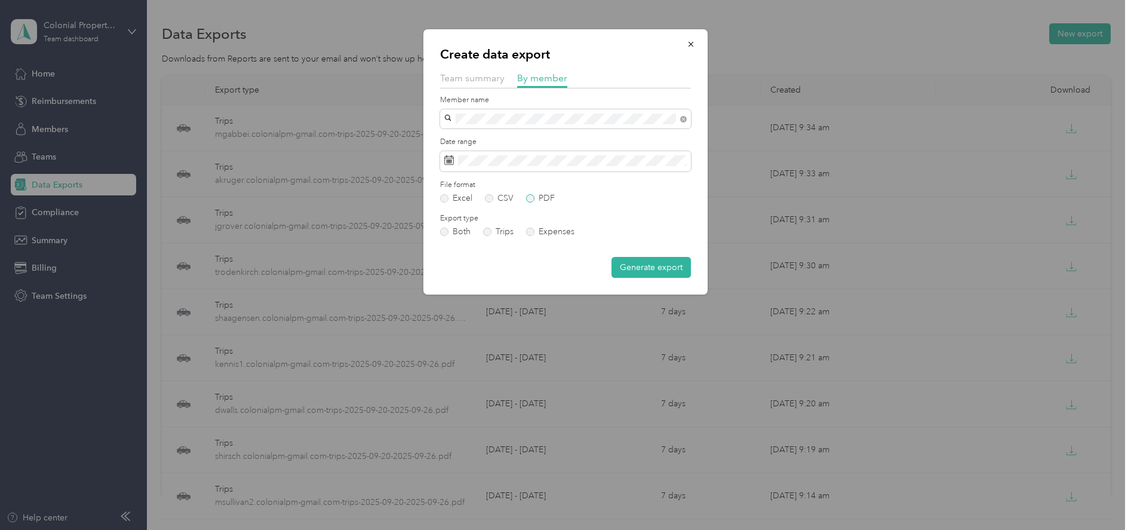
click at [532, 196] on label "PDF" at bounding box center [540, 198] width 29 height 8
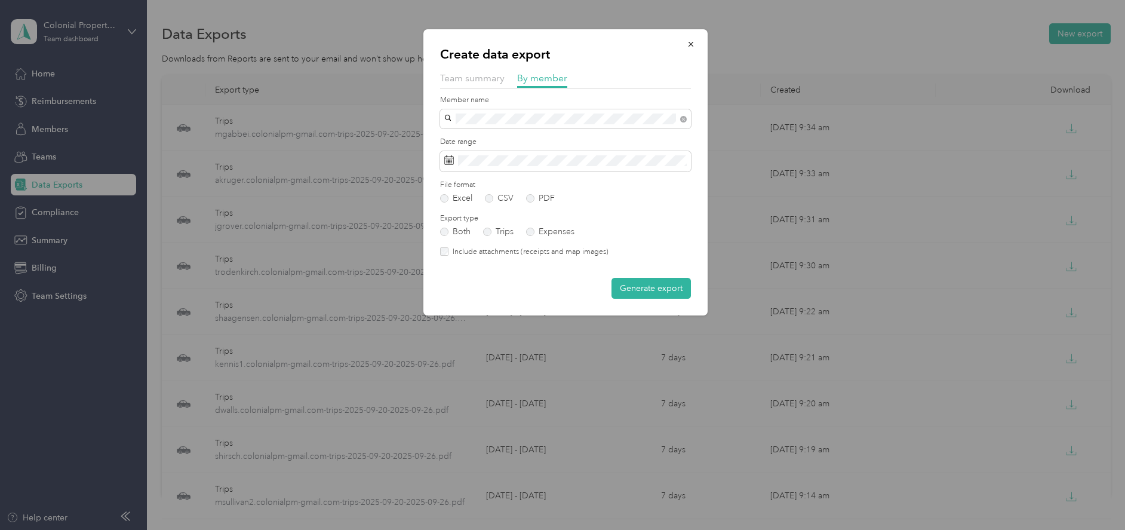
click at [631, 290] on button "Generate export" at bounding box center [651, 288] width 79 height 21
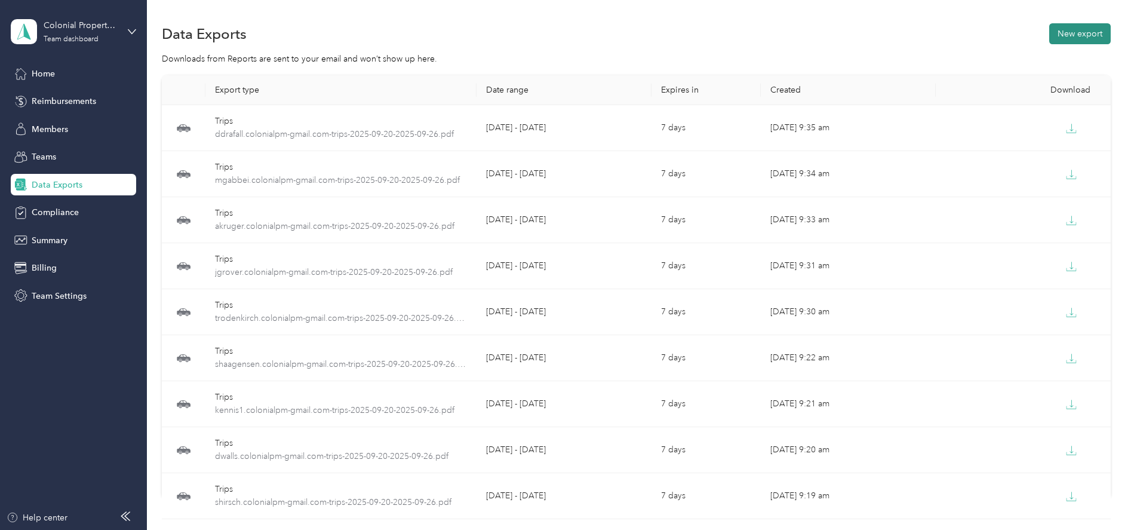
click at [1066, 34] on button "New export" at bounding box center [1080, 33] width 62 height 21
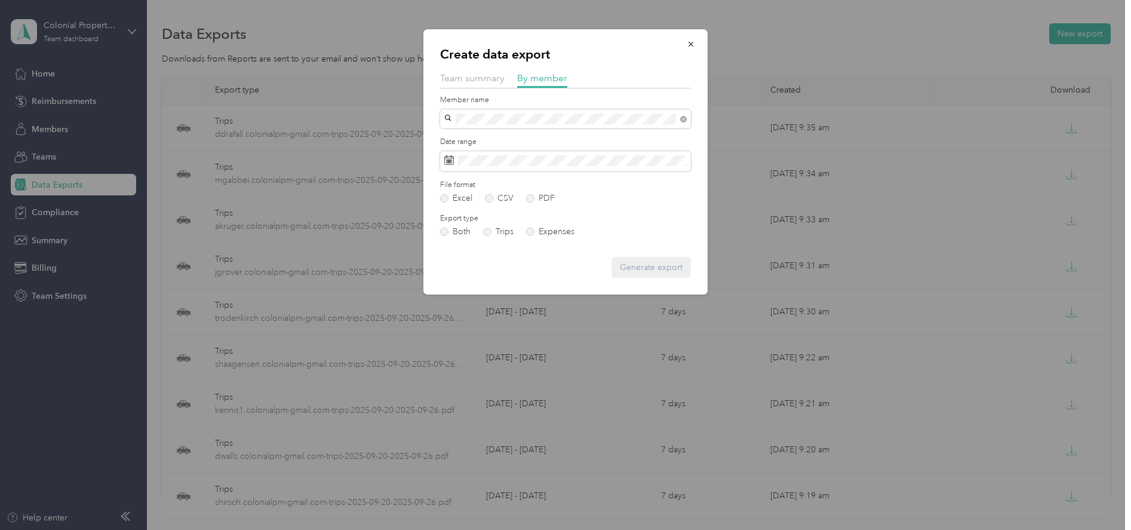
click at [483, 139] on div "[EMAIL_ADDRESS][DOMAIN_NAME]" at bounding box center [566, 140] width 234 height 13
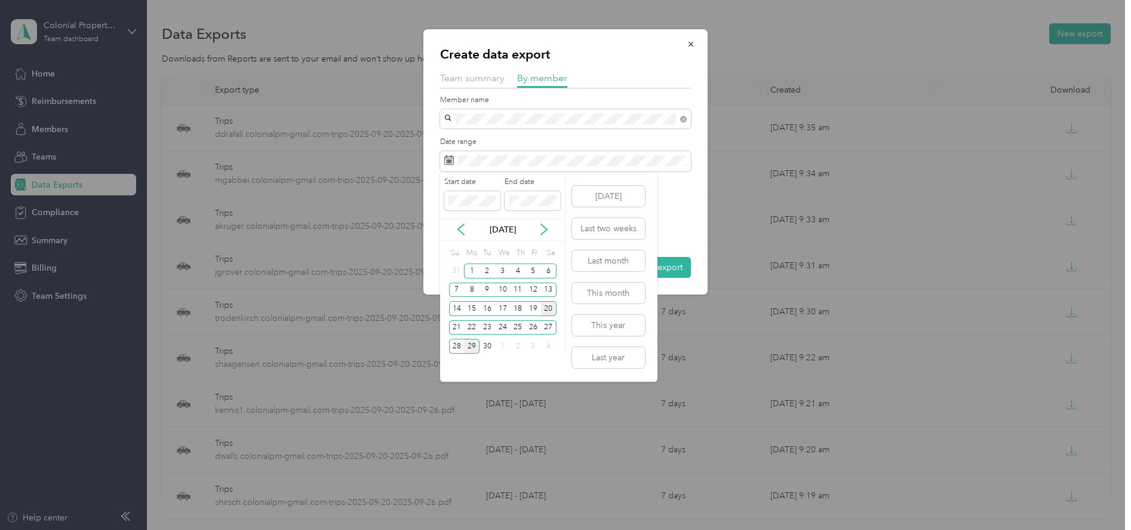
click at [548, 305] on div "20" at bounding box center [549, 308] width 16 height 15
click at [532, 331] on div "26" at bounding box center [534, 327] width 16 height 15
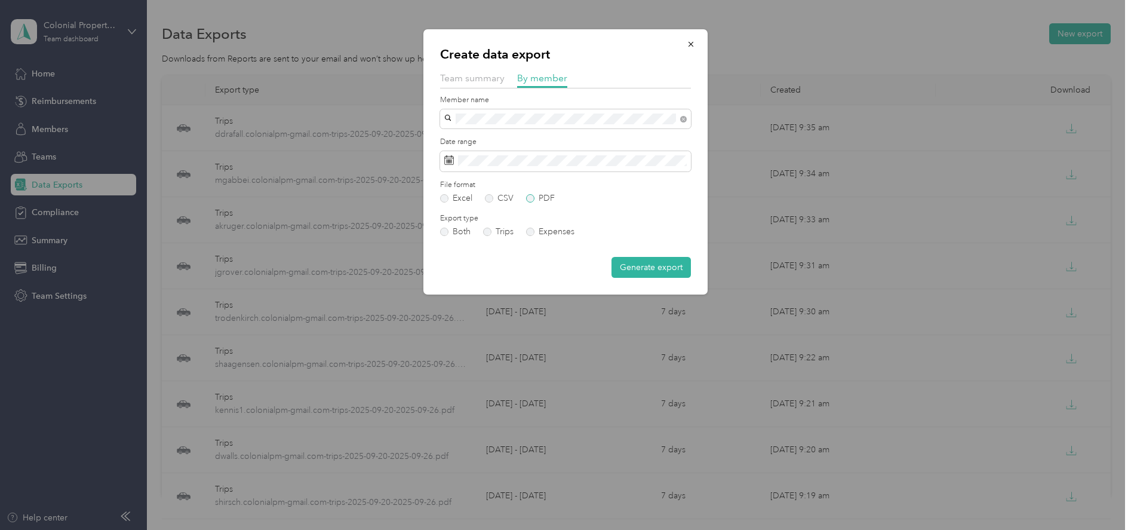
click at [529, 197] on label "PDF" at bounding box center [540, 198] width 29 height 8
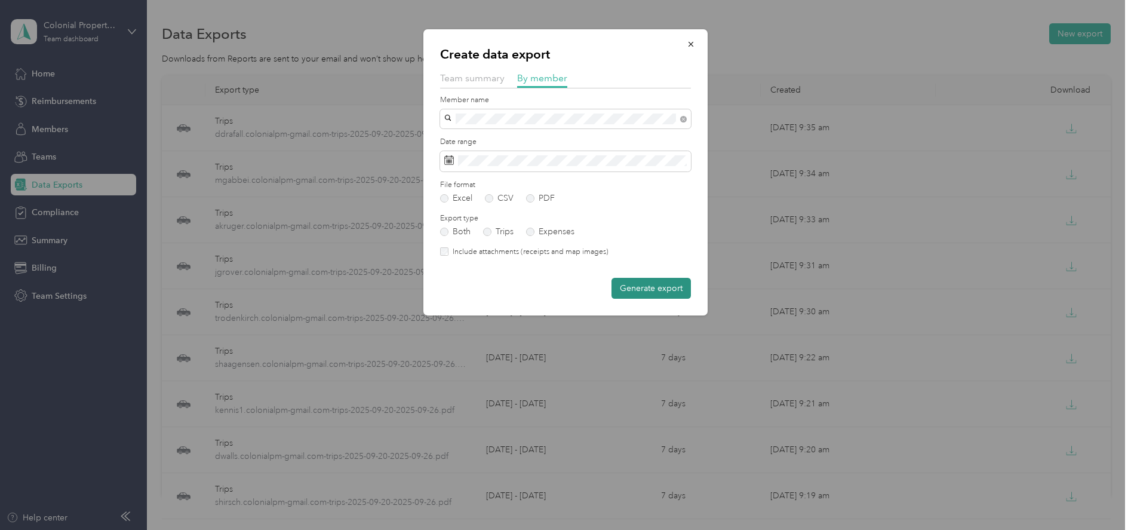
click at [633, 289] on button "Generate export" at bounding box center [651, 288] width 79 height 21
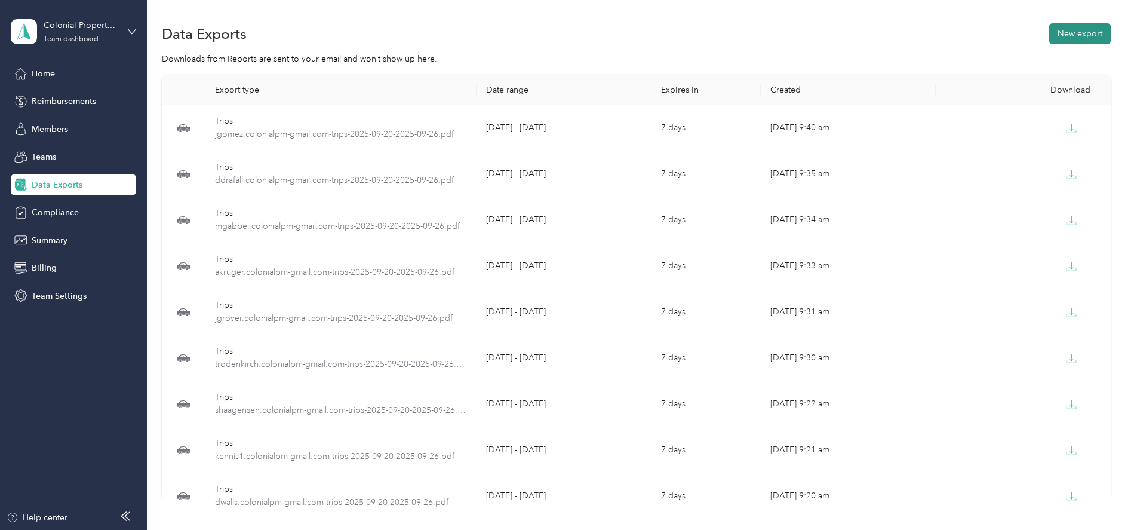
click at [1069, 41] on button "New export" at bounding box center [1080, 33] width 62 height 21
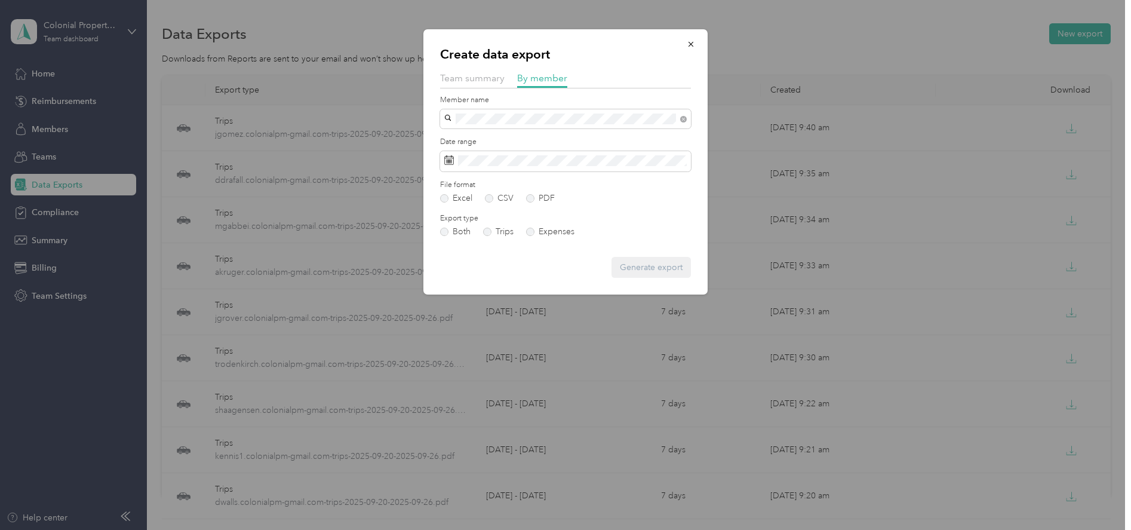
click at [477, 133] on div "[EMAIL_ADDRESS][DOMAIN_NAME]" at bounding box center [566, 133] width 234 height 13
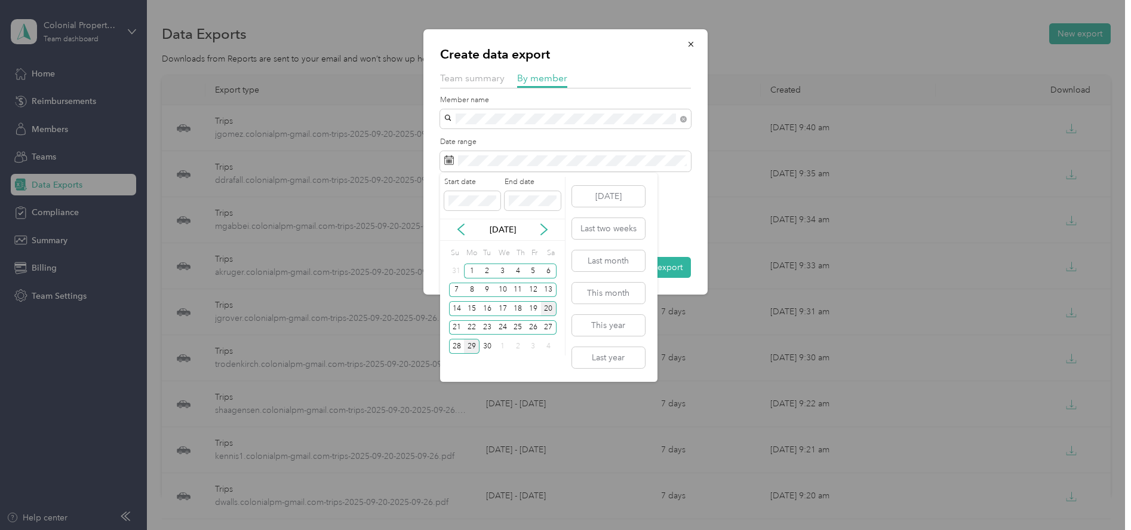
click at [547, 304] on div "20" at bounding box center [549, 308] width 16 height 15
click at [535, 329] on div "26" at bounding box center [534, 327] width 16 height 15
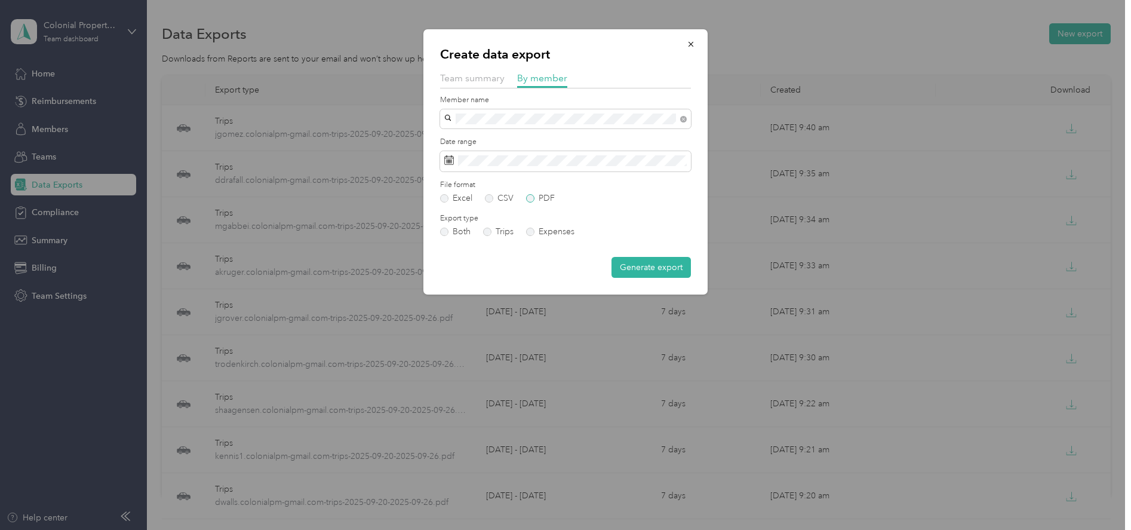
click at [532, 197] on label "PDF" at bounding box center [540, 198] width 29 height 8
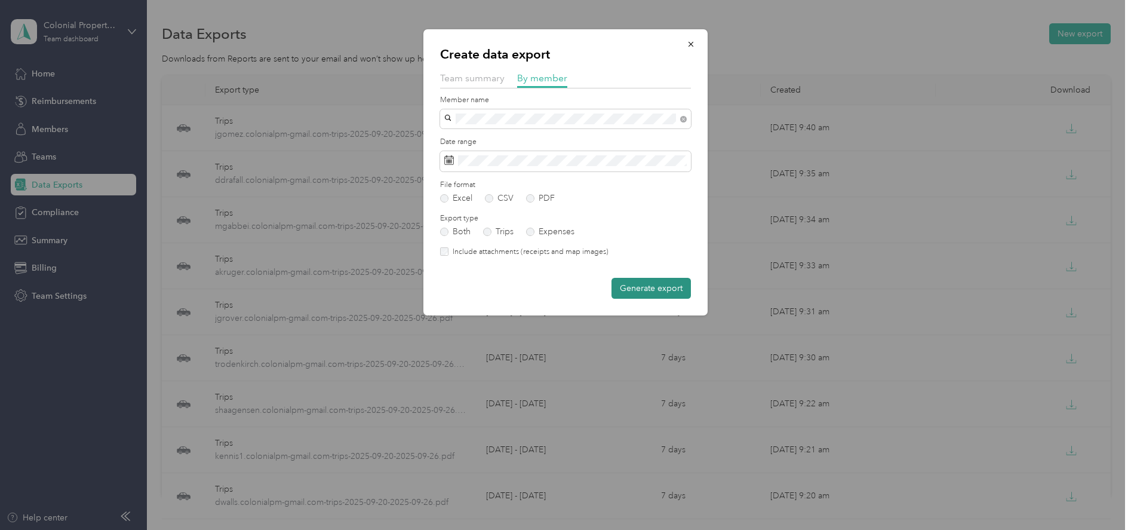
click at [637, 290] on button "Generate export" at bounding box center [651, 288] width 79 height 21
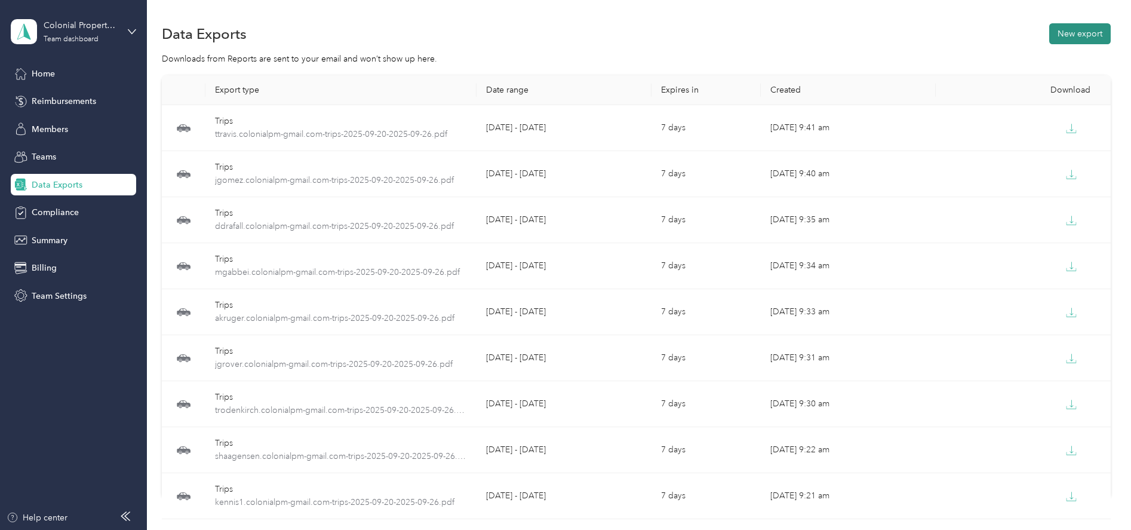
click at [1075, 35] on button "New export" at bounding box center [1080, 33] width 62 height 21
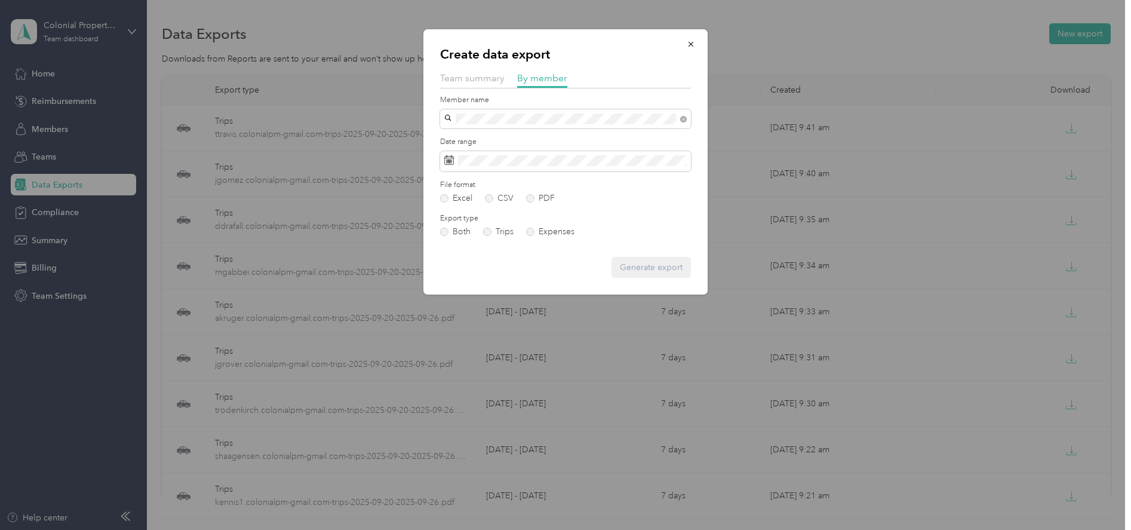
click at [498, 140] on li "[EMAIL_ADDRESS][DOMAIN_NAME]" at bounding box center [565, 134] width 251 height 21
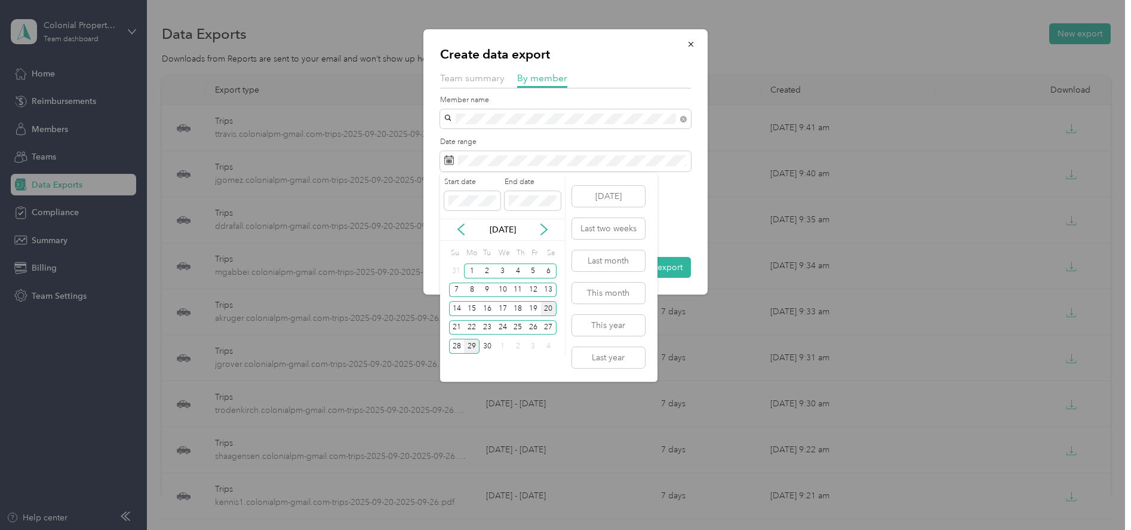
click at [553, 310] on div "20" at bounding box center [549, 308] width 16 height 15
click at [537, 326] on div "26" at bounding box center [534, 327] width 16 height 15
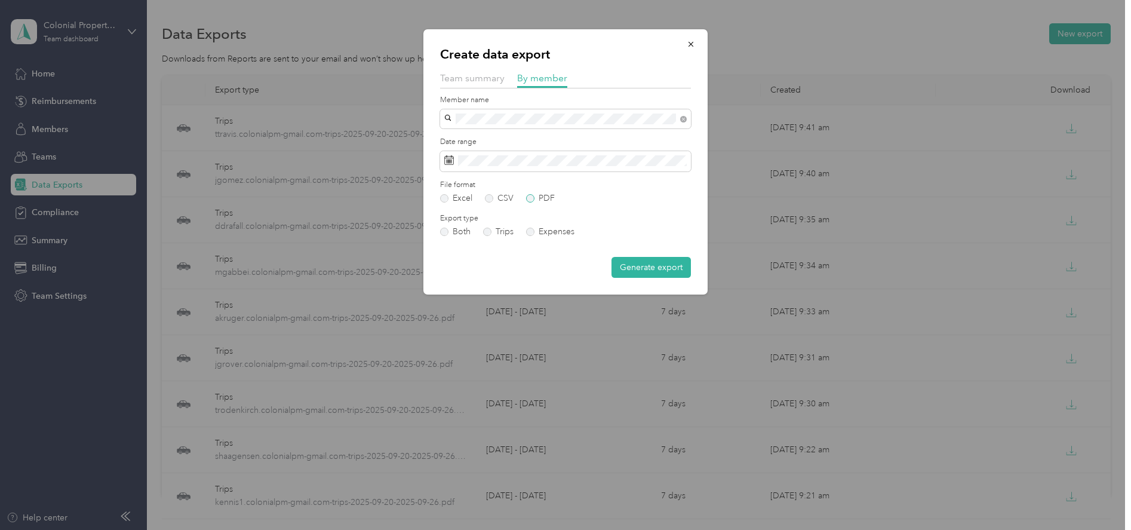
click at [529, 201] on label "PDF" at bounding box center [540, 198] width 29 height 8
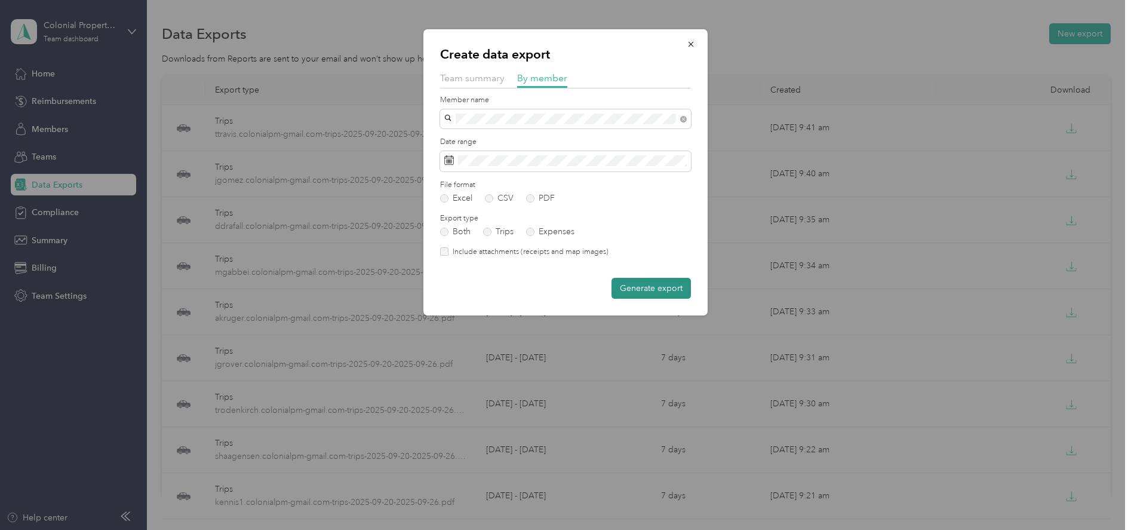
click at [642, 291] on button "Generate export" at bounding box center [651, 288] width 79 height 21
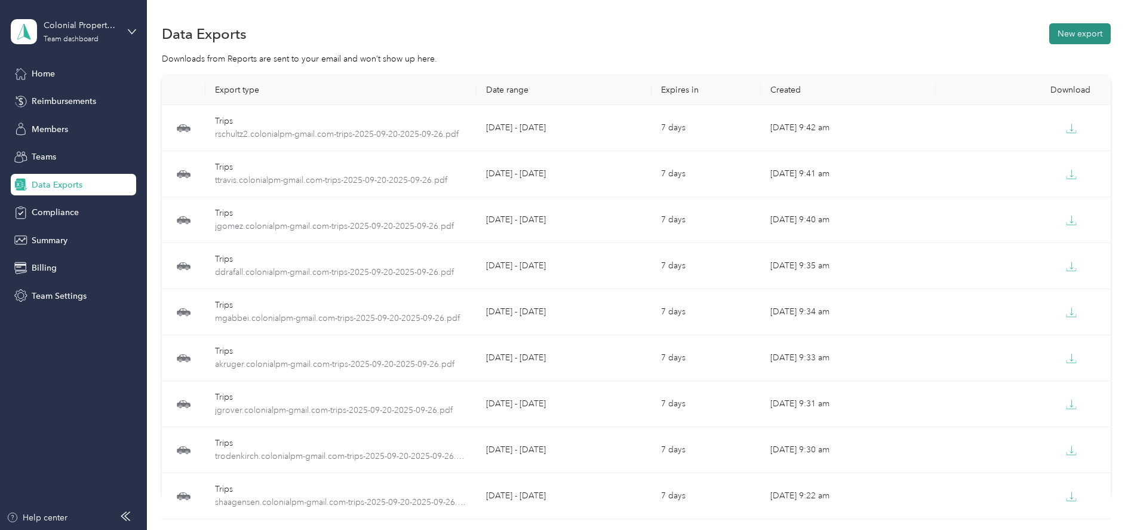
click at [1060, 27] on button "New export" at bounding box center [1080, 33] width 62 height 21
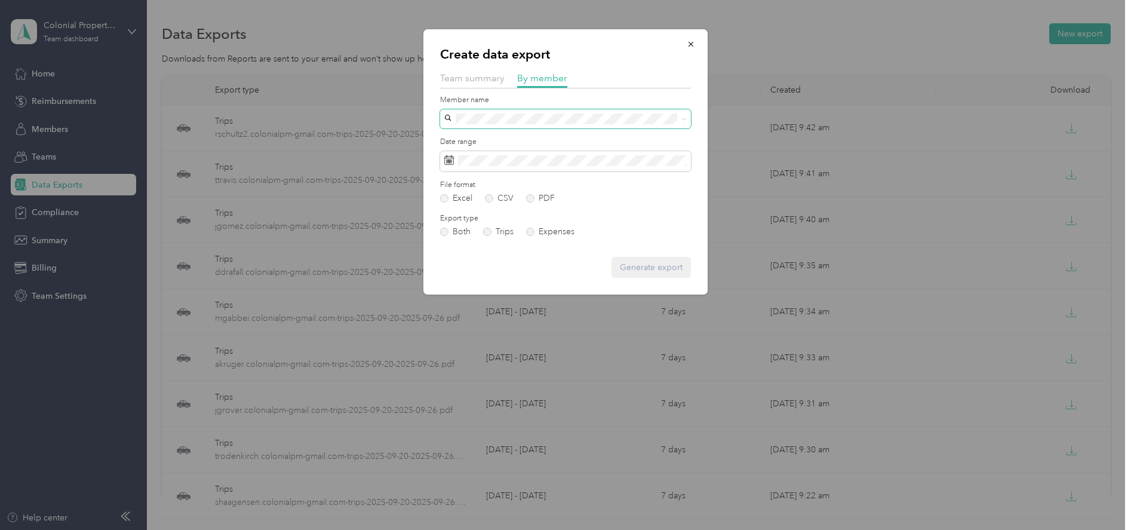
click at [453, 109] on span at bounding box center [565, 118] width 251 height 19
click at [489, 130] on li "[EMAIL_ADDRESS][DOMAIN_NAME]" at bounding box center [565, 140] width 251 height 21
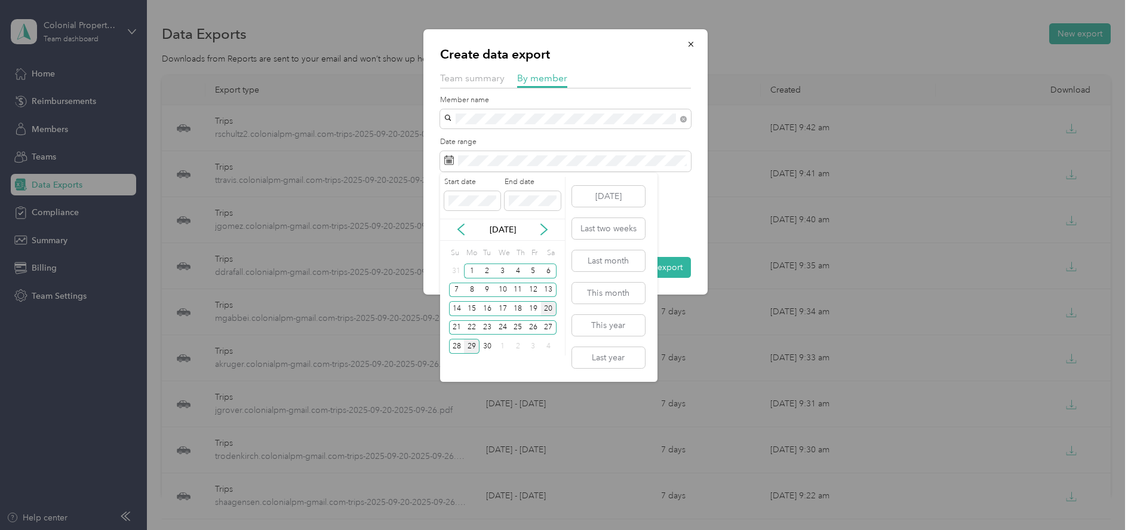
click at [543, 303] on div "20" at bounding box center [549, 308] width 16 height 15
click at [534, 323] on div "26" at bounding box center [534, 327] width 16 height 15
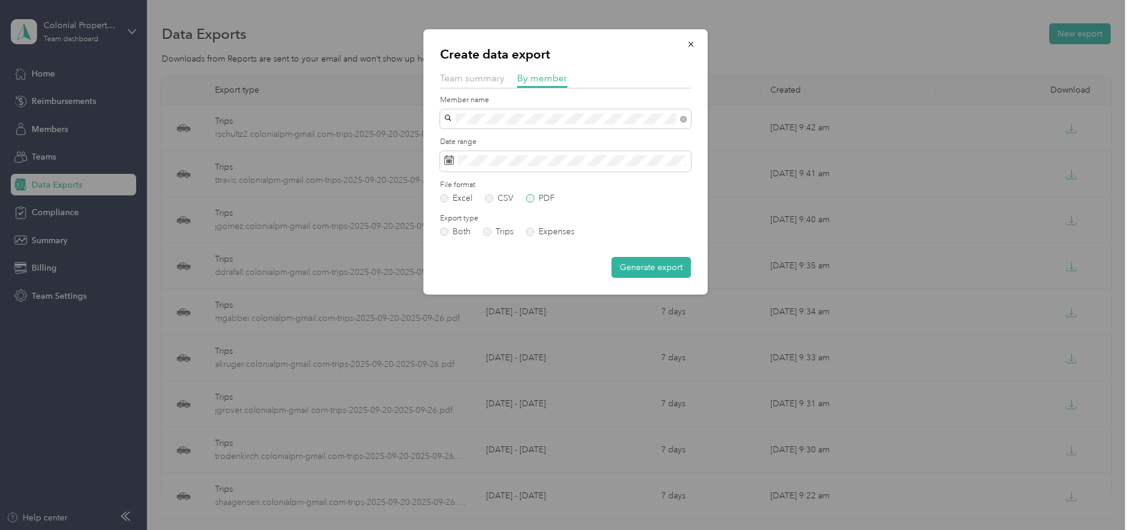
click at [527, 199] on label "PDF" at bounding box center [540, 198] width 29 height 8
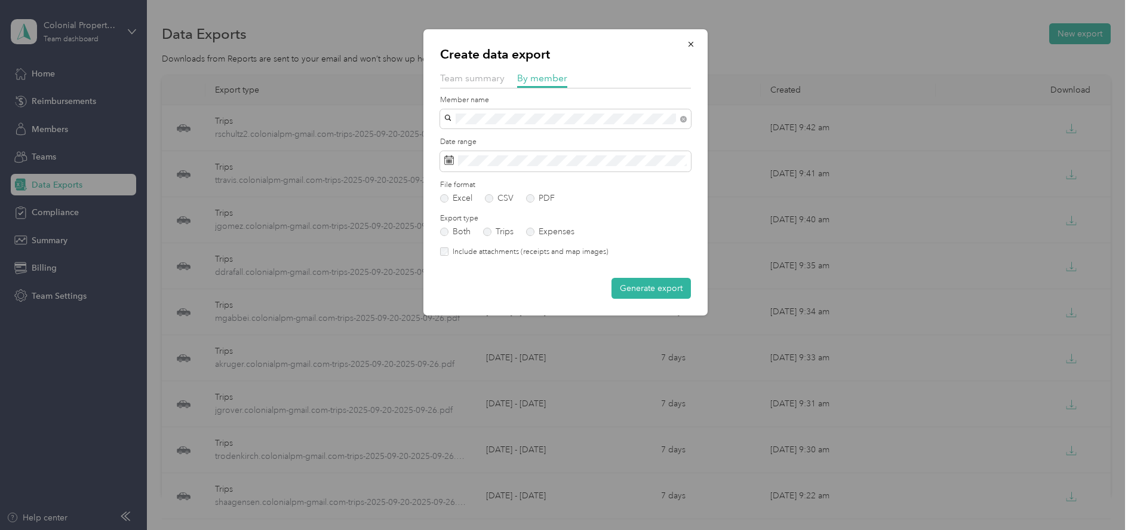
click at [643, 291] on button "Generate export" at bounding box center [651, 288] width 79 height 21
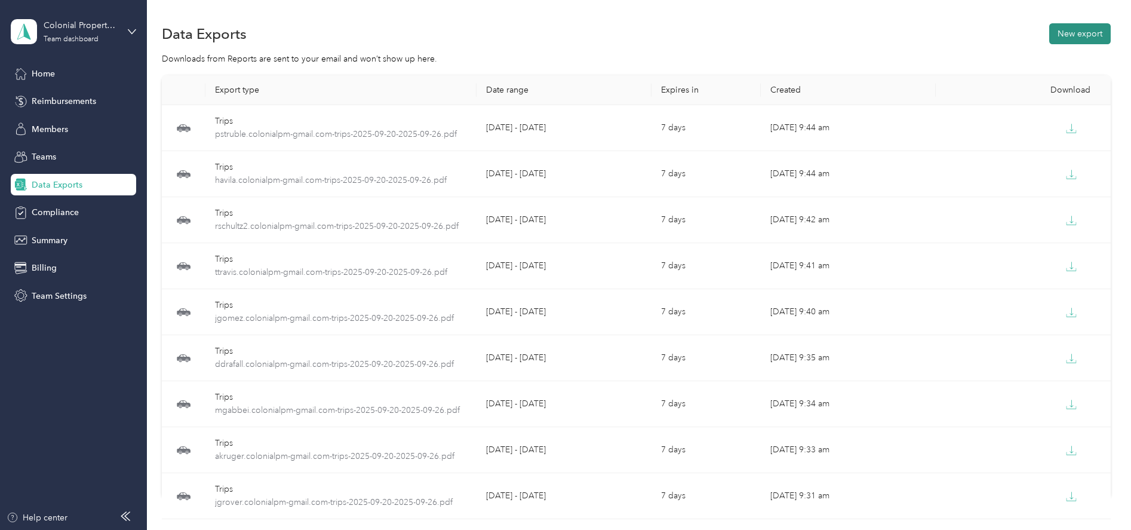
click at [1074, 39] on button "New export" at bounding box center [1080, 33] width 62 height 21
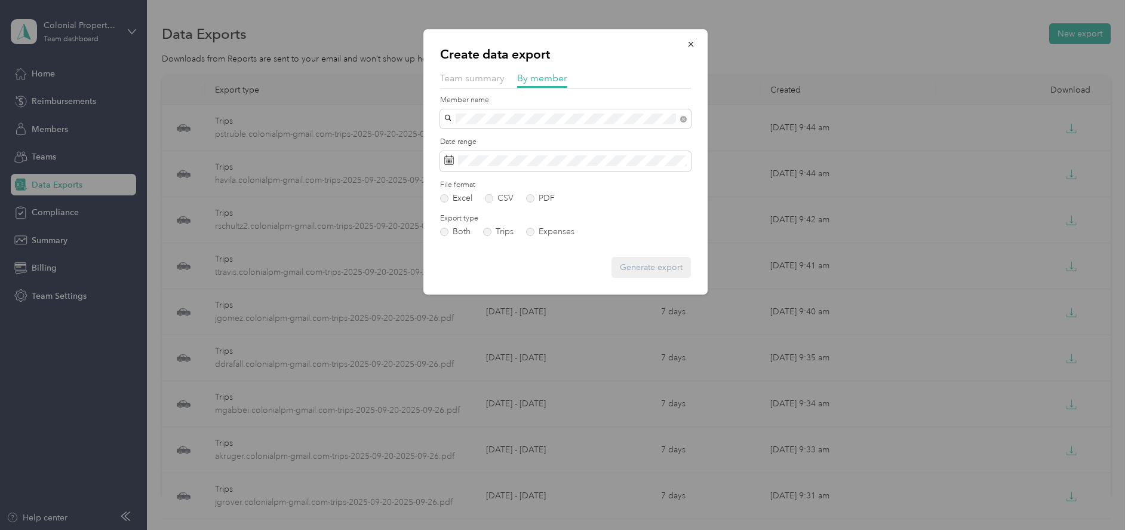
click at [474, 134] on div "[EMAIL_ADDRESS][DOMAIN_NAME]" at bounding box center [566, 136] width 234 height 13
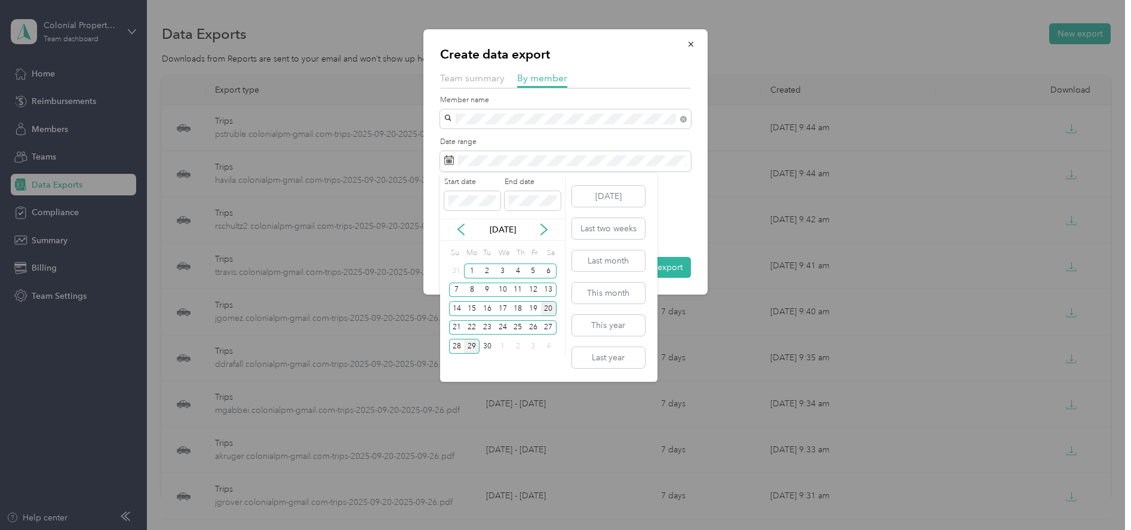
click at [543, 306] on div "20" at bounding box center [549, 308] width 16 height 15
click at [533, 327] on div "26" at bounding box center [534, 327] width 16 height 15
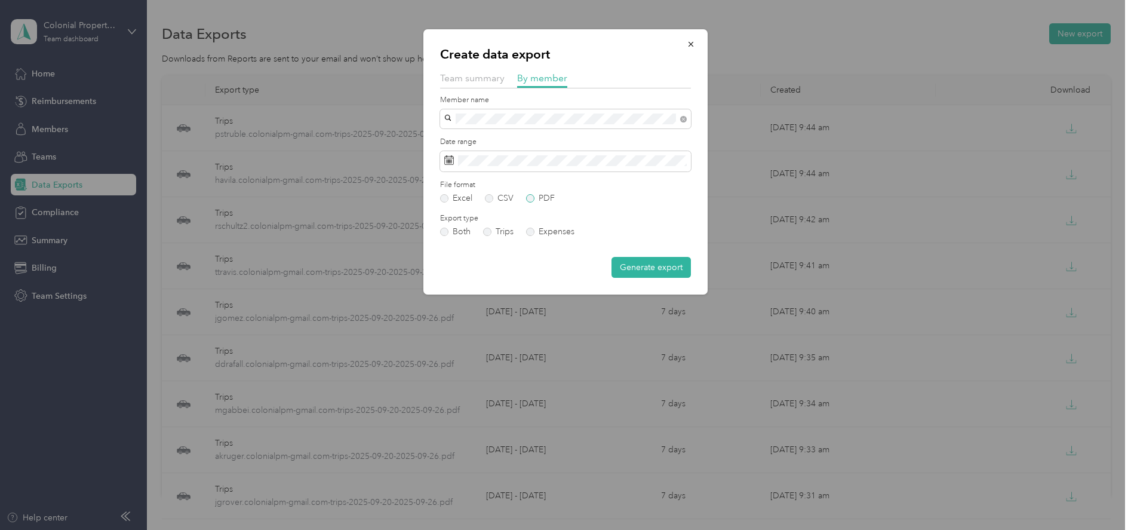
click at [529, 198] on label "PDF" at bounding box center [540, 198] width 29 height 8
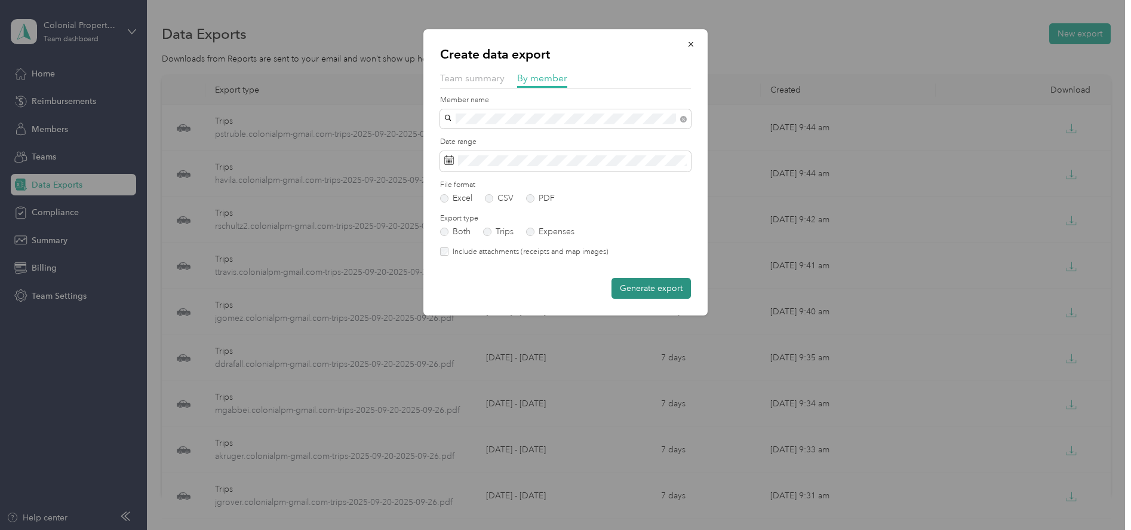
click at [645, 291] on button "Generate export" at bounding box center [651, 288] width 79 height 21
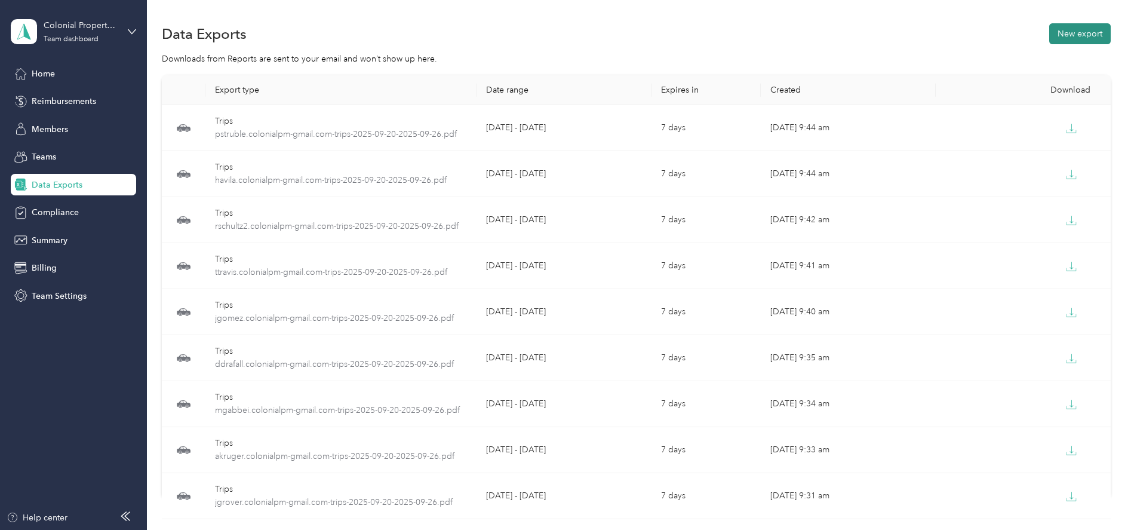
click at [1067, 36] on button "New export" at bounding box center [1080, 33] width 62 height 21
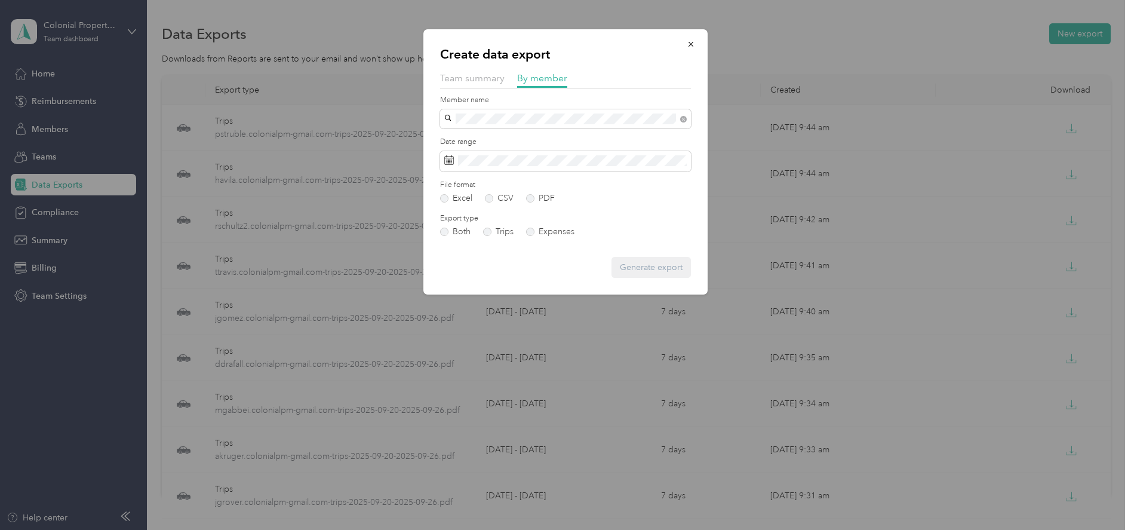
click at [480, 140] on li "[EMAIL_ADDRESS][DOMAIN_NAME]" at bounding box center [565, 140] width 251 height 21
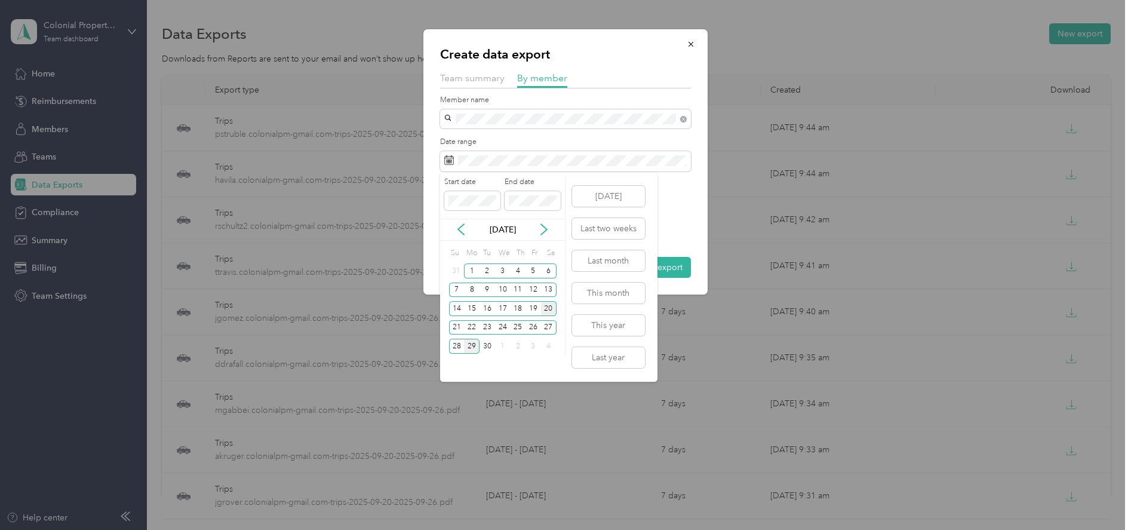
click at [554, 314] on div "20" at bounding box center [549, 308] width 16 height 15
click at [536, 330] on div "26" at bounding box center [534, 327] width 16 height 15
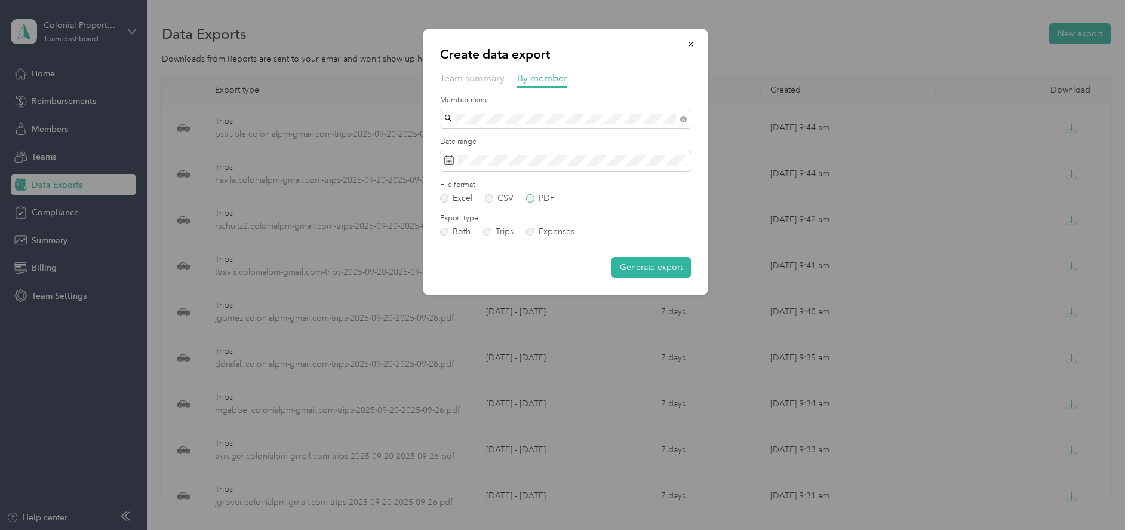
click at [533, 199] on label "PDF" at bounding box center [540, 198] width 29 height 8
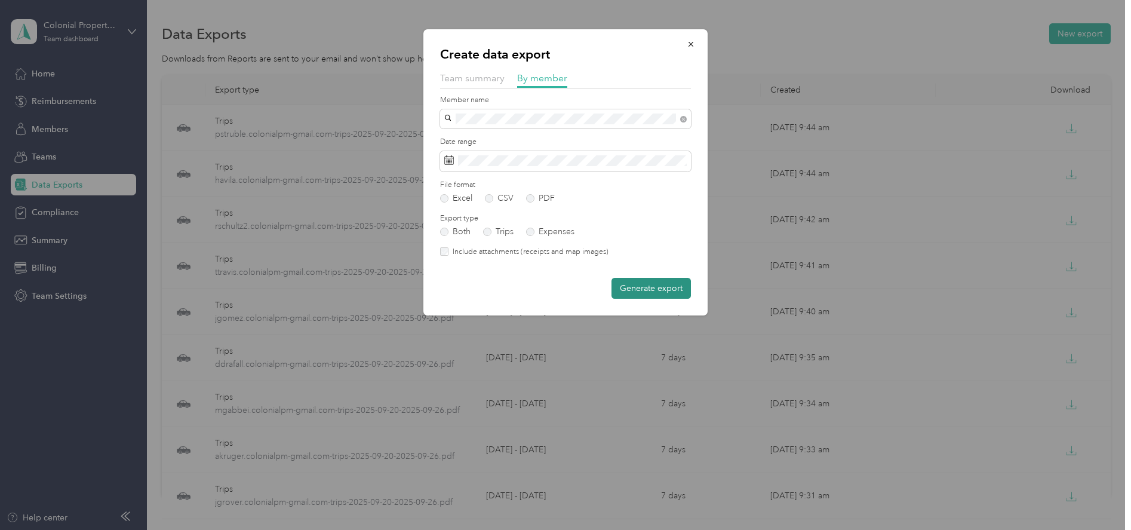
click at [636, 291] on button "Generate export" at bounding box center [651, 288] width 79 height 21
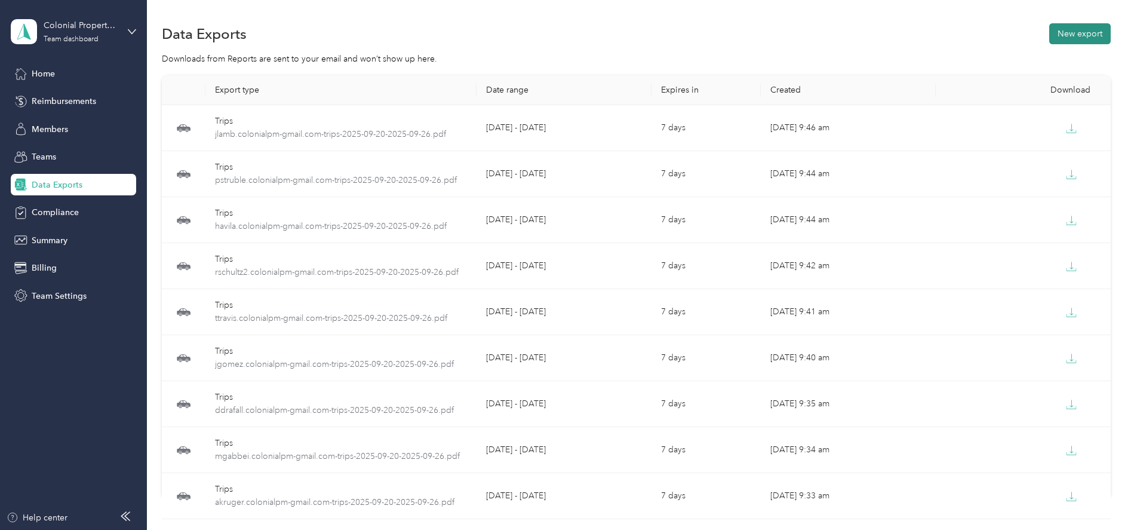
click at [1058, 34] on button "New export" at bounding box center [1080, 33] width 62 height 21
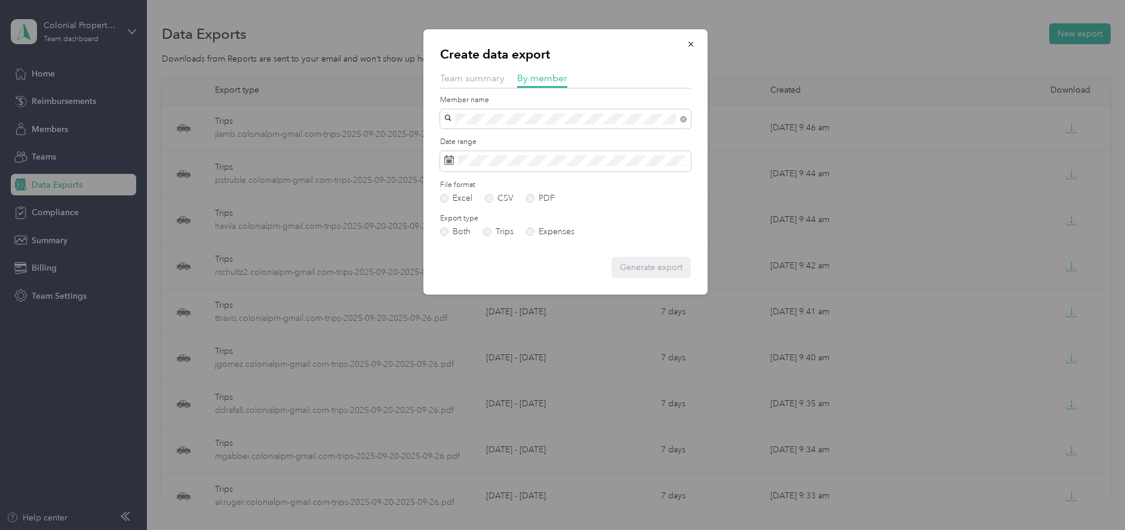
click at [476, 134] on div "[EMAIL_ADDRESS][DOMAIN_NAME]" at bounding box center [566, 133] width 234 height 13
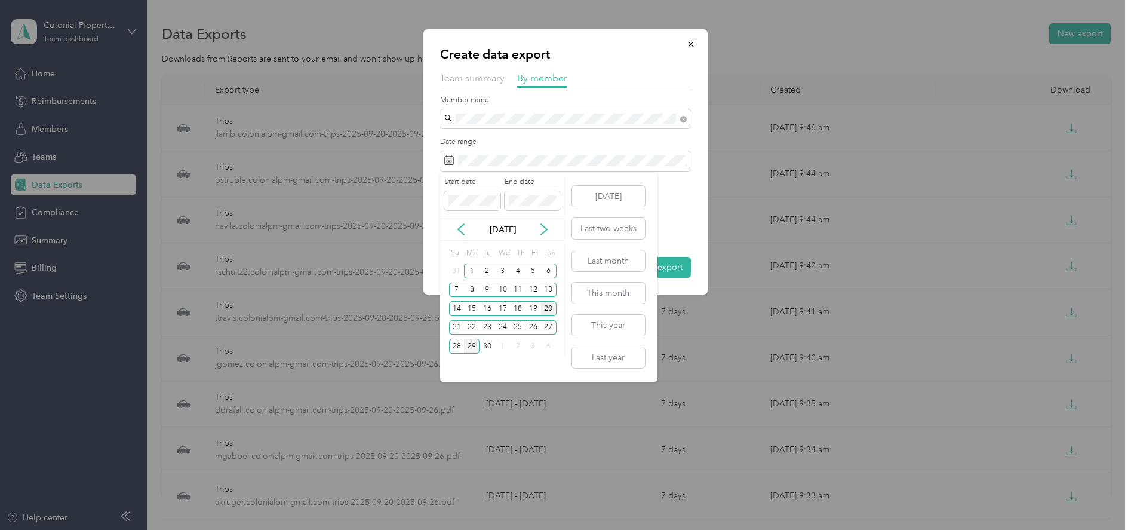
click at [545, 308] on div "20" at bounding box center [549, 308] width 16 height 15
click at [531, 324] on div "26" at bounding box center [534, 327] width 16 height 15
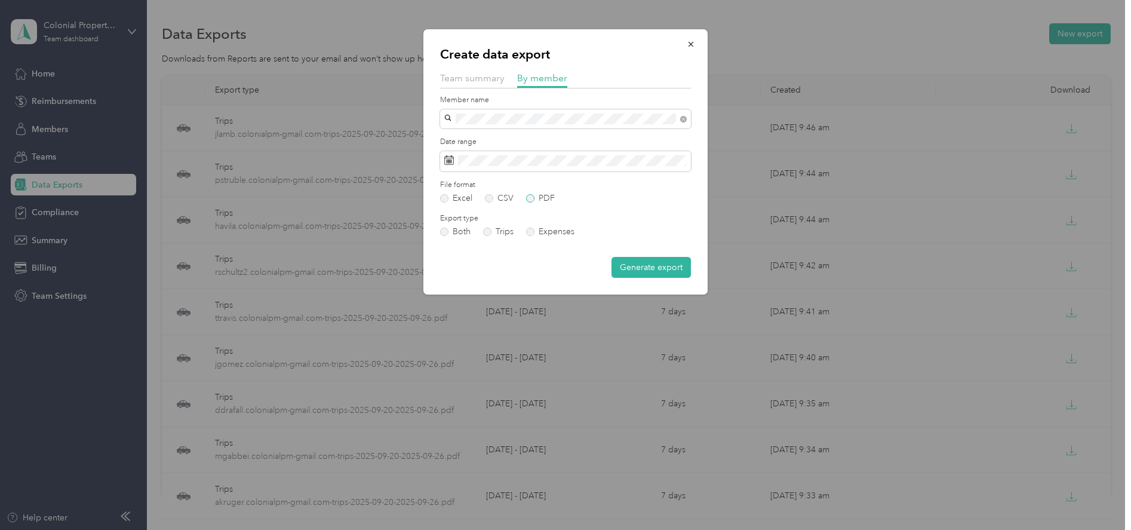
click at [527, 196] on label "PDF" at bounding box center [540, 198] width 29 height 8
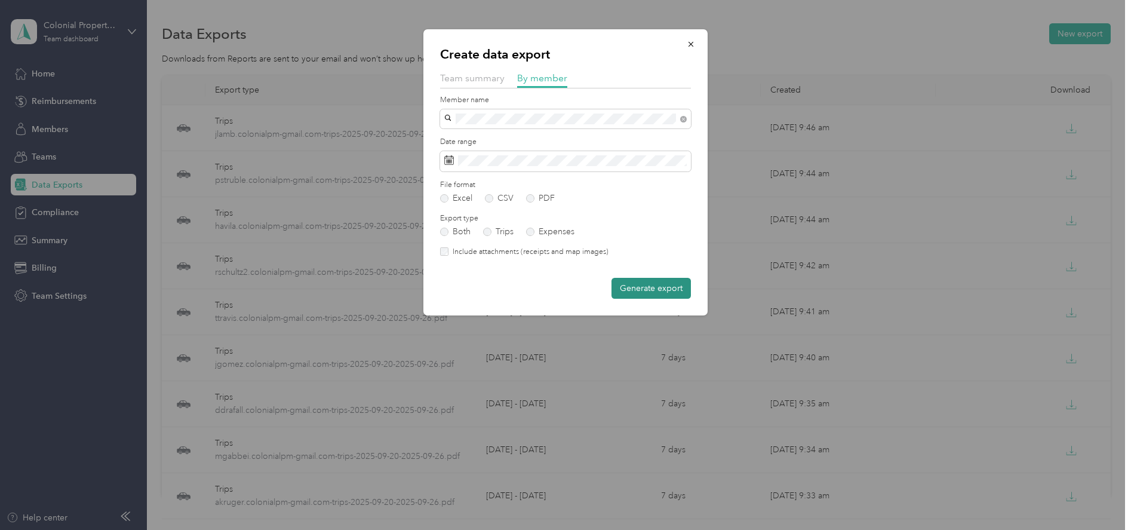
click at [631, 289] on button "Generate export" at bounding box center [651, 288] width 79 height 21
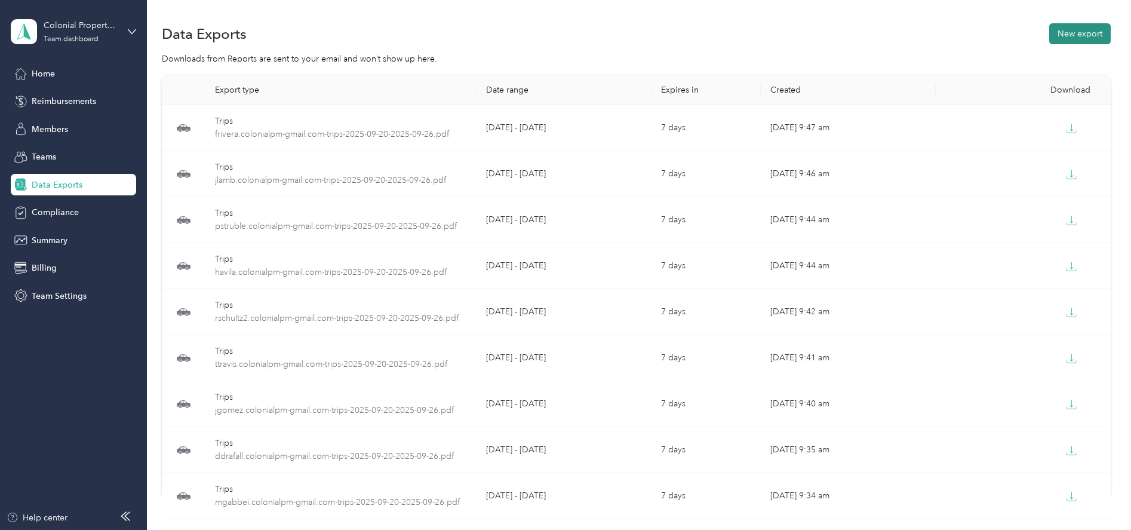
click at [1067, 41] on button "New export" at bounding box center [1080, 33] width 62 height 21
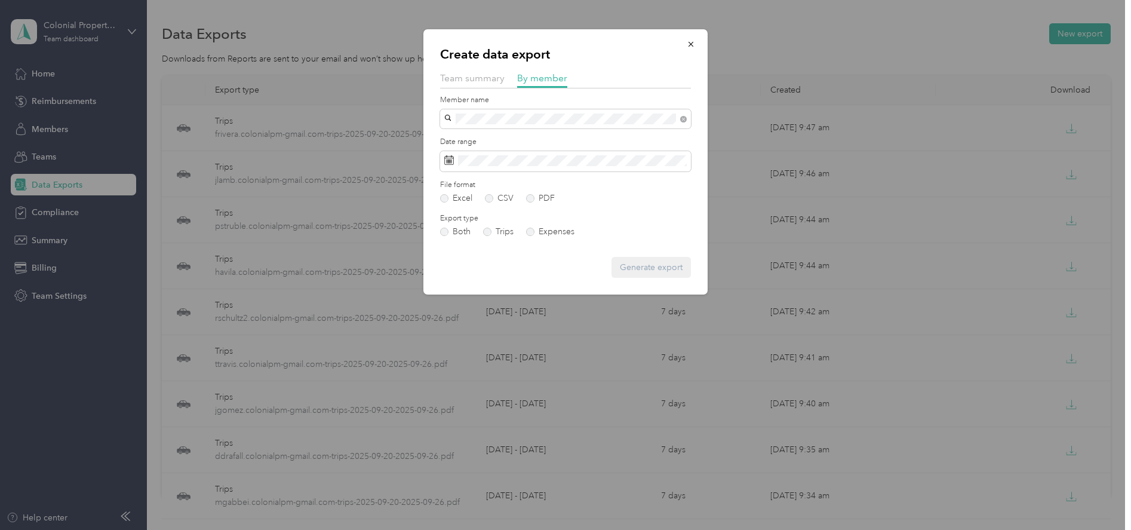
click at [492, 136] on span "[EMAIL_ADDRESS][DOMAIN_NAME]" at bounding box center [519, 138] width 141 height 10
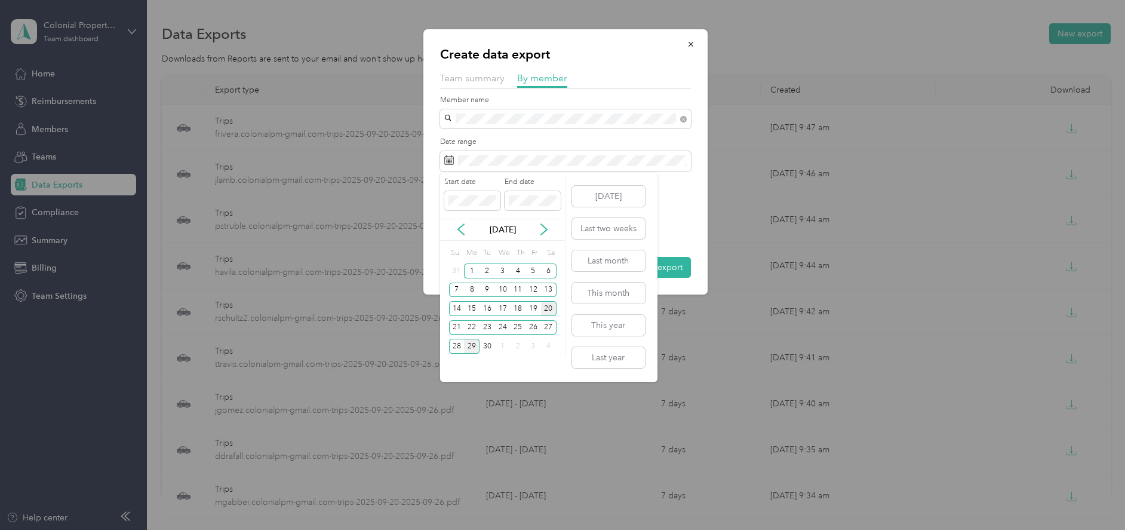
click at [548, 314] on div "20" at bounding box center [549, 308] width 16 height 15
click at [535, 332] on div "26" at bounding box center [534, 327] width 16 height 15
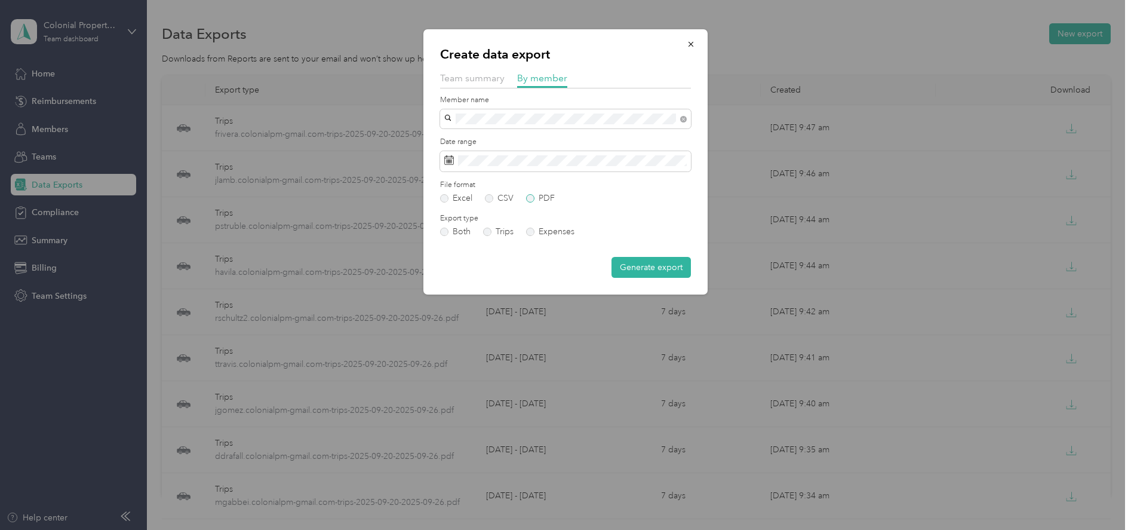
click at [528, 198] on label "PDF" at bounding box center [540, 198] width 29 height 8
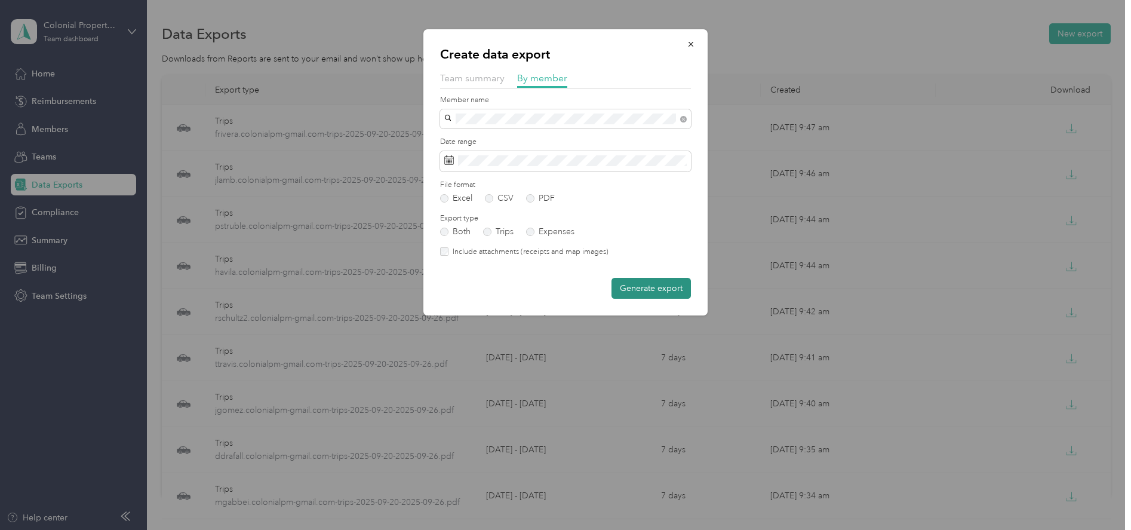
click at [649, 293] on button "Generate export" at bounding box center [651, 288] width 79 height 21
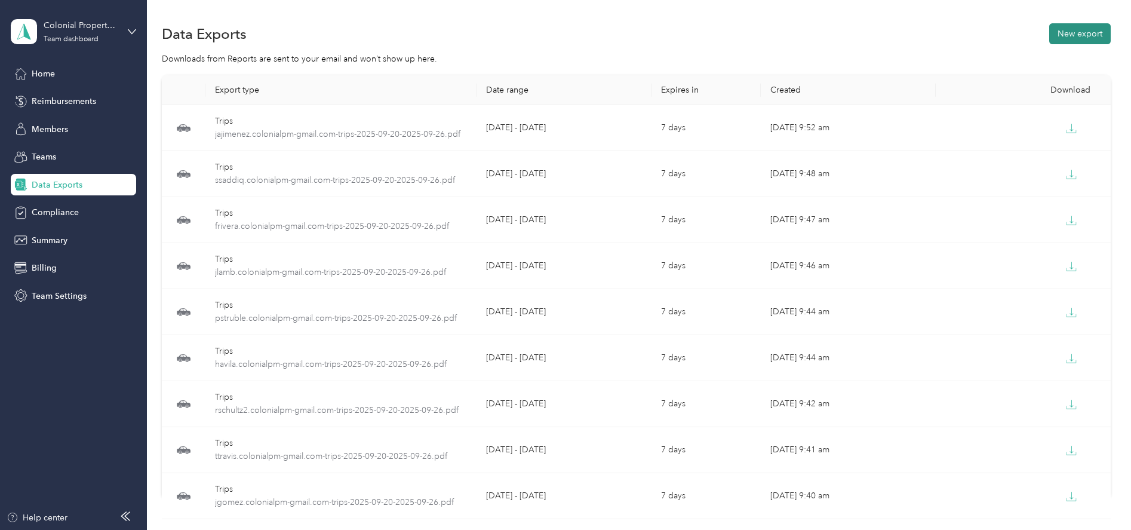
click at [1060, 35] on button "New export" at bounding box center [1080, 33] width 62 height 21
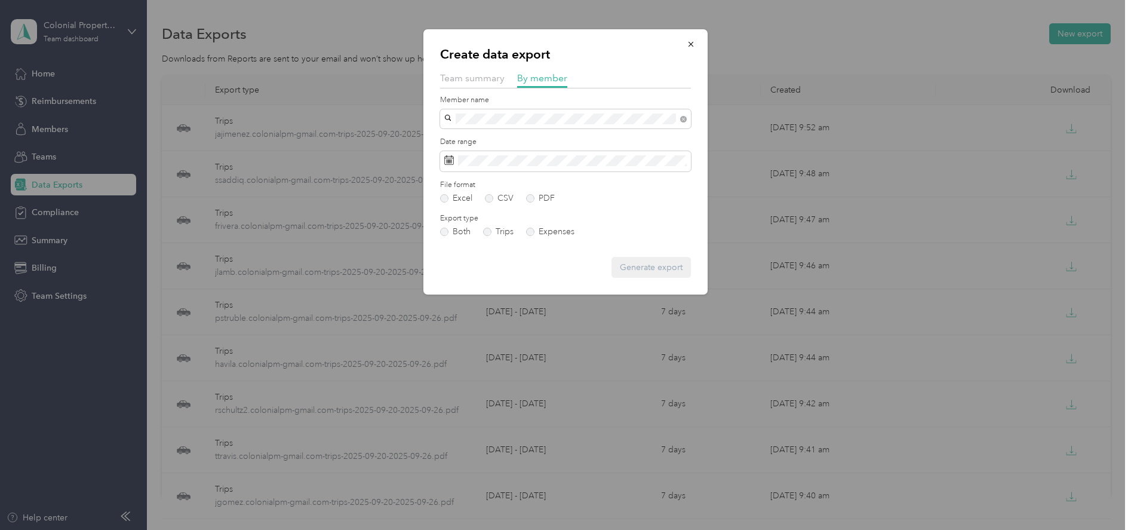
click at [477, 156] on span "[EMAIL_ADDRESS][DOMAIN_NAME]" at bounding box center [519, 161] width 141 height 10
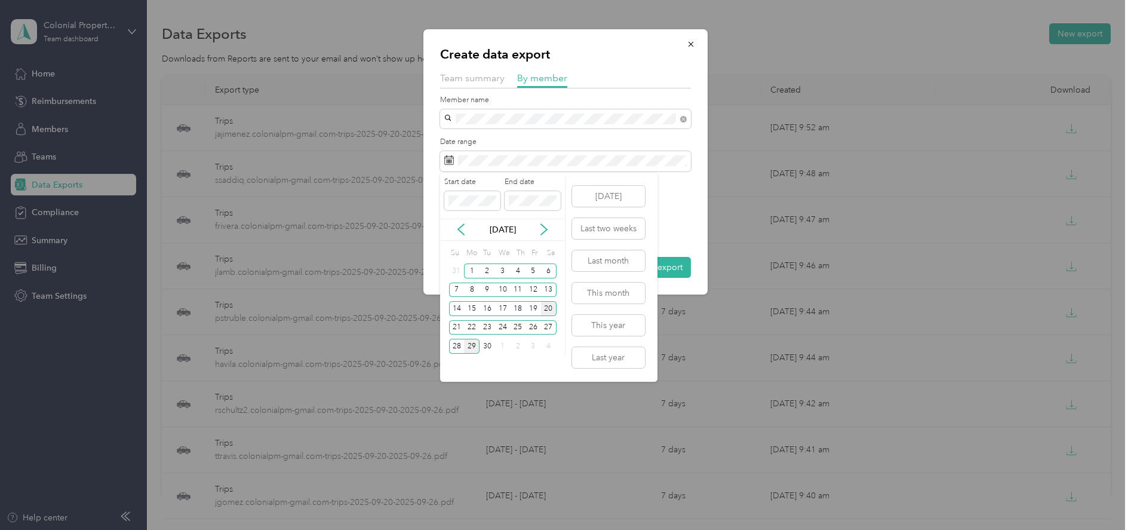
click at [553, 309] on div "20" at bounding box center [549, 308] width 16 height 15
click at [532, 327] on div "26" at bounding box center [534, 327] width 16 height 15
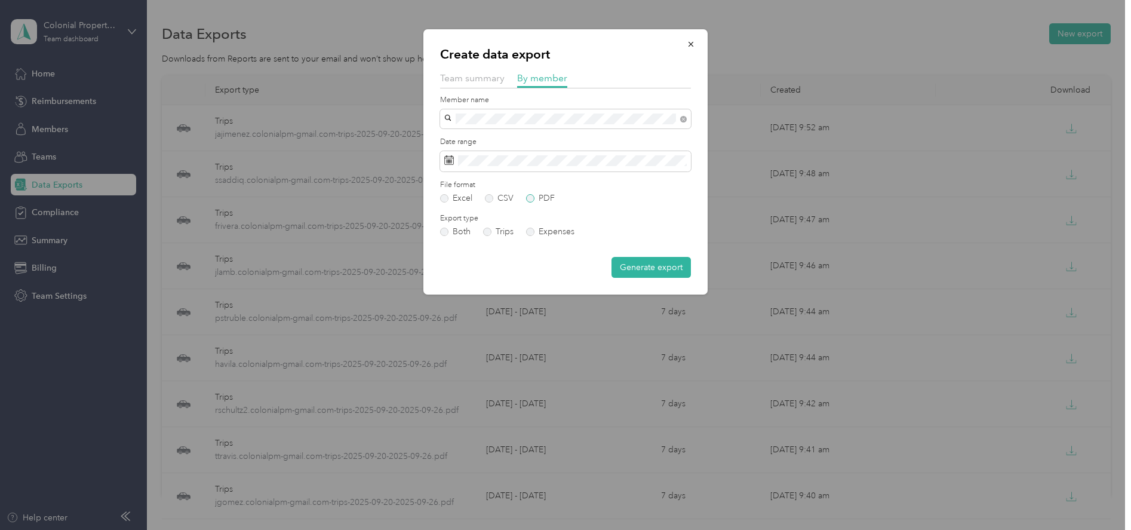
click at [530, 198] on label "PDF" at bounding box center [540, 198] width 29 height 8
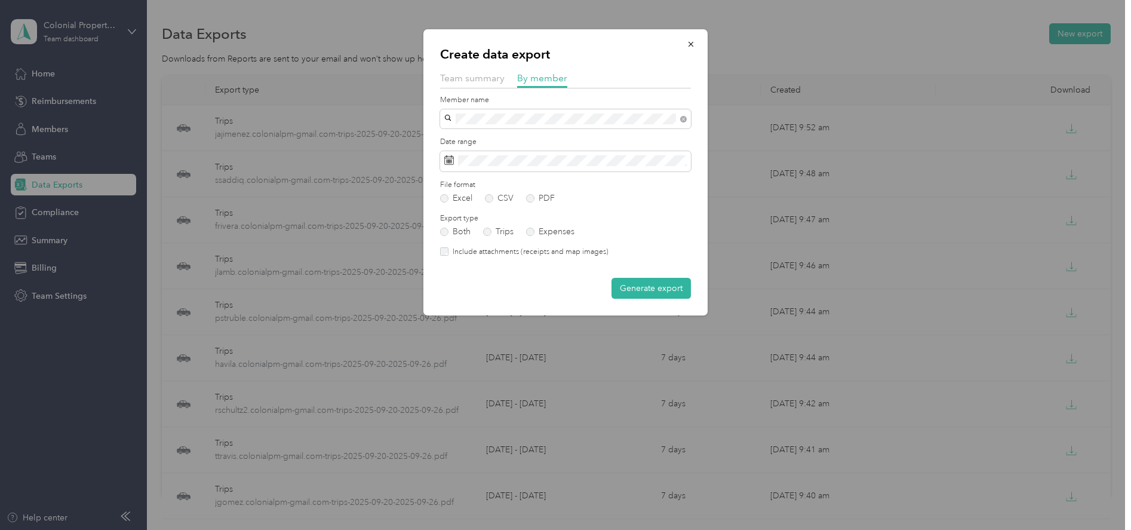
click at [450, 252] on label "Include attachments (receipts and map images)" at bounding box center [529, 252] width 160 height 11
click at [628, 292] on button "Generate export" at bounding box center [651, 288] width 79 height 21
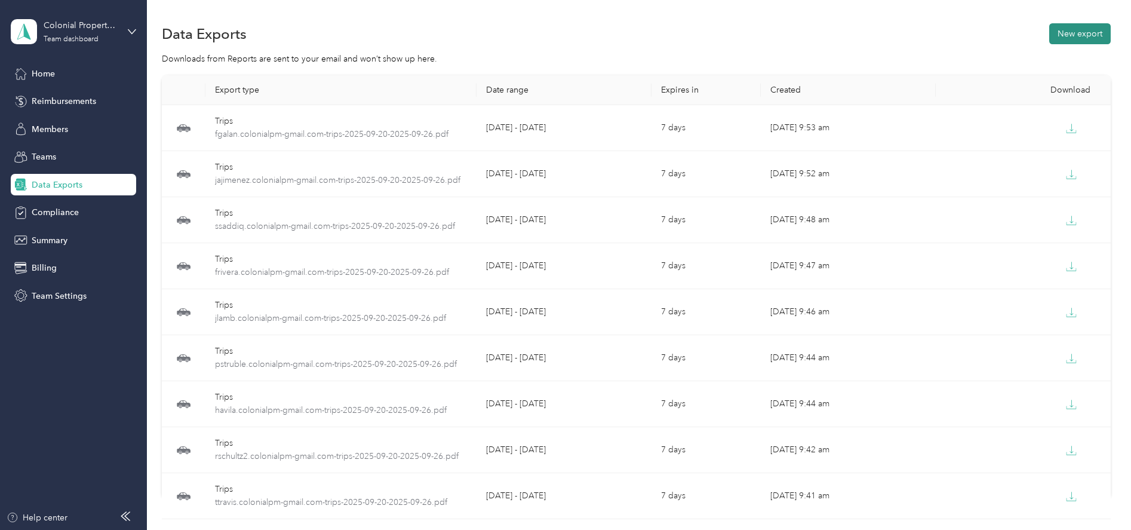
click at [1079, 38] on button "New export" at bounding box center [1080, 33] width 62 height 21
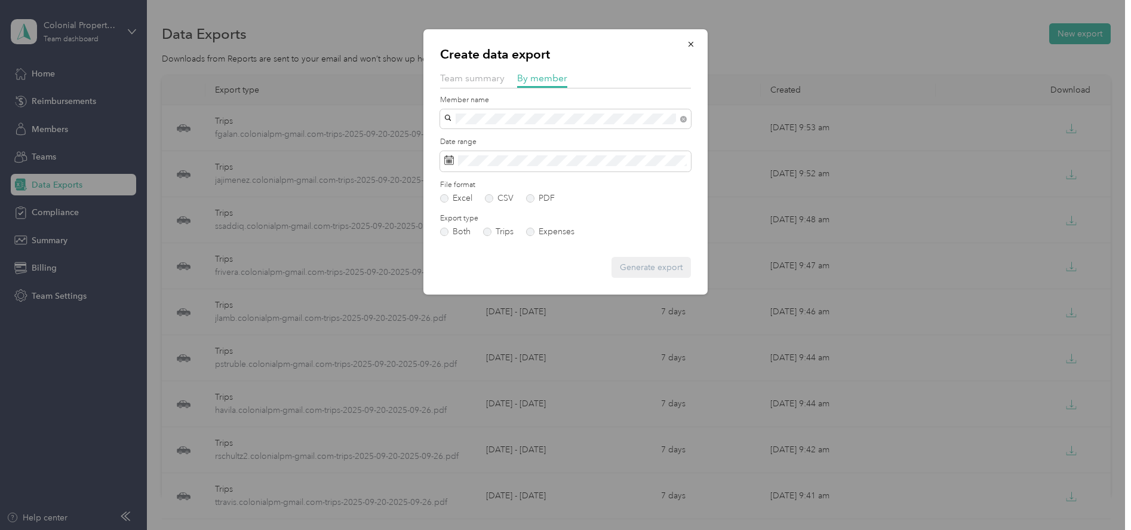
click at [485, 132] on li "[EMAIL_ADDRESS][DOMAIN_NAME]" at bounding box center [565, 140] width 251 height 21
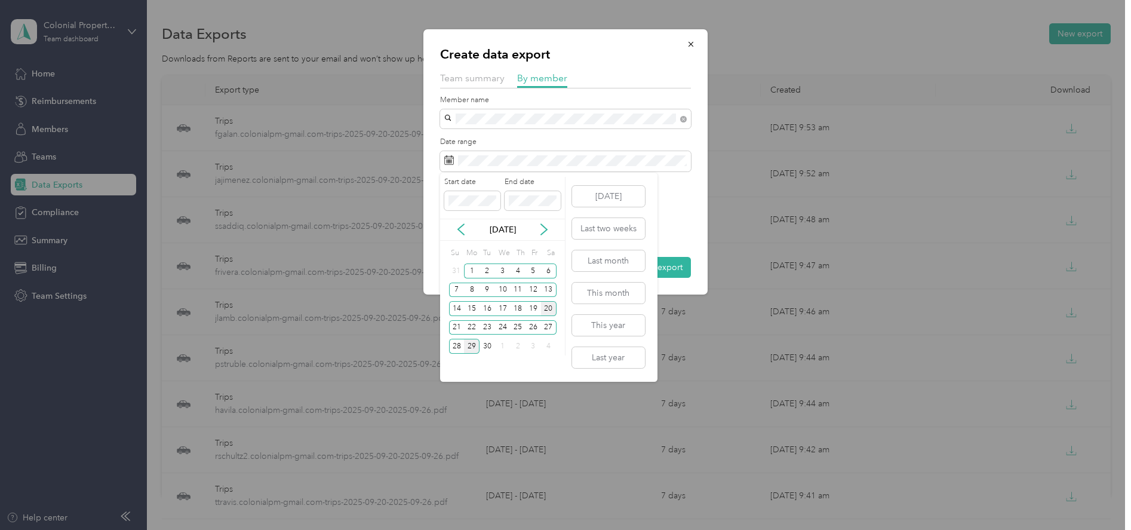
click at [545, 305] on div "20" at bounding box center [549, 308] width 16 height 15
click at [529, 325] on div "26" at bounding box center [534, 327] width 16 height 15
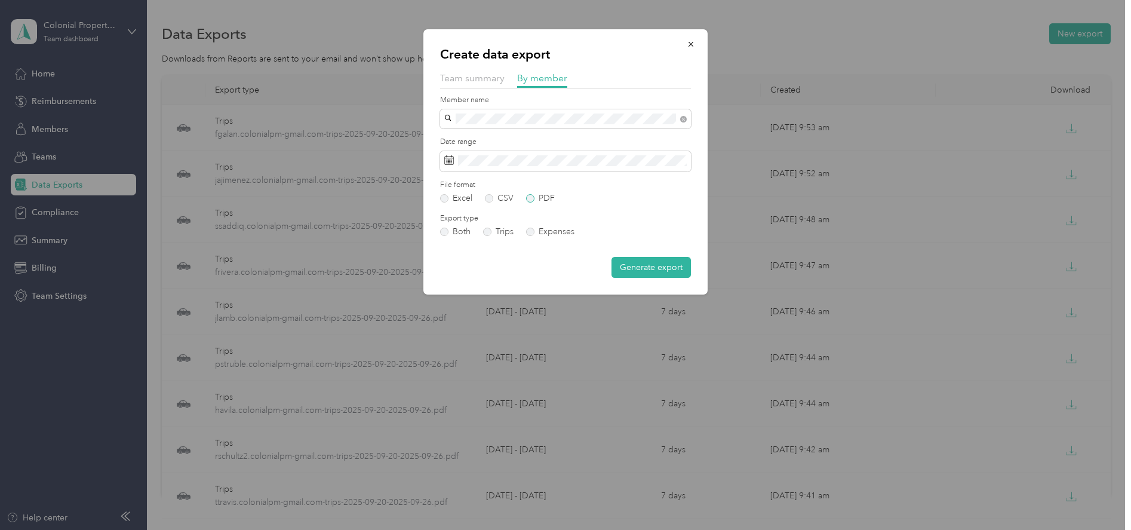
click at [527, 194] on label "PDF" at bounding box center [540, 198] width 29 height 8
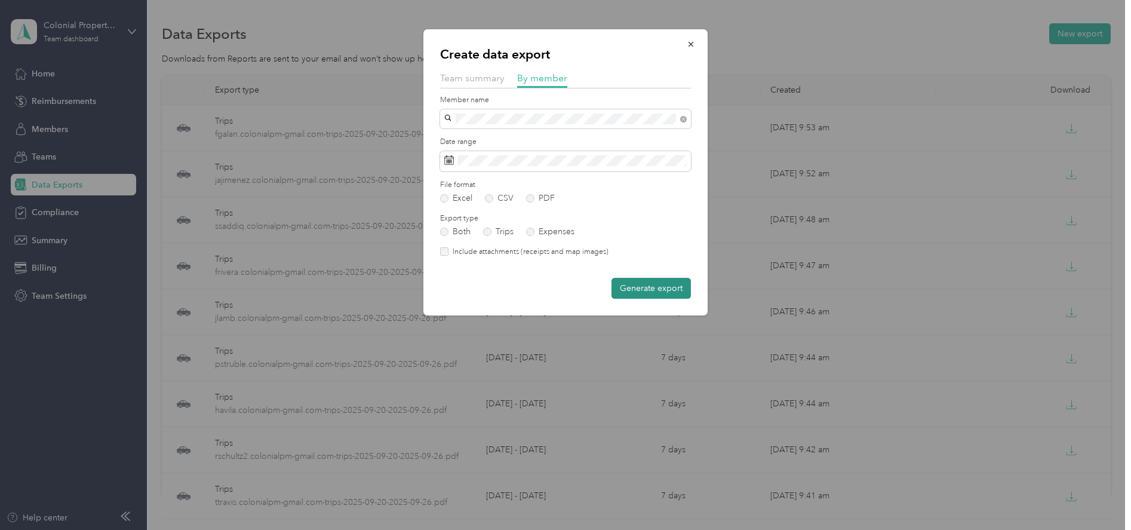
click at [646, 287] on button "Generate export" at bounding box center [651, 288] width 79 height 21
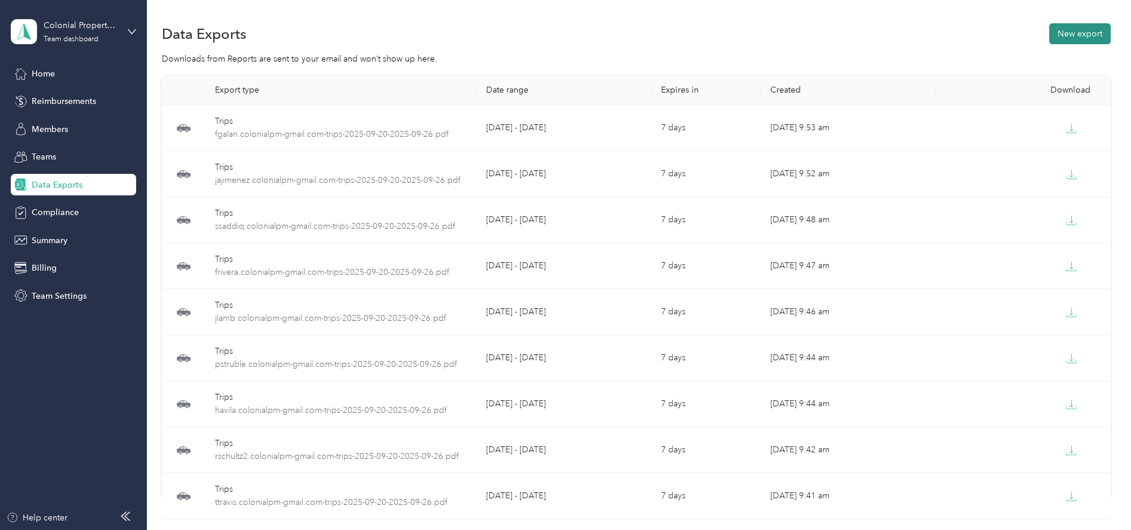
click at [1049, 36] on button "New export" at bounding box center [1080, 33] width 62 height 21
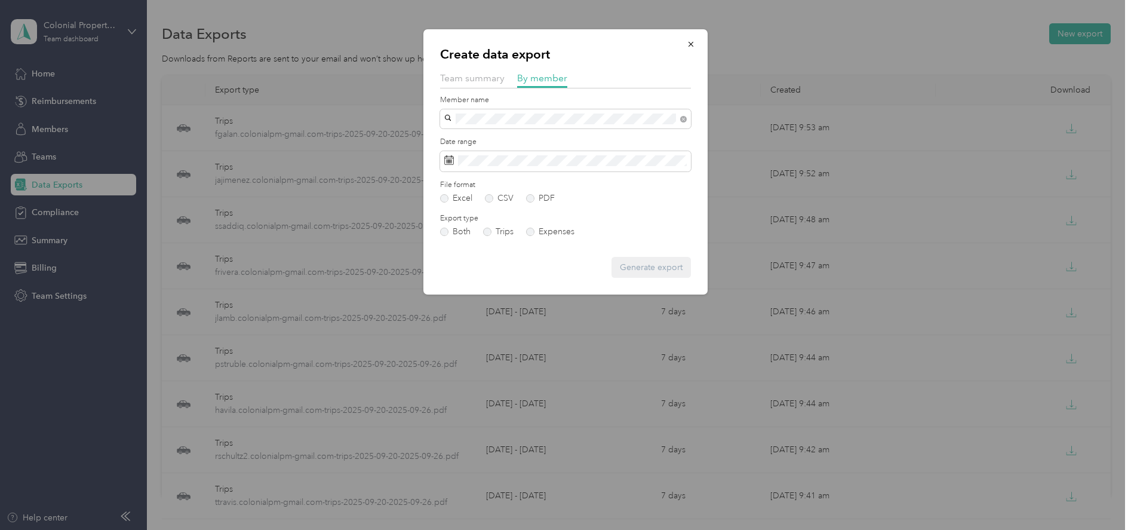
click at [486, 136] on span "[EMAIL_ADDRESS][DOMAIN_NAME]" at bounding box center [519, 140] width 141 height 10
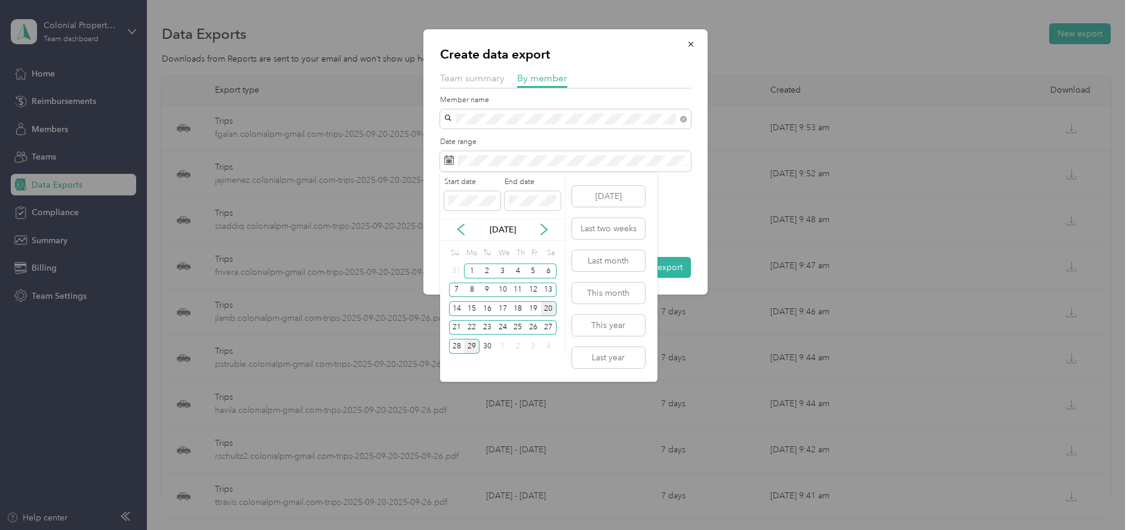
click at [548, 306] on div "20" at bounding box center [549, 308] width 16 height 15
click at [532, 324] on div "26" at bounding box center [534, 327] width 16 height 15
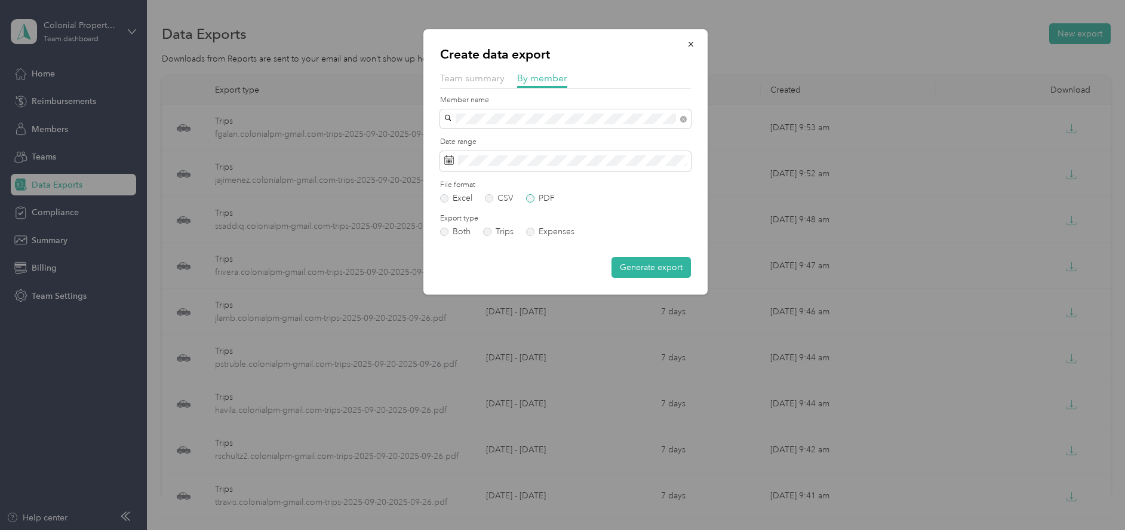
click at [530, 198] on label "PDF" at bounding box center [540, 198] width 29 height 8
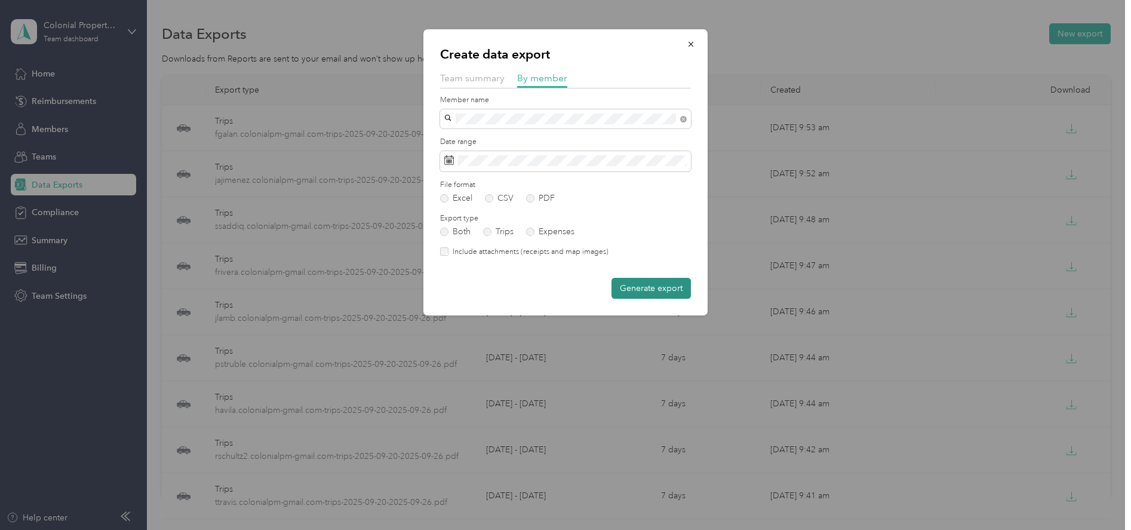
click at [648, 287] on button "Generate export" at bounding box center [651, 288] width 79 height 21
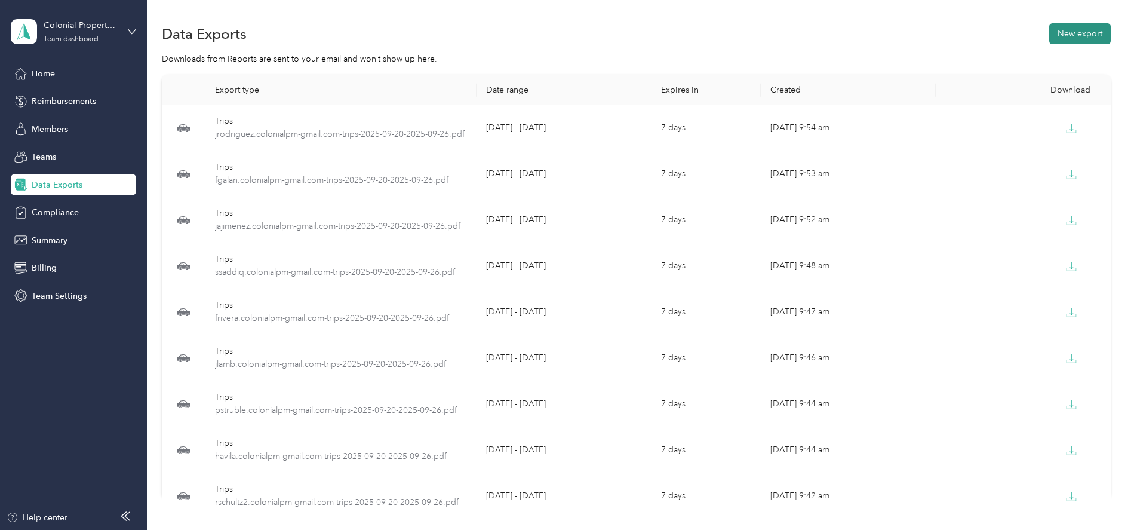
click at [1076, 42] on button "New export" at bounding box center [1080, 33] width 62 height 21
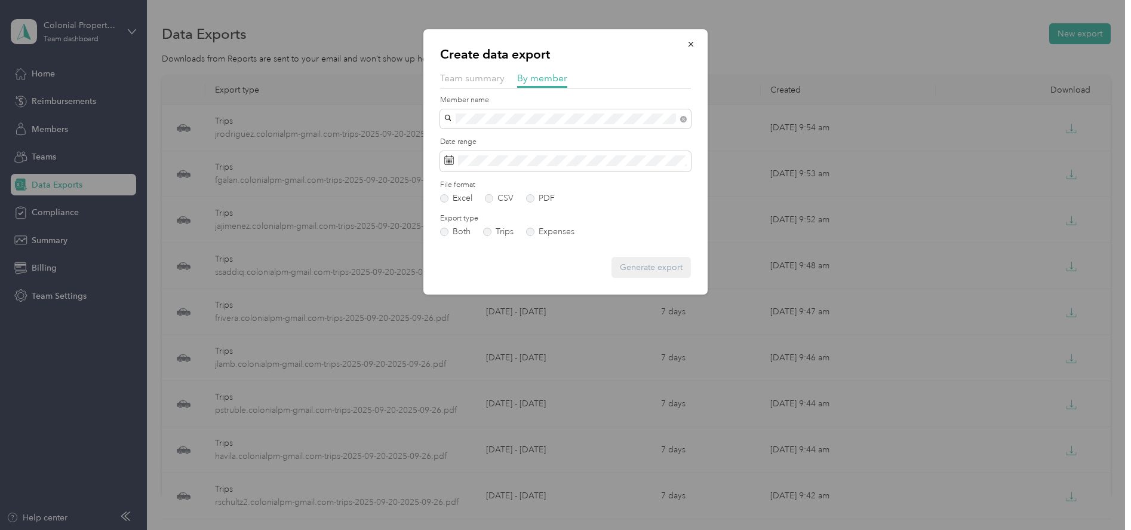
click at [503, 131] on li "[EMAIL_ADDRESS][DOMAIN_NAME]" at bounding box center [565, 133] width 251 height 21
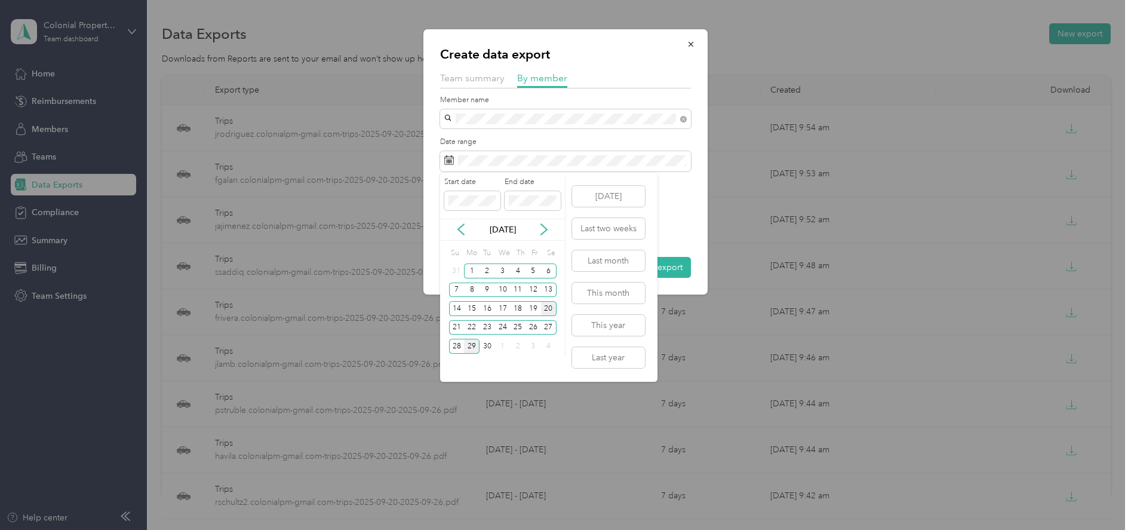
click at [545, 305] on div "20" at bounding box center [549, 308] width 16 height 15
click at [529, 324] on div "26" at bounding box center [534, 327] width 16 height 15
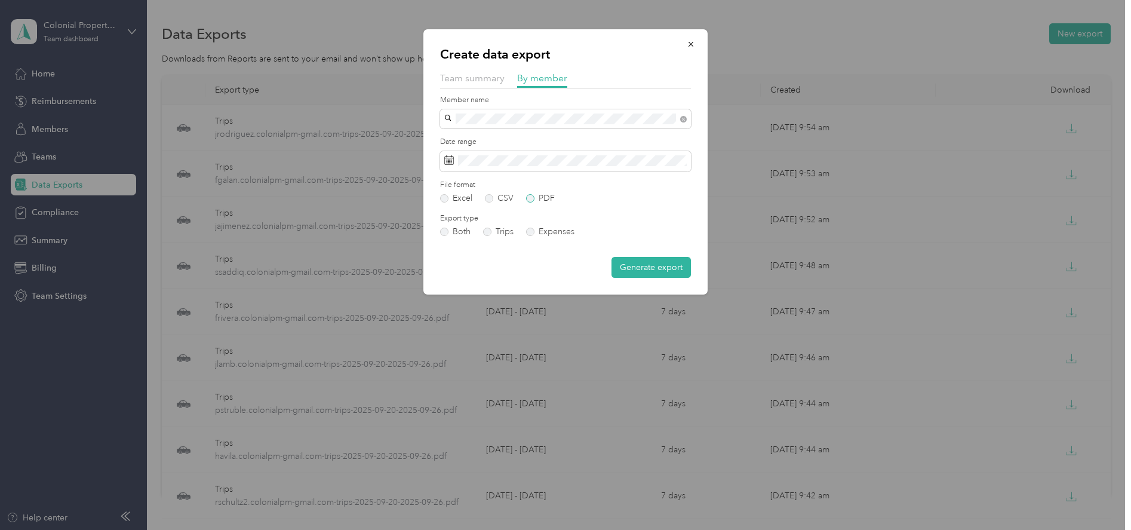
click at [527, 198] on label "PDF" at bounding box center [540, 198] width 29 height 8
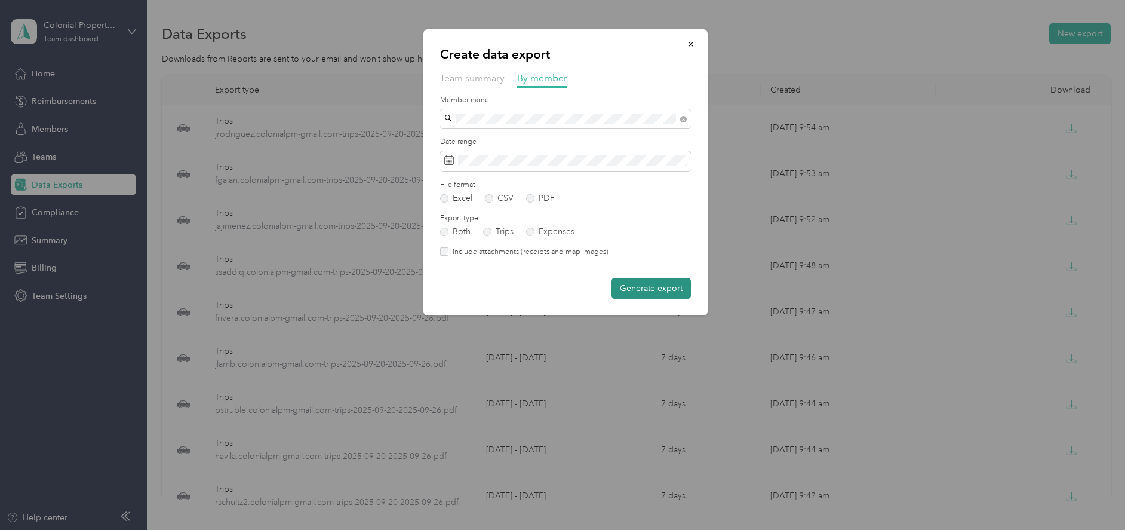
click at [639, 286] on button "Generate export" at bounding box center [651, 288] width 79 height 21
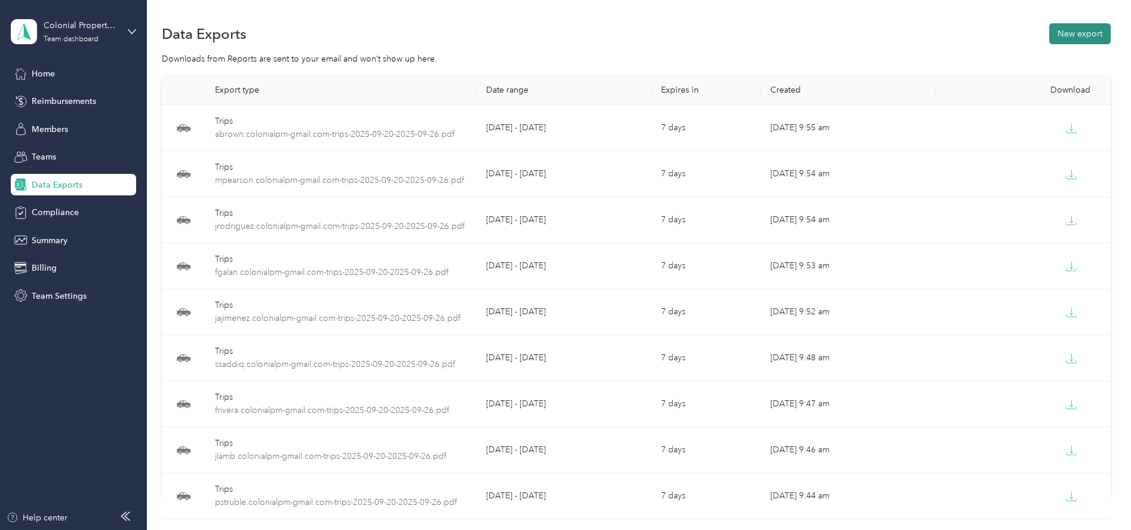
click at [1069, 38] on button "New export" at bounding box center [1080, 33] width 62 height 21
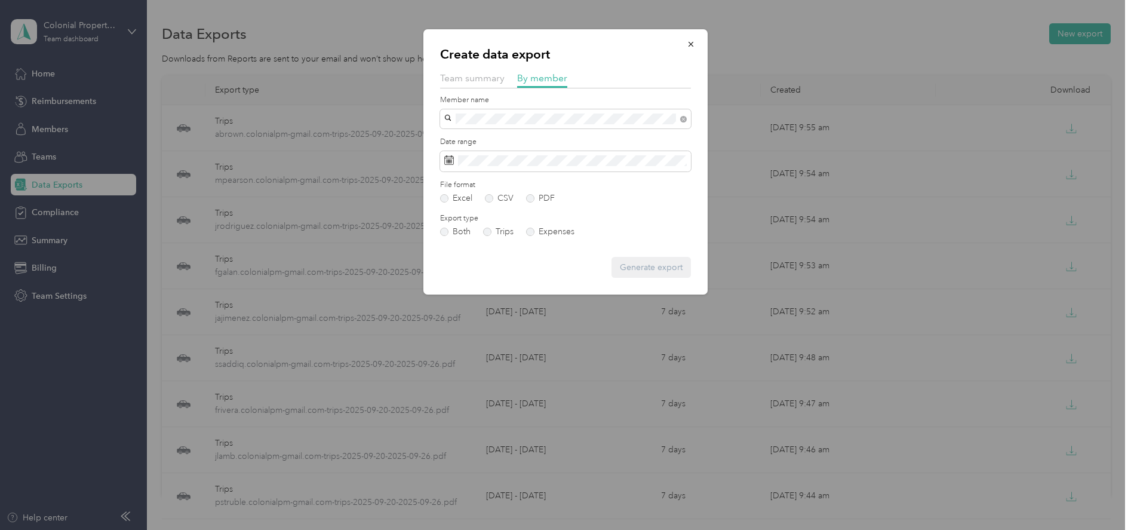
click at [492, 142] on li "[EMAIL_ADDRESS][DOMAIN_NAME]" at bounding box center [565, 140] width 251 height 21
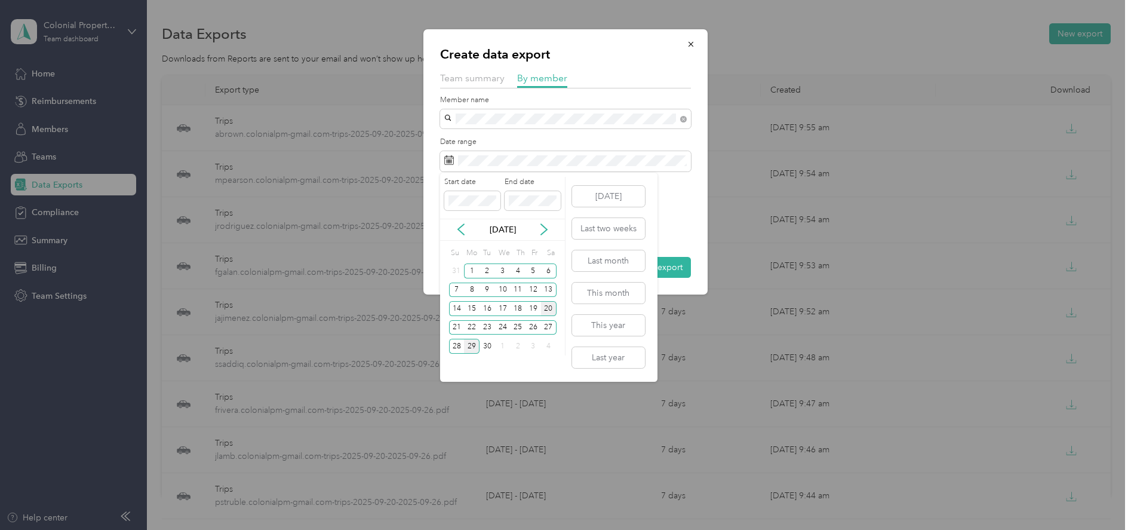
click at [544, 303] on div "20" at bounding box center [549, 308] width 16 height 15
click at [529, 326] on div "26" at bounding box center [534, 327] width 16 height 15
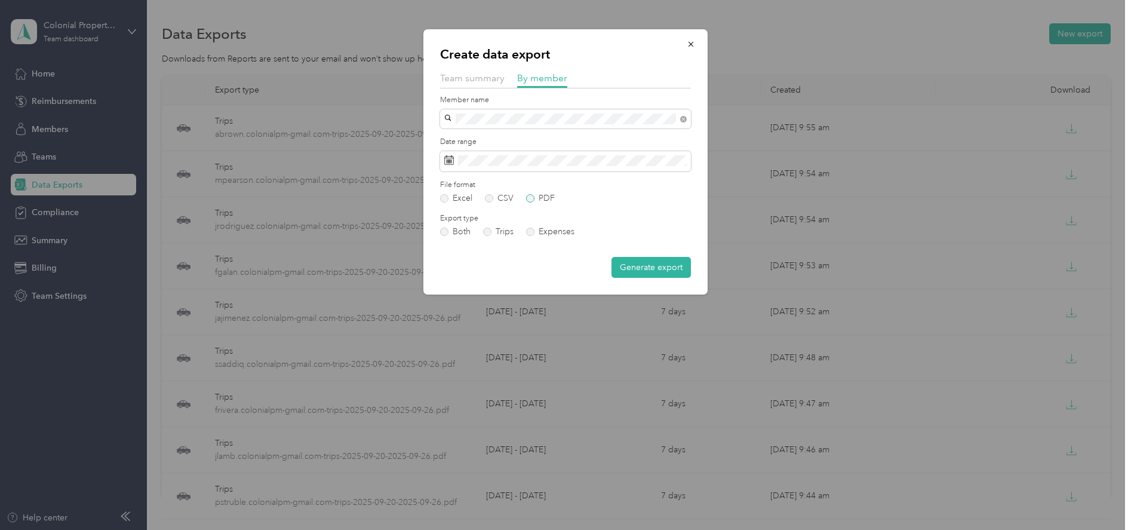
click at [527, 198] on label "PDF" at bounding box center [540, 198] width 29 height 8
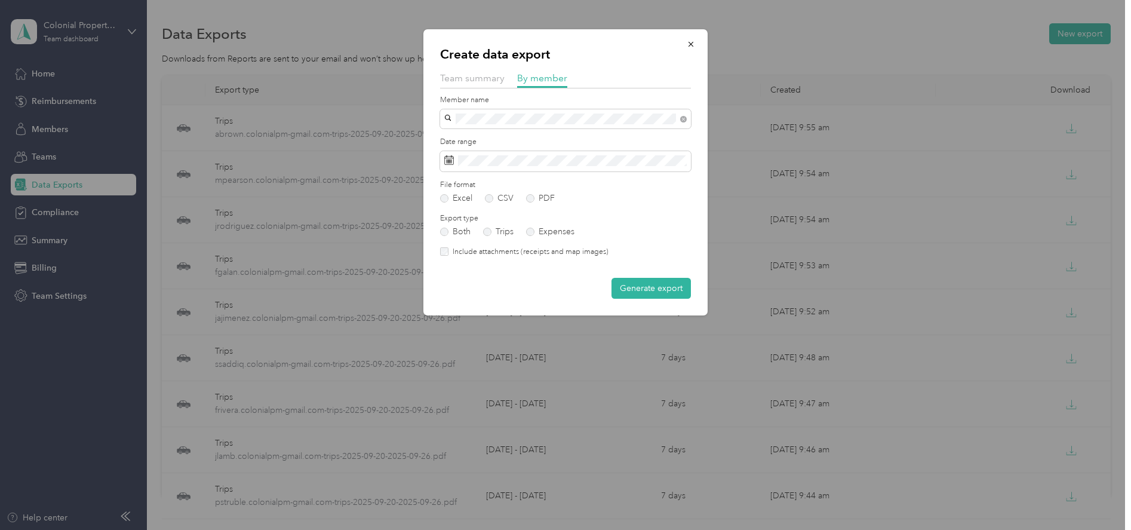
click at [636, 284] on button "Generate export" at bounding box center [651, 288] width 79 height 21
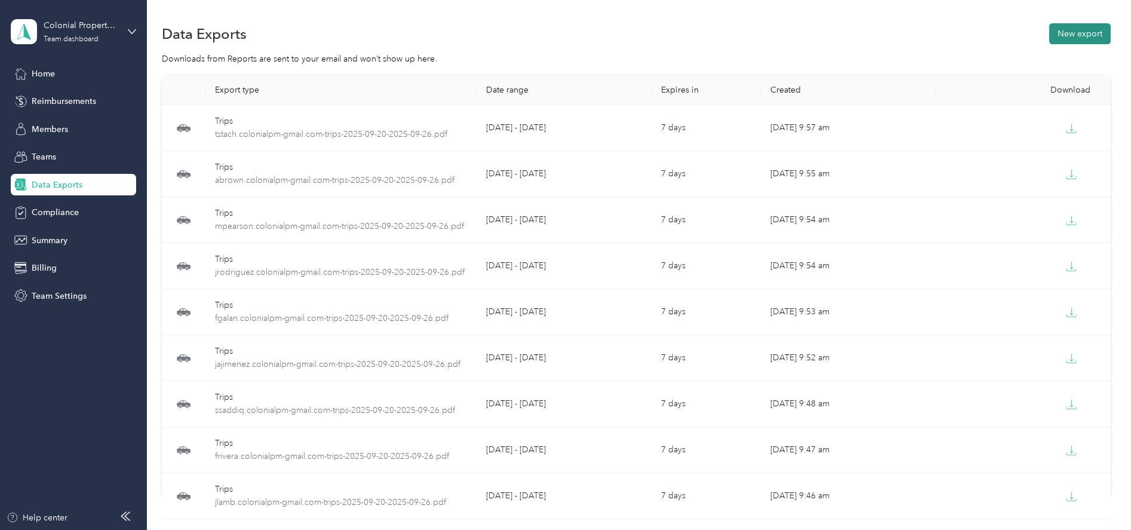
click at [1073, 39] on button "New export" at bounding box center [1080, 33] width 62 height 21
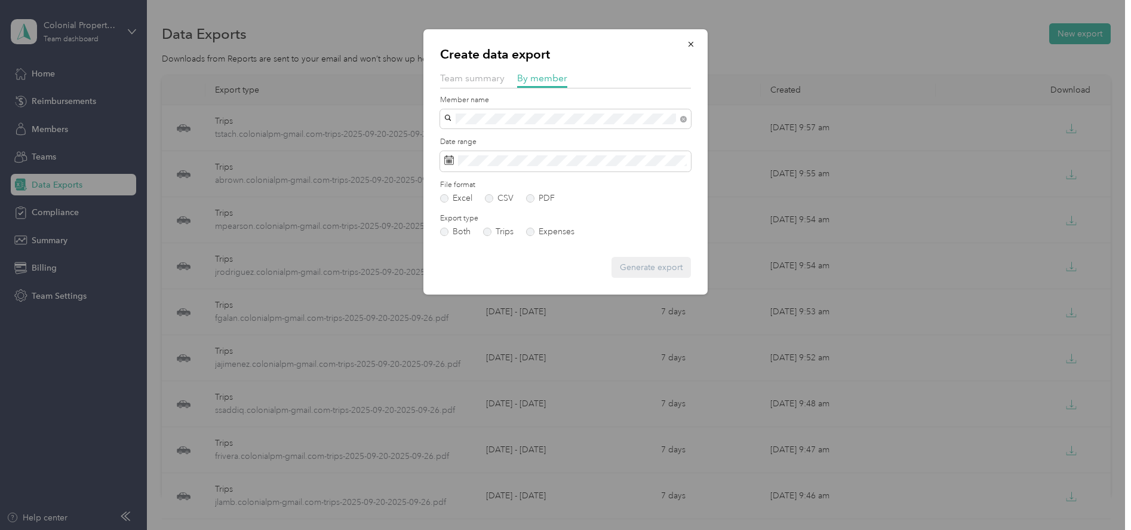
click at [473, 140] on li "[EMAIL_ADDRESS][DOMAIN_NAME]" at bounding box center [565, 133] width 251 height 21
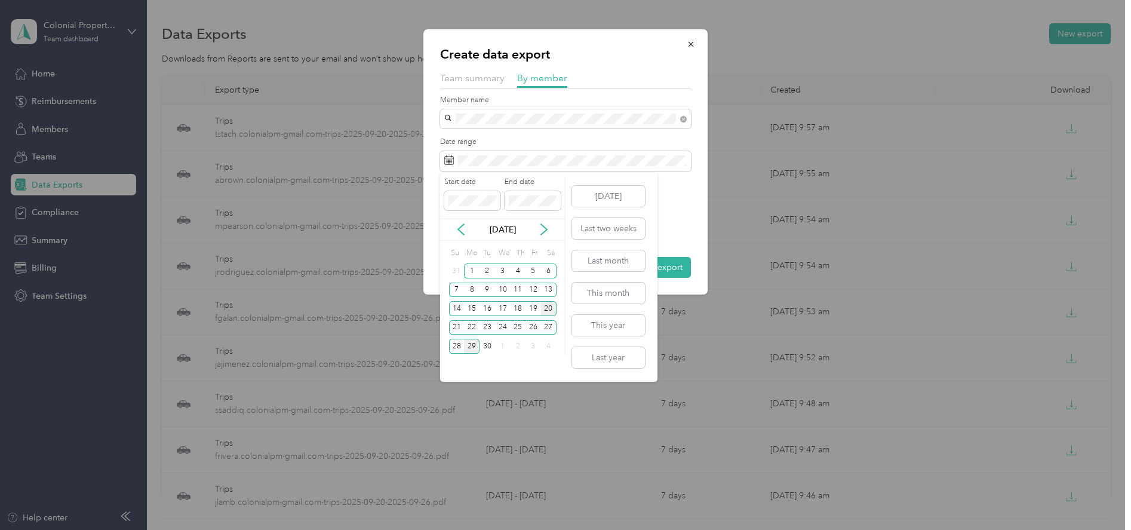
click at [550, 310] on div "20" at bounding box center [549, 308] width 16 height 15
click at [535, 329] on div "26" at bounding box center [534, 327] width 16 height 15
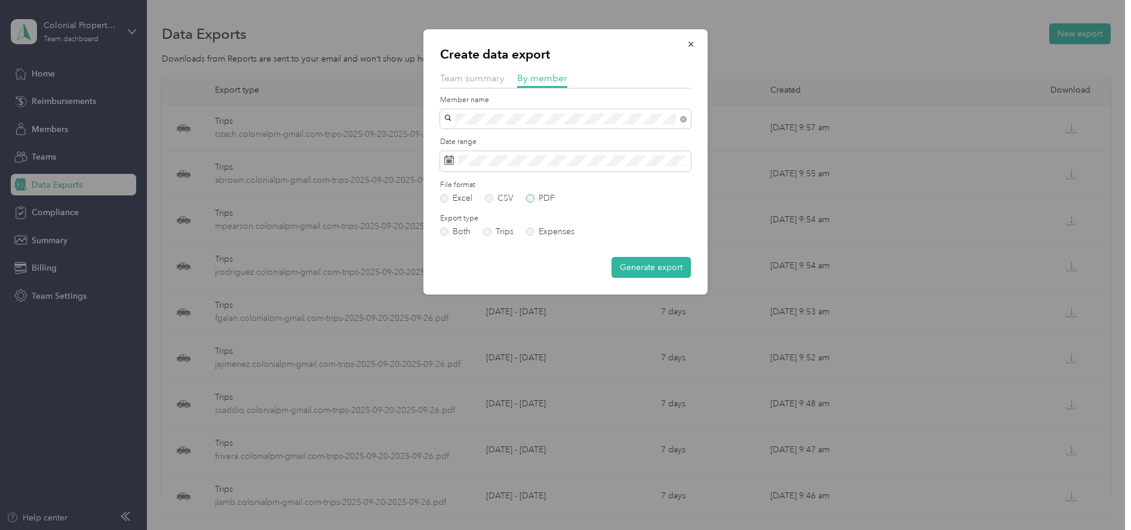
click at [533, 198] on label "PDF" at bounding box center [540, 198] width 29 height 8
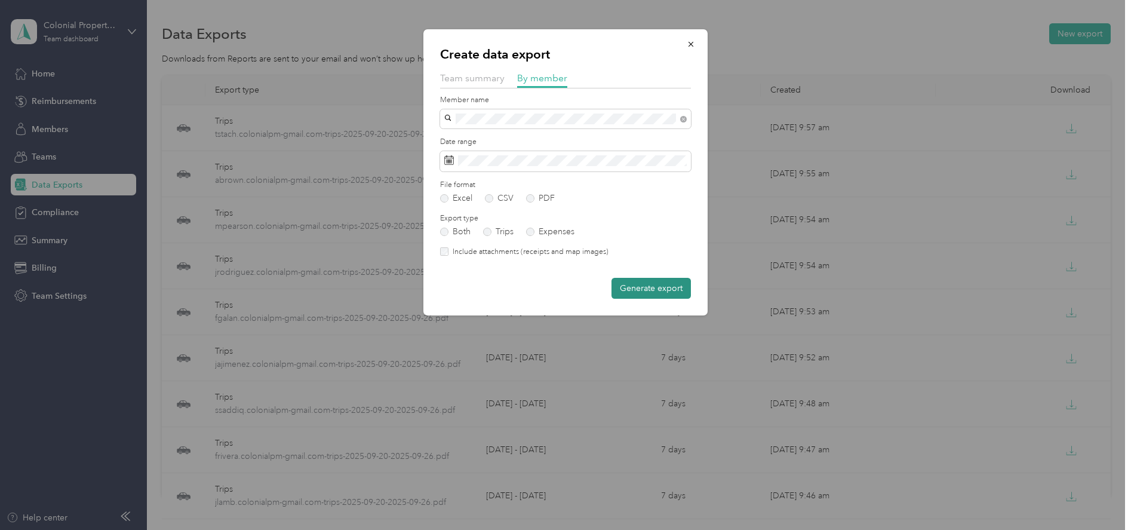
click at [646, 289] on button "Generate export" at bounding box center [651, 288] width 79 height 21
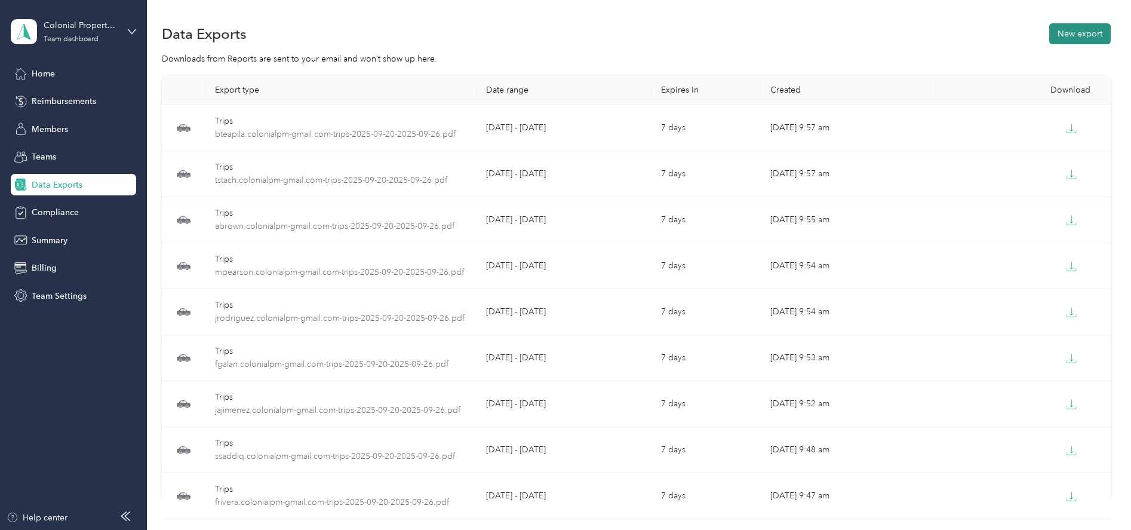
click at [1070, 39] on button "New export" at bounding box center [1080, 33] width 62 height 21
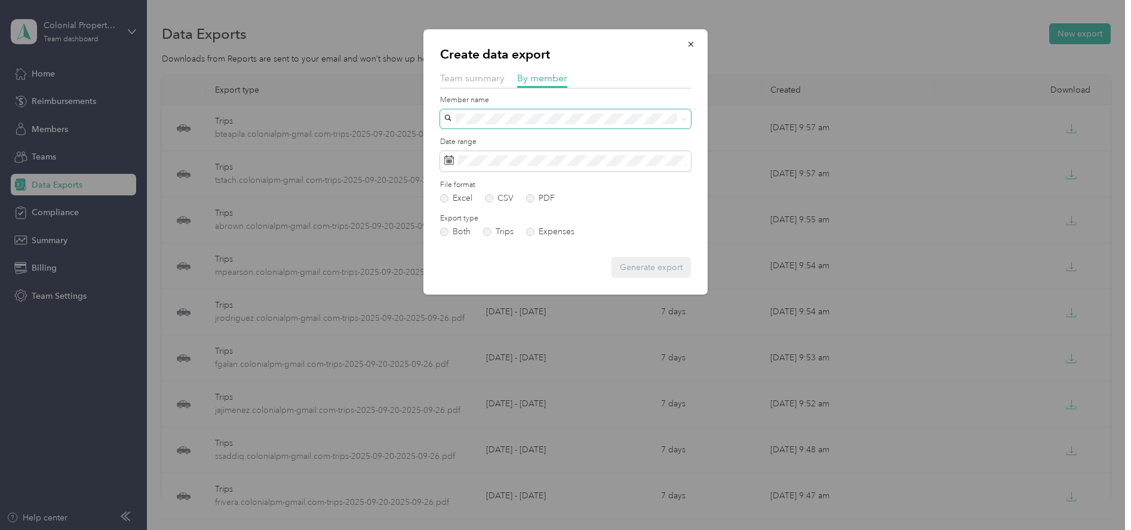
click at [455, 119] on span at bounding box center [565, 118] width 251 height 19
click at [474, 134] on div "[EMAIL_ADDRESS][DOMAIN_NAME]" at bounding box center [566, 136] width 234 height 13
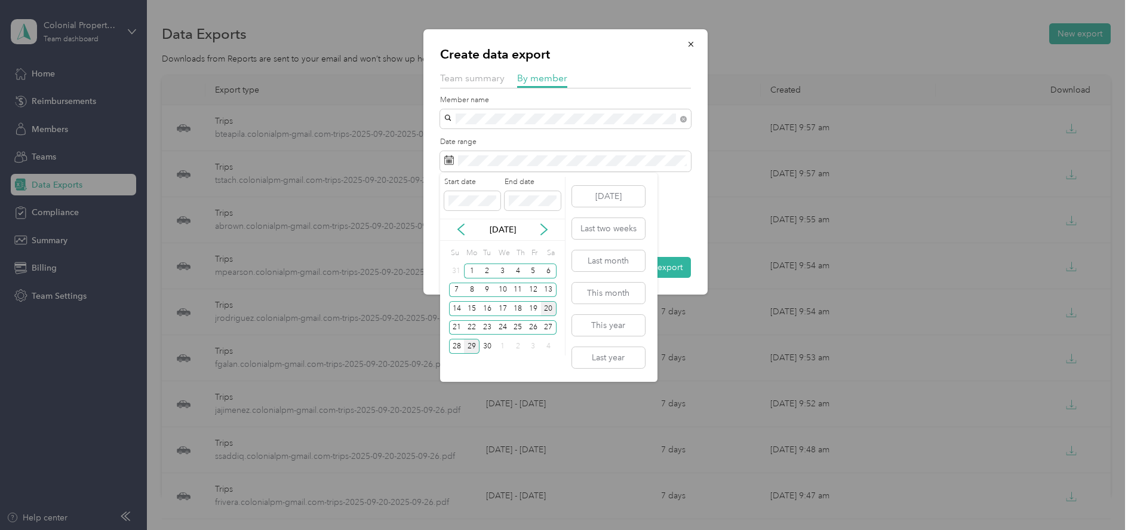
click at [544, 308] on div "20" at bounding box center [549, 308] width 16 height 15
click at [528, 322] on div "26" at bounding box center [534, 327] width 16 height 15
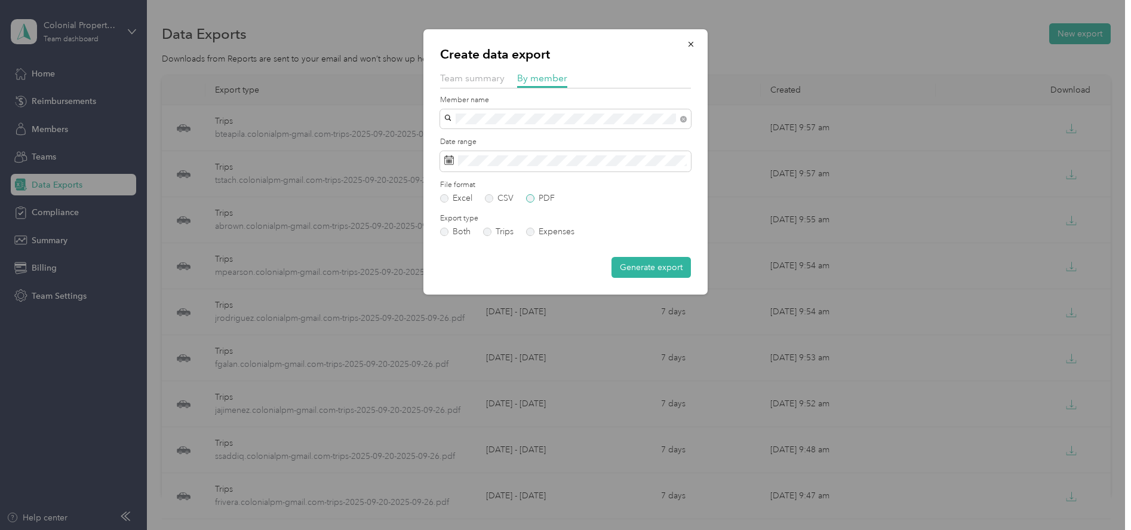
click at [529, 198] on label "PDF" at bounding box center [540, 198] width 29 height 8
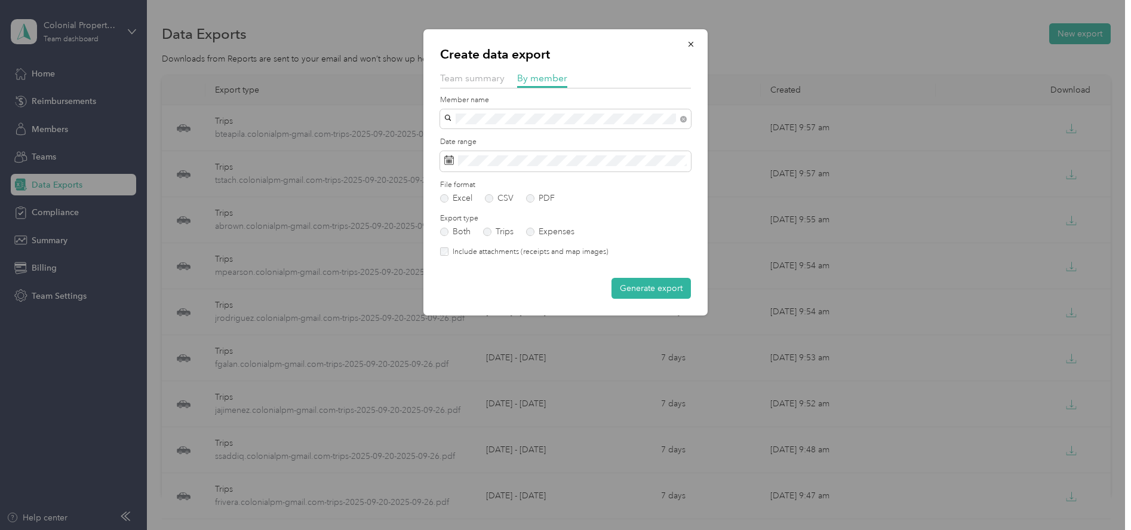
click at [625, 289] on button "Generate export" at bounding box center [651, 288] width 79 height 21
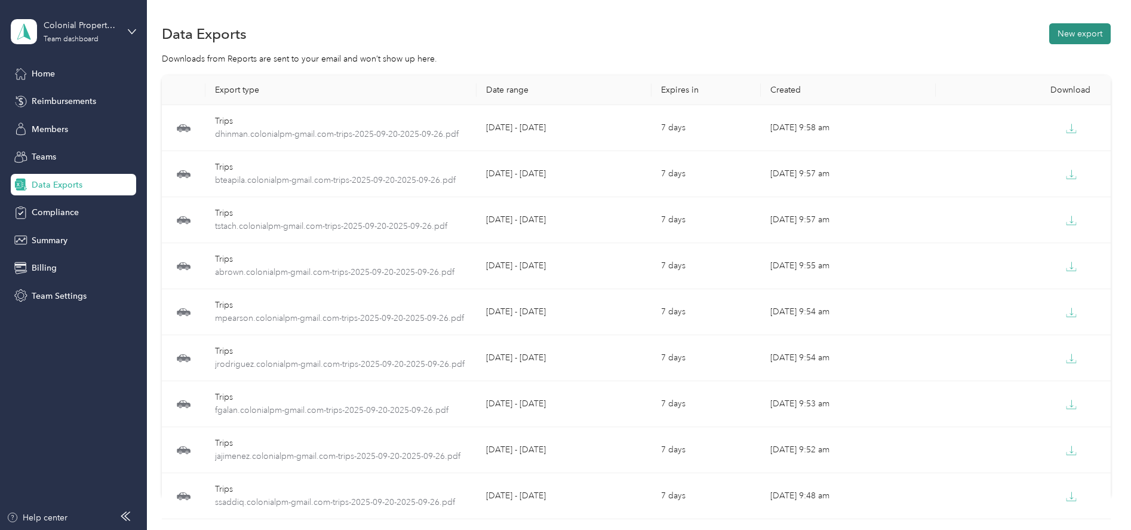
click at [1070, 37] on button "New export" at bounding box center [1080, 33] width 62 height 21
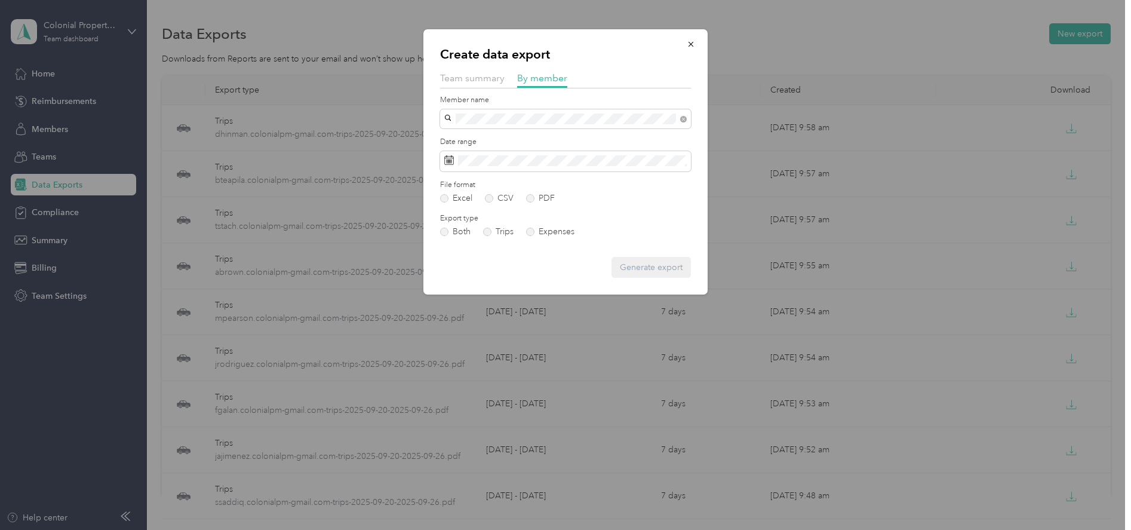
click at [521, 143] on li "[EMAIL_ADDRESS][DOMAIN_NAME]" at bounding box center [565, 133] width 251 height 21
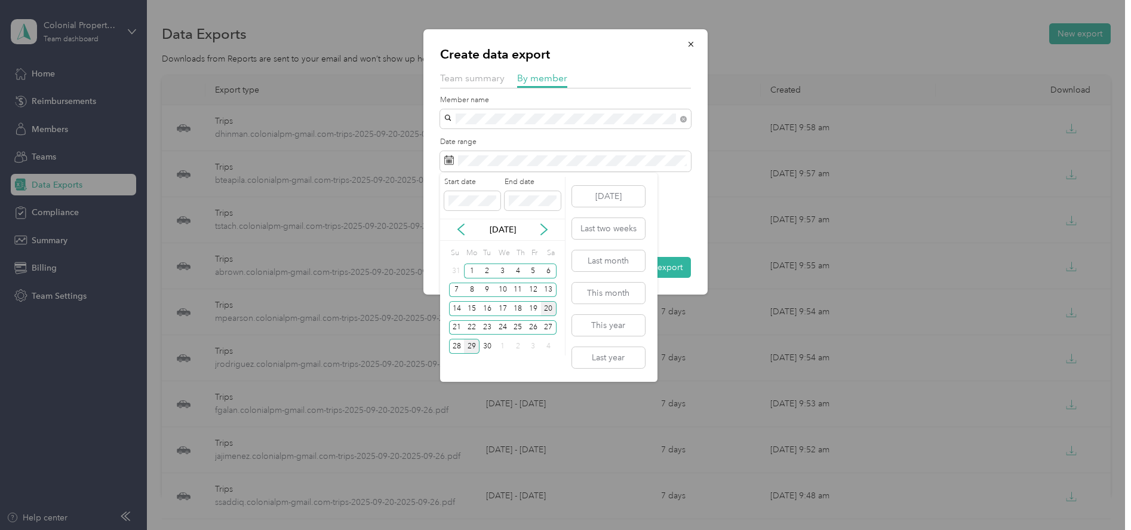
click at [548, 303] on div "20" at bounding box center [549, 308] width 16 height 15
click at [536, 322] on div "26" at bounding box center [534, 327] width 16 height 15
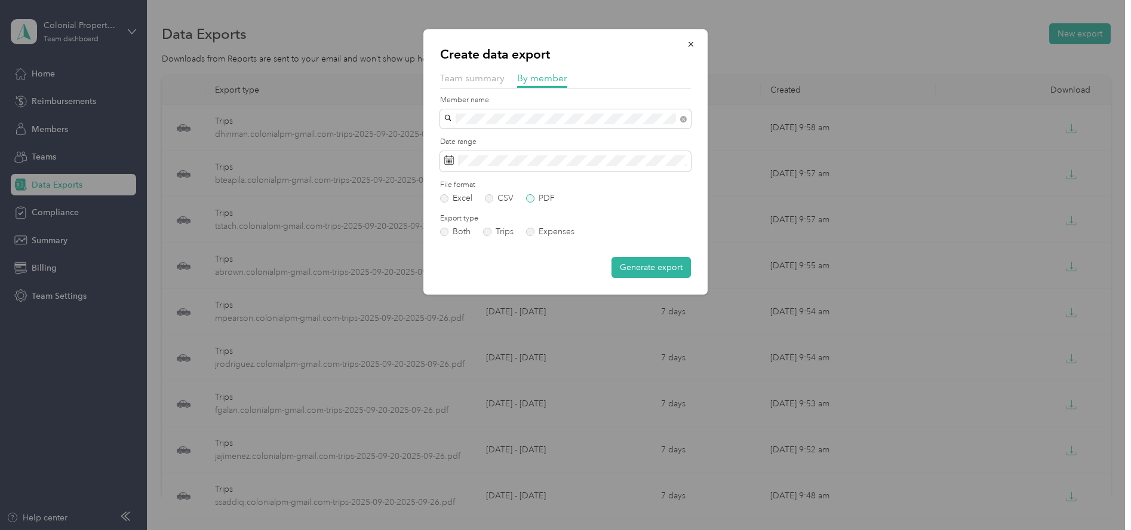
click at [531, 199] on label "PDF" at bounding box center [540, 198] width 29 height 8
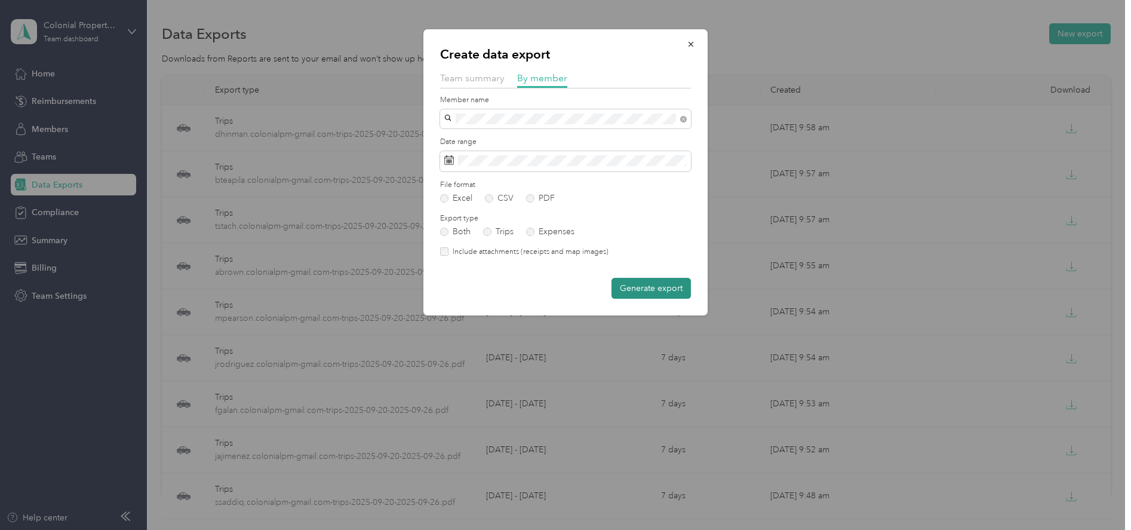
click at [643, 290] on button "Generate export" at bounding box center [651, 288] width 79 height 21
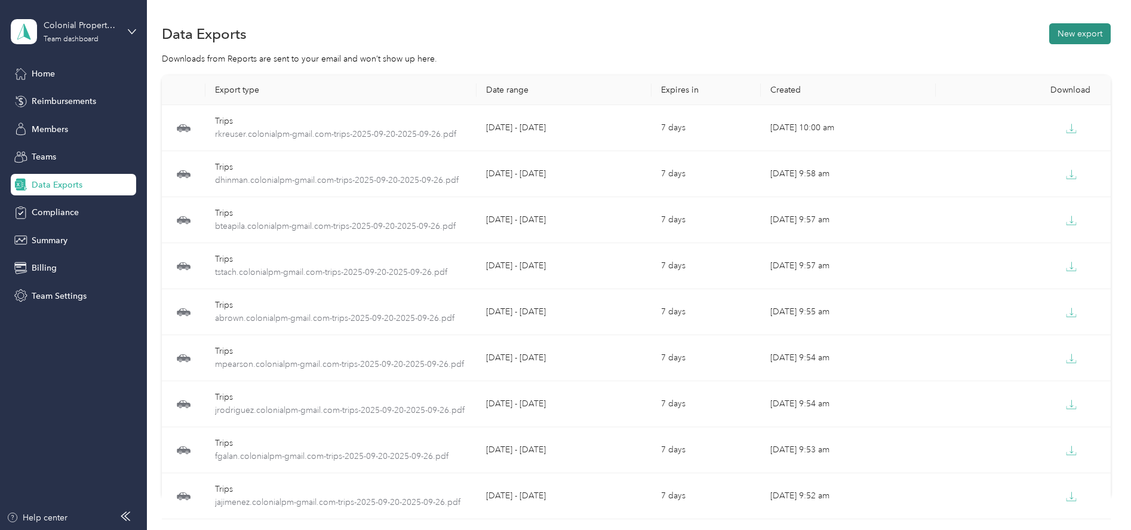
click at [1067, 37] on button "New export" at bounding box center [1080, 33] width 62 height 21
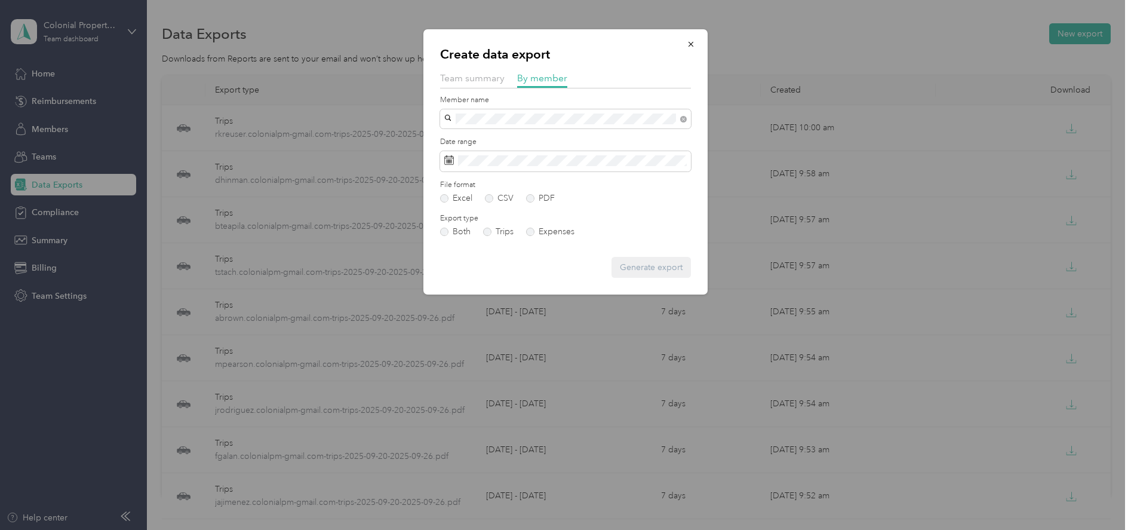
click at [507, 136] on span "[EMAIL_ADDRESS][DOMAIN_NAME]" at bounding box center [519, 133] width 141 height 10
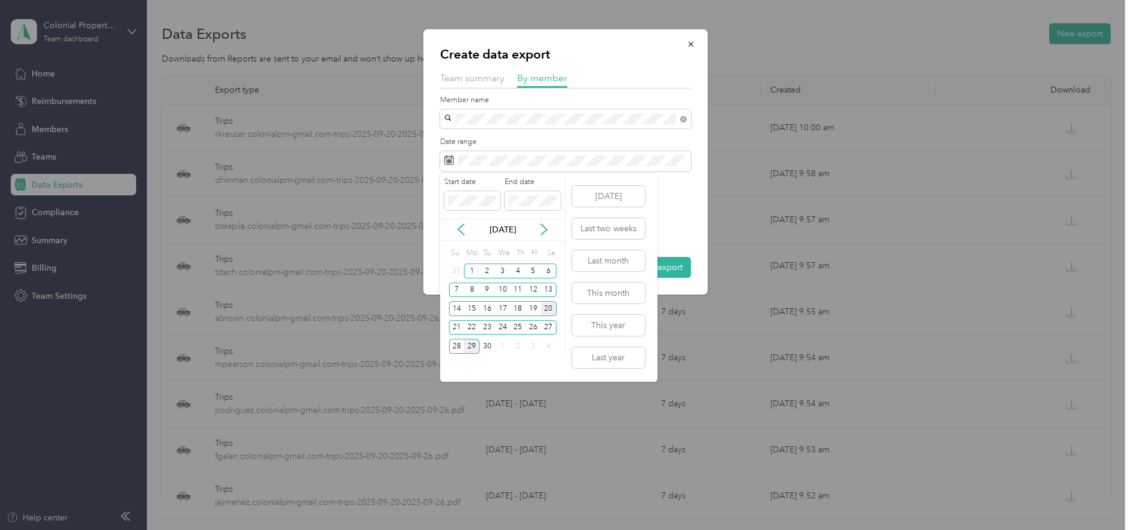
click at [546, 306] on div "20" at bounding box center [549, 308] width 16 height 15
click at [534, 325] on div "26" at bounding box center [534, 327] width 16 height 15
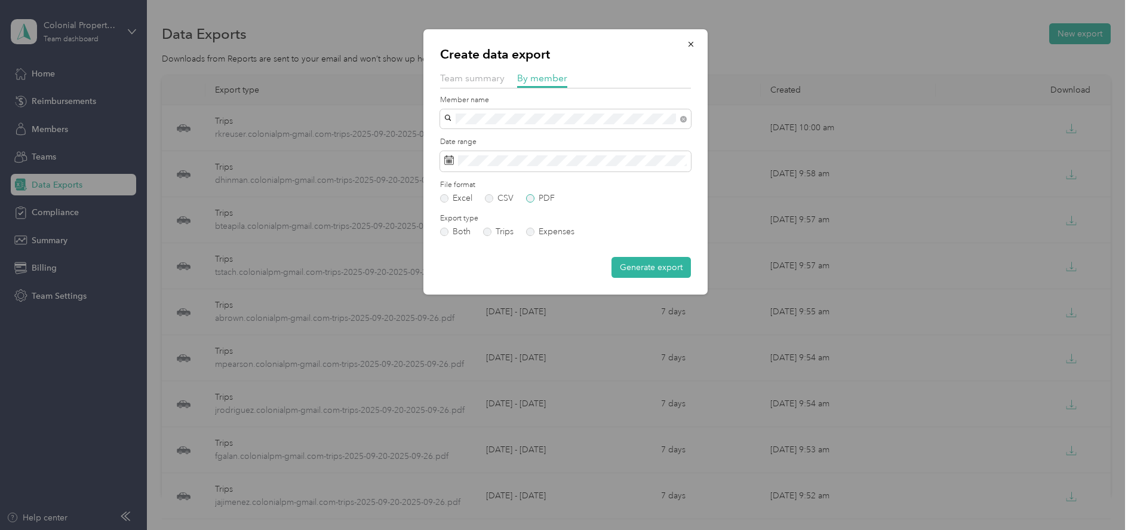
click at [532, 201] on label "PDF" at bounding box center [540, 198] width 29 height 8
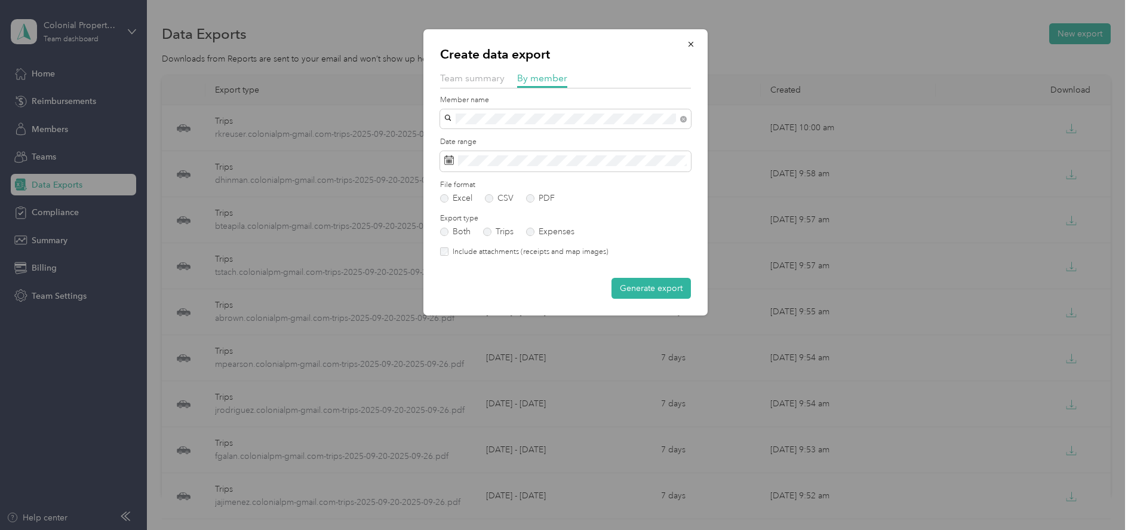
click at [636, 289] on button "Generate export" at bounding box center [651, 288] width 79 height 21
